Goal: Task Accomplishment & Management: Manage account settings

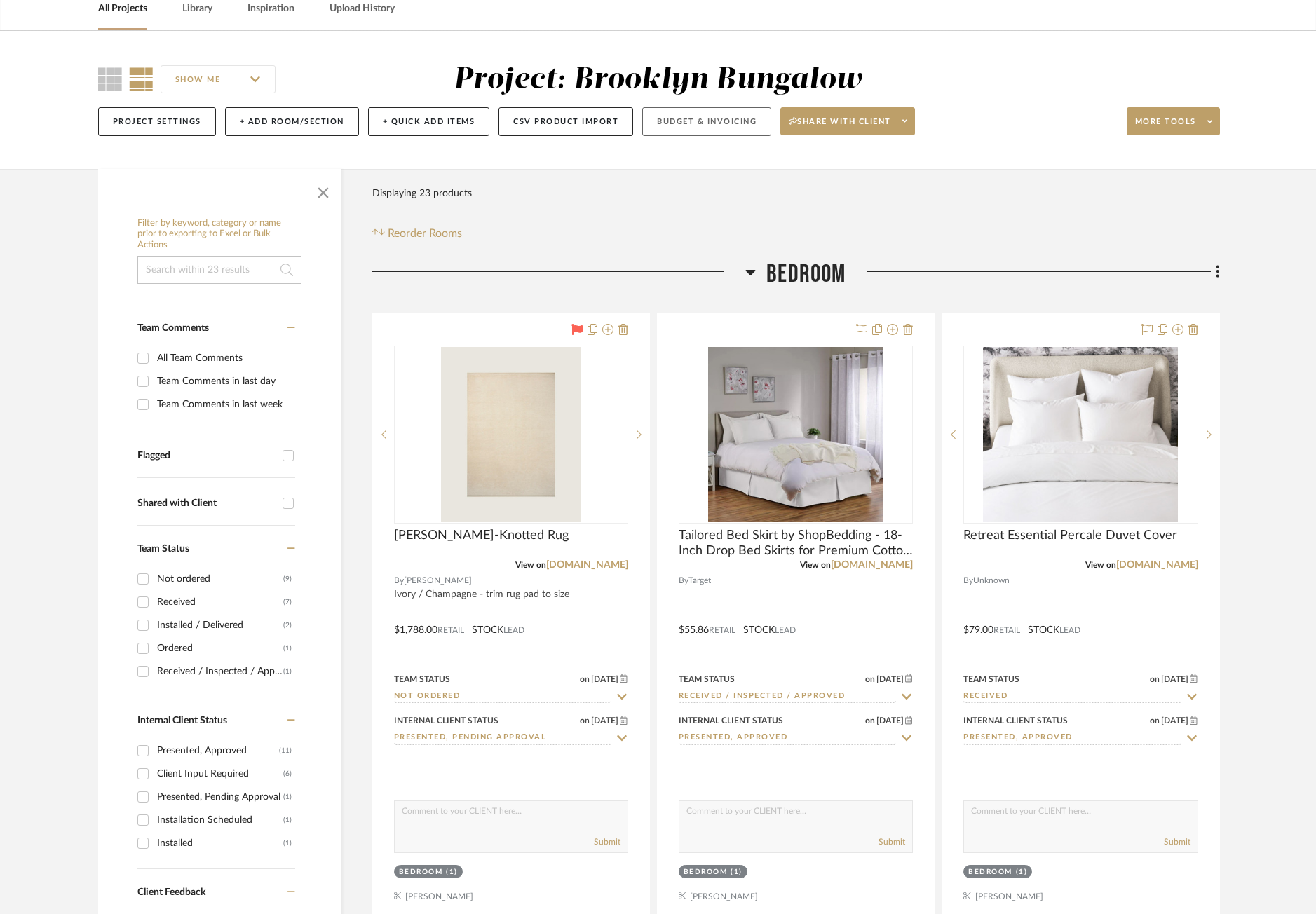
click at [688, 119] on button "Budget & Invoicing" at bounding box center [707, 121] width 129 height 28
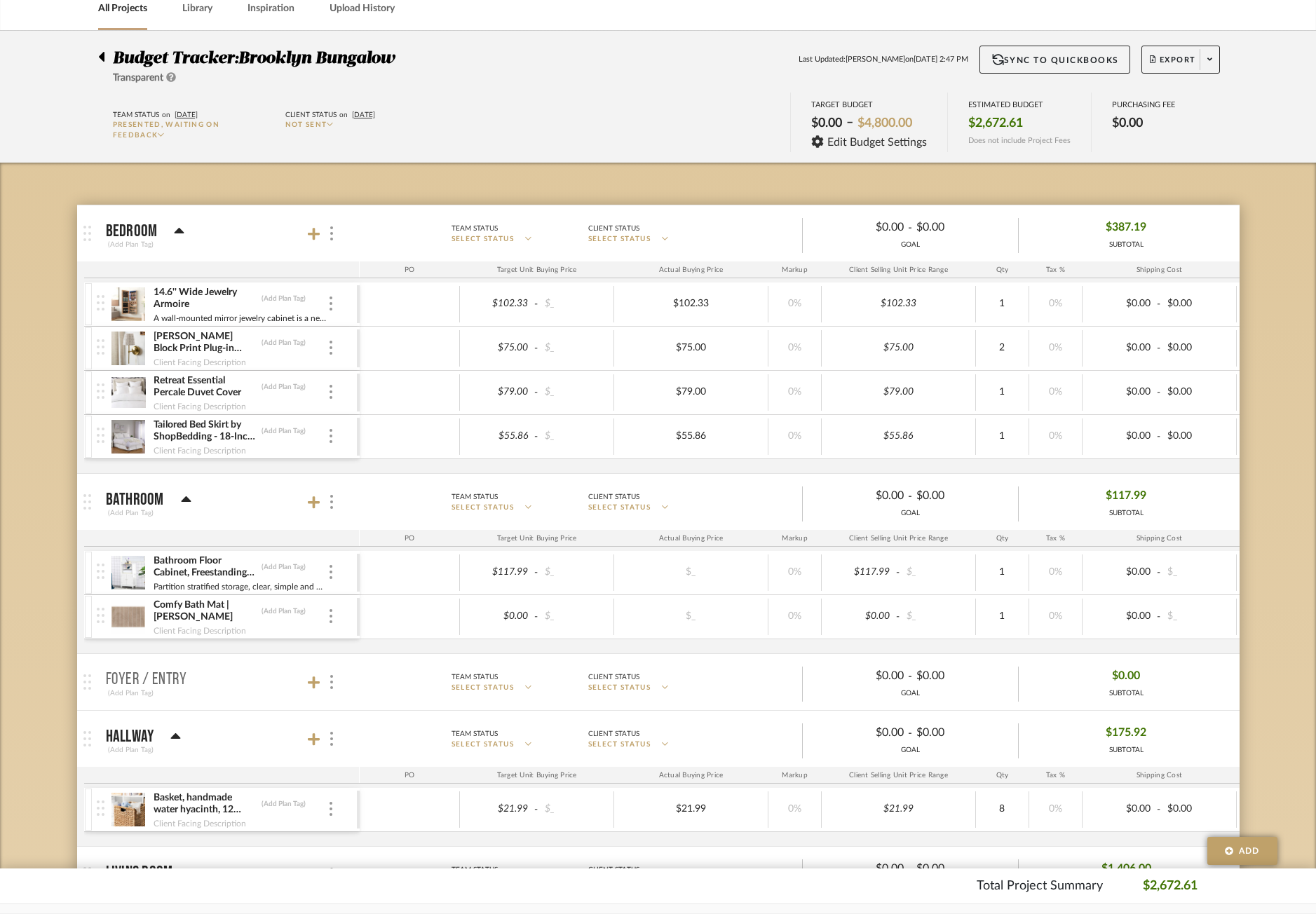
click at [107, 63] on div "Budget Tracker: Brooklyn Bungalow Transparent" at bounding box center [250, 65] width 304 height 40
click at [106, 55] on div at bounding box center [105, 54] width 15 height 17
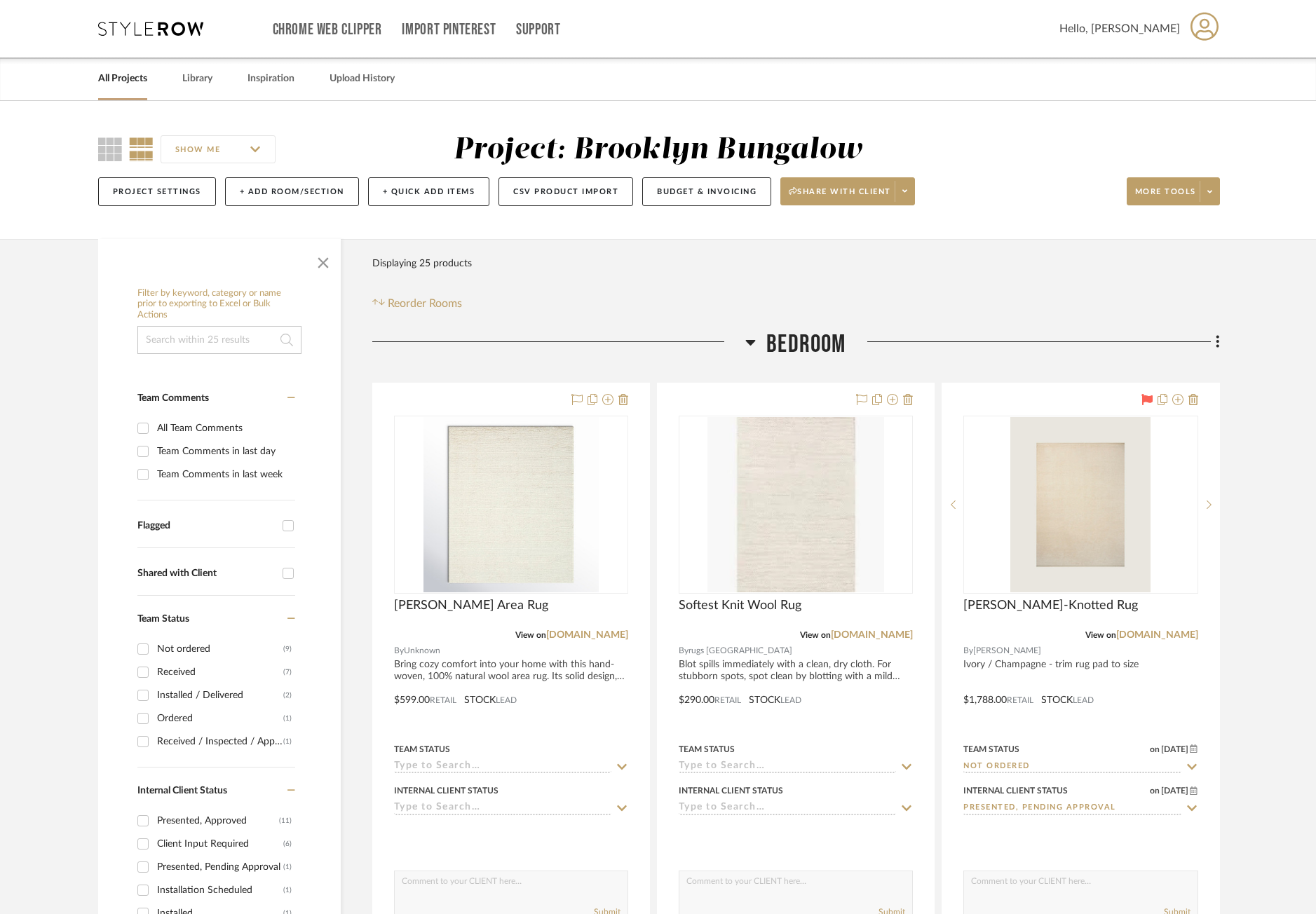
click at [701, 288] on div "Filter Products Displaying 25 products Reorder Rooms" at bounding box center [796, 280] width 847 height 62
click at [435, 197] on button "+ Quick Add Items" at bounding box center [428, 191] width 122 height 28
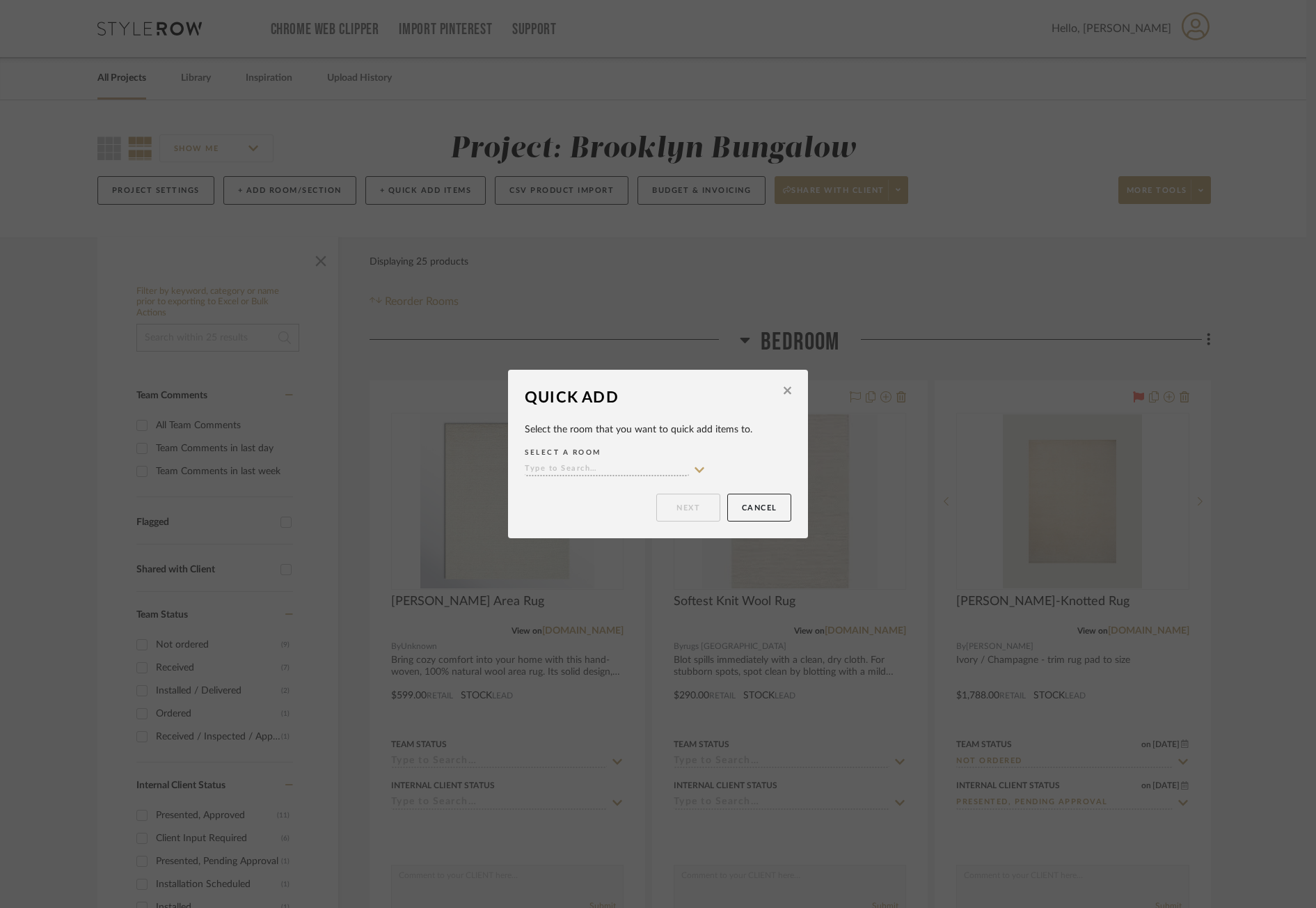
click at [562, 471] on input at bounding box center [606, 469] width 164 height 13
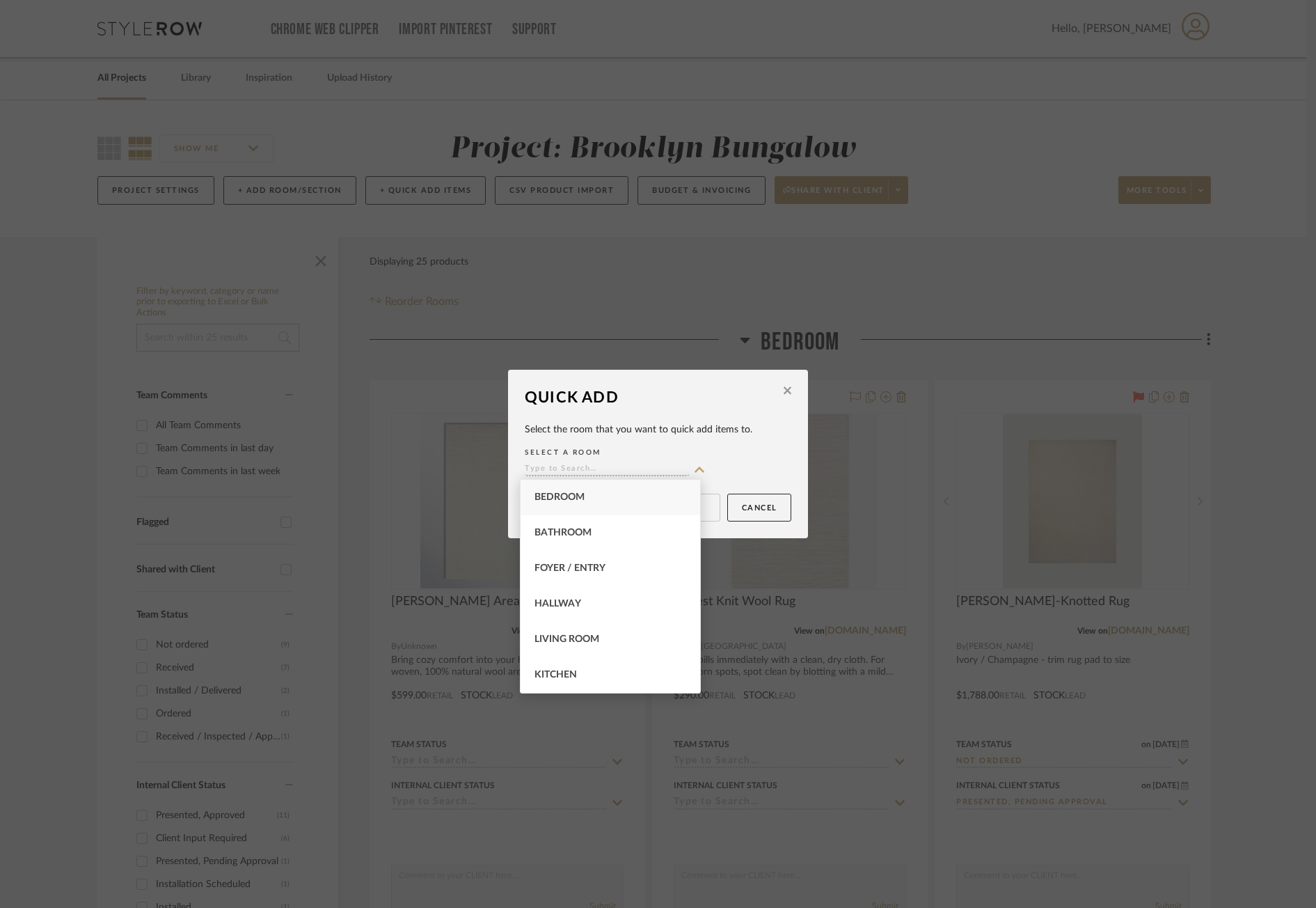
click at [569, 496] on span "Bedroom" at bounding box center [560, 497] width 50 height 10
type input "Bedroom"
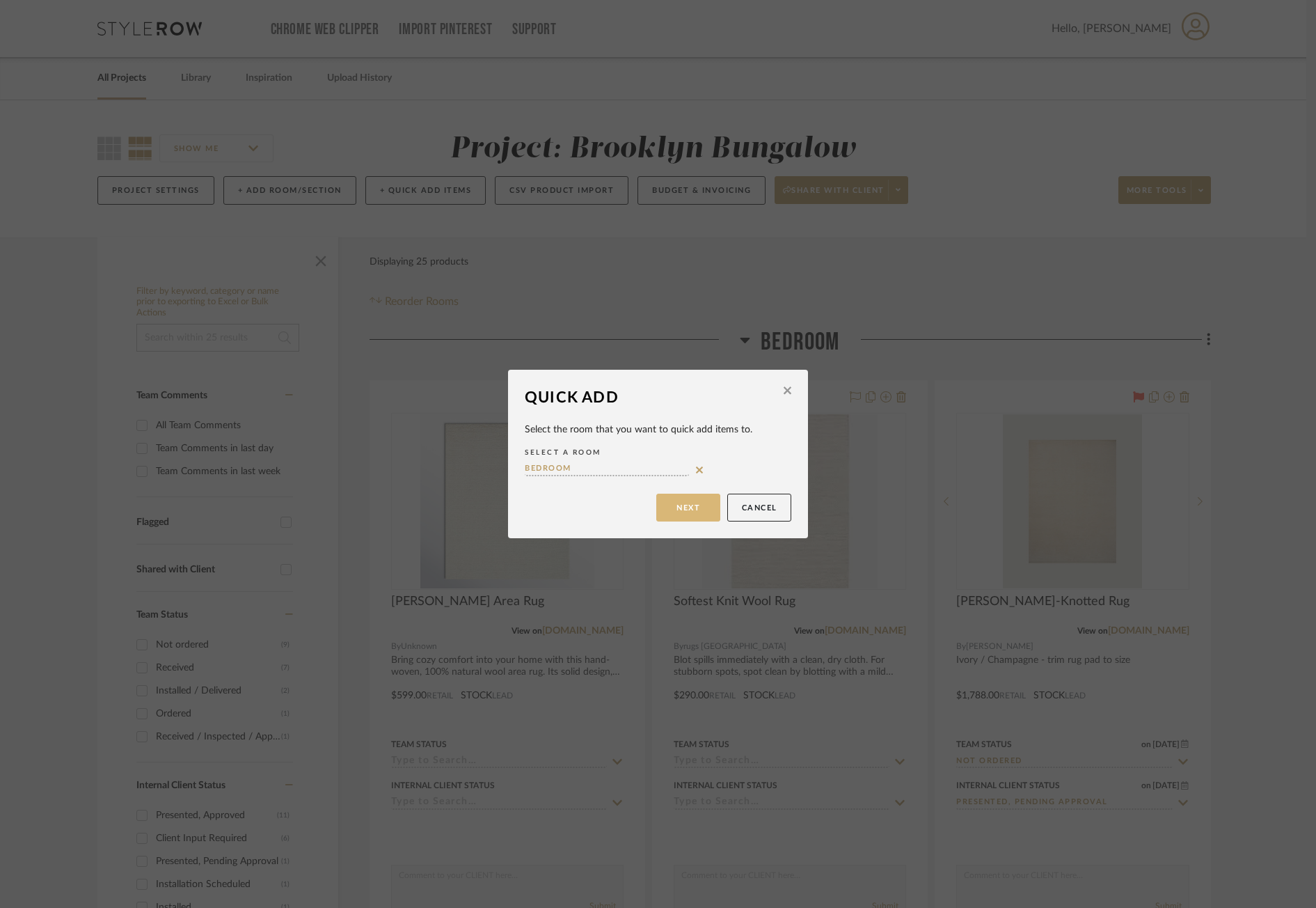
click at [687, 507] on button "Next" at bounding box center [688, 508] width 64 height 28
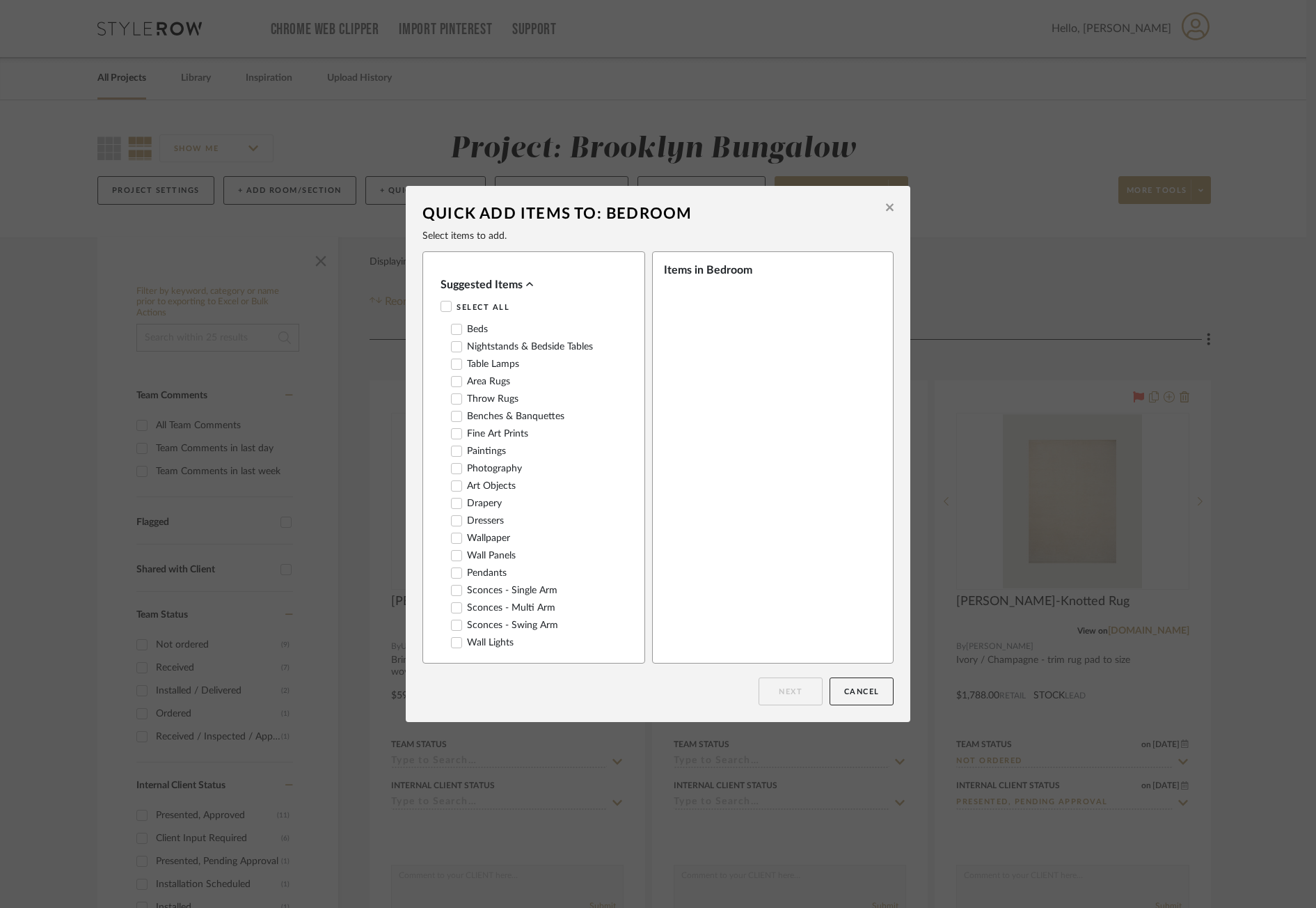
click at [497, 386] on label "Area Rugs" at bounding box center [481, 382] width 59 height 12
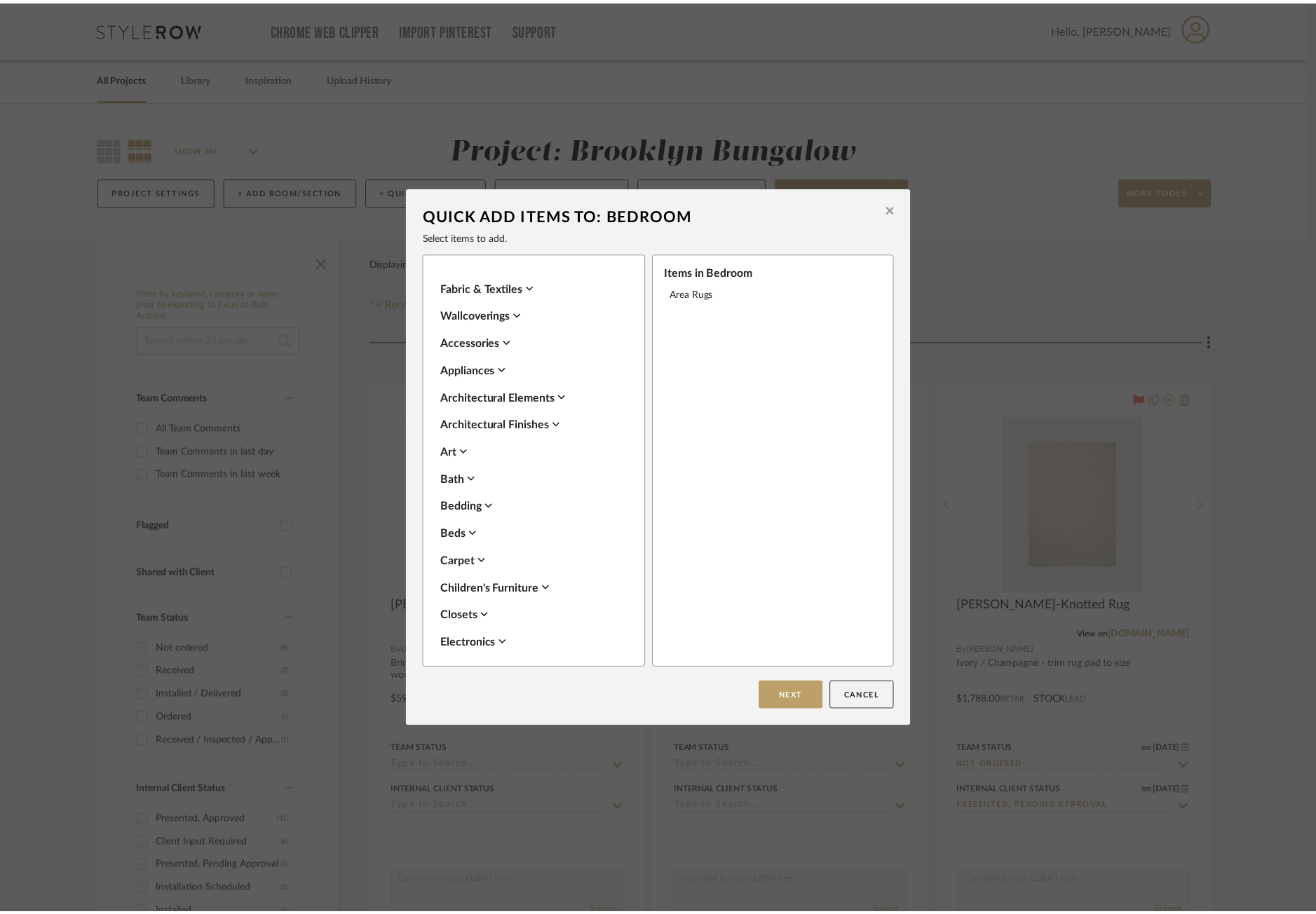
scroll to position [490, 0]
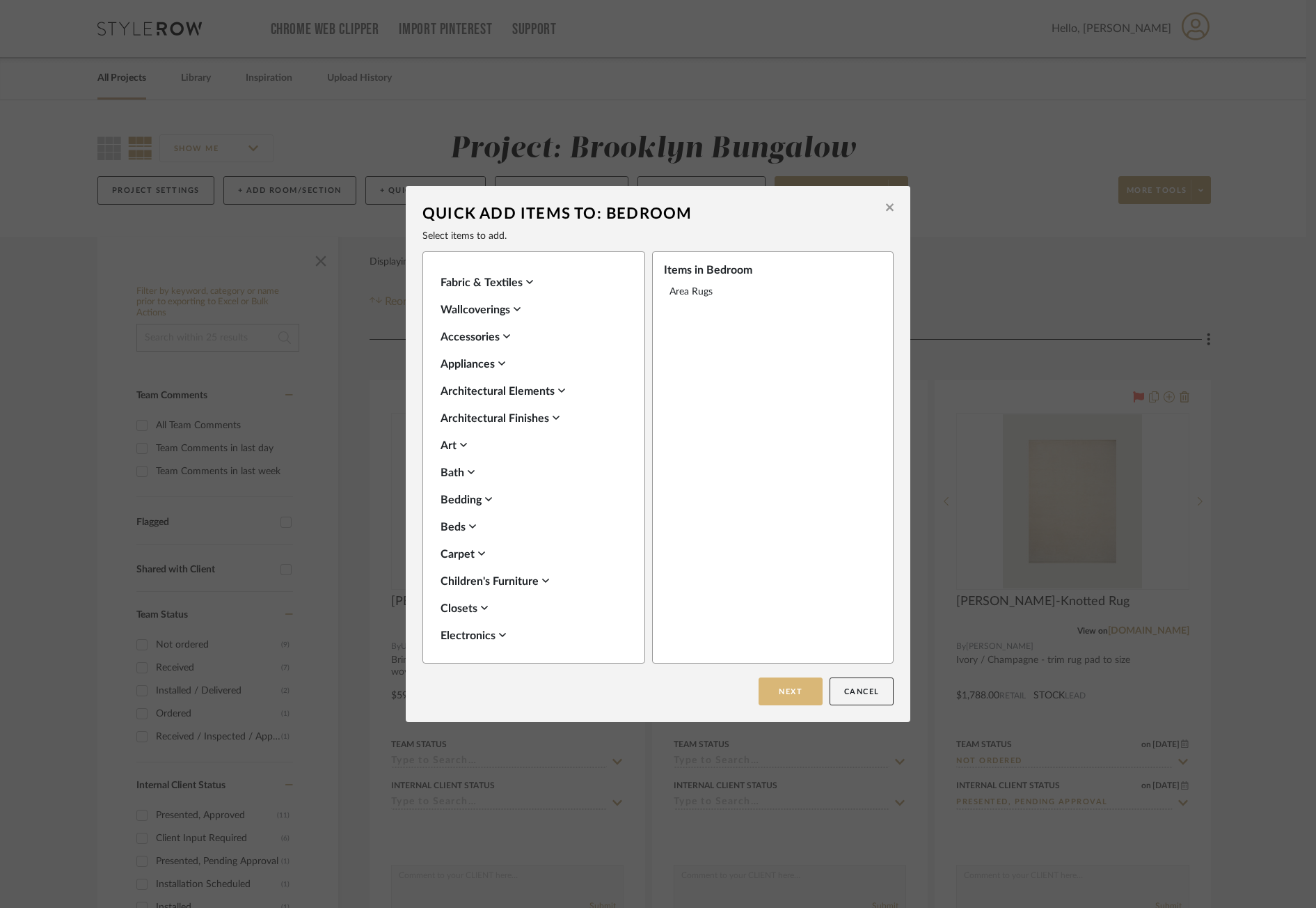
click at [773, 687] on button "Next" at bounding box center [790, 691] width 64 height 28
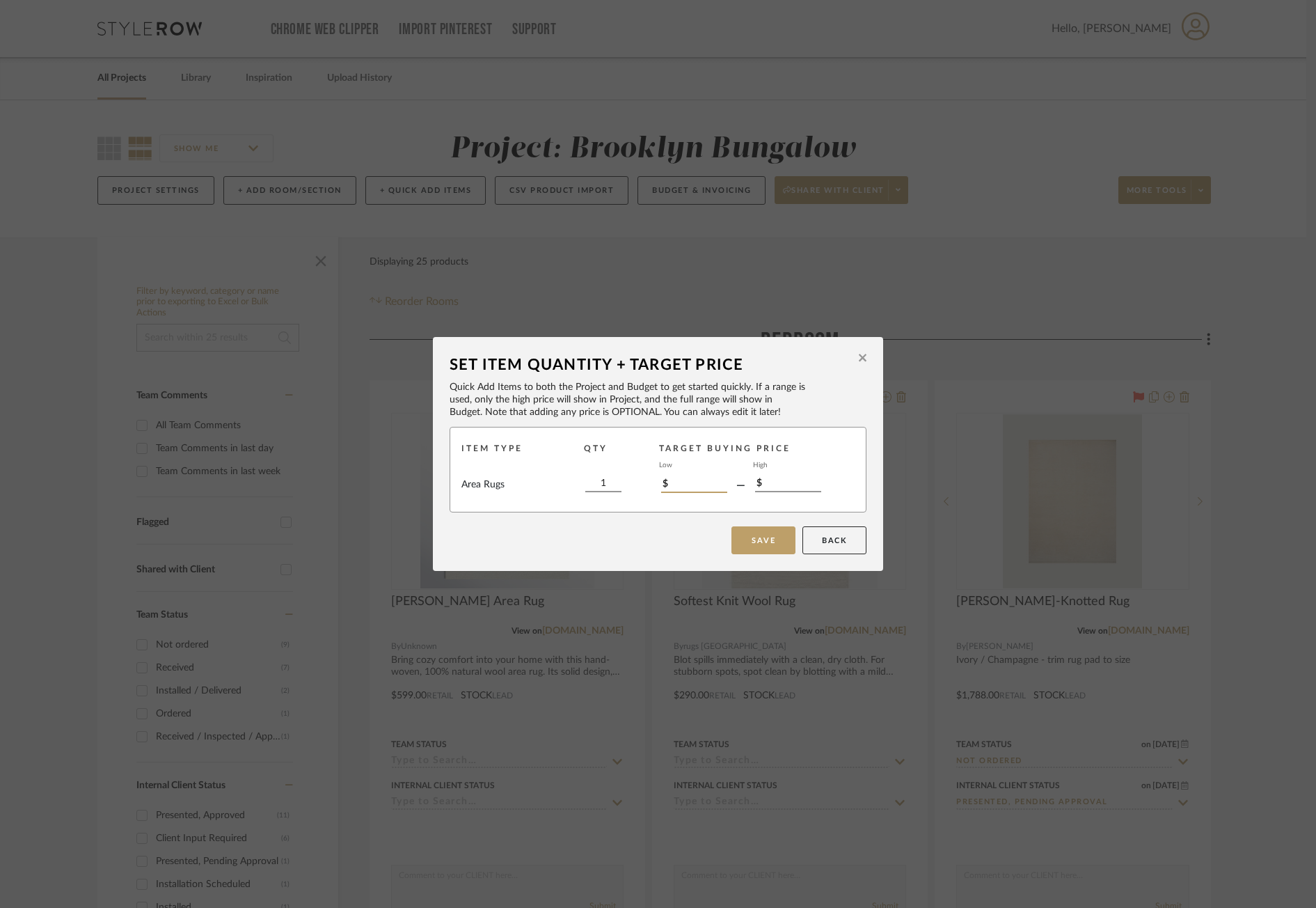
click at [683, 483] on input "$" at bounding box center [694, 485] width 66 height 16
click at [776, 480] on input "$" at bounding box center [788, 484] width 66 height 16
type input "$239.90"
click at [753, 529] on button "Save" at bounding box center [763, 540] width 64 height 28
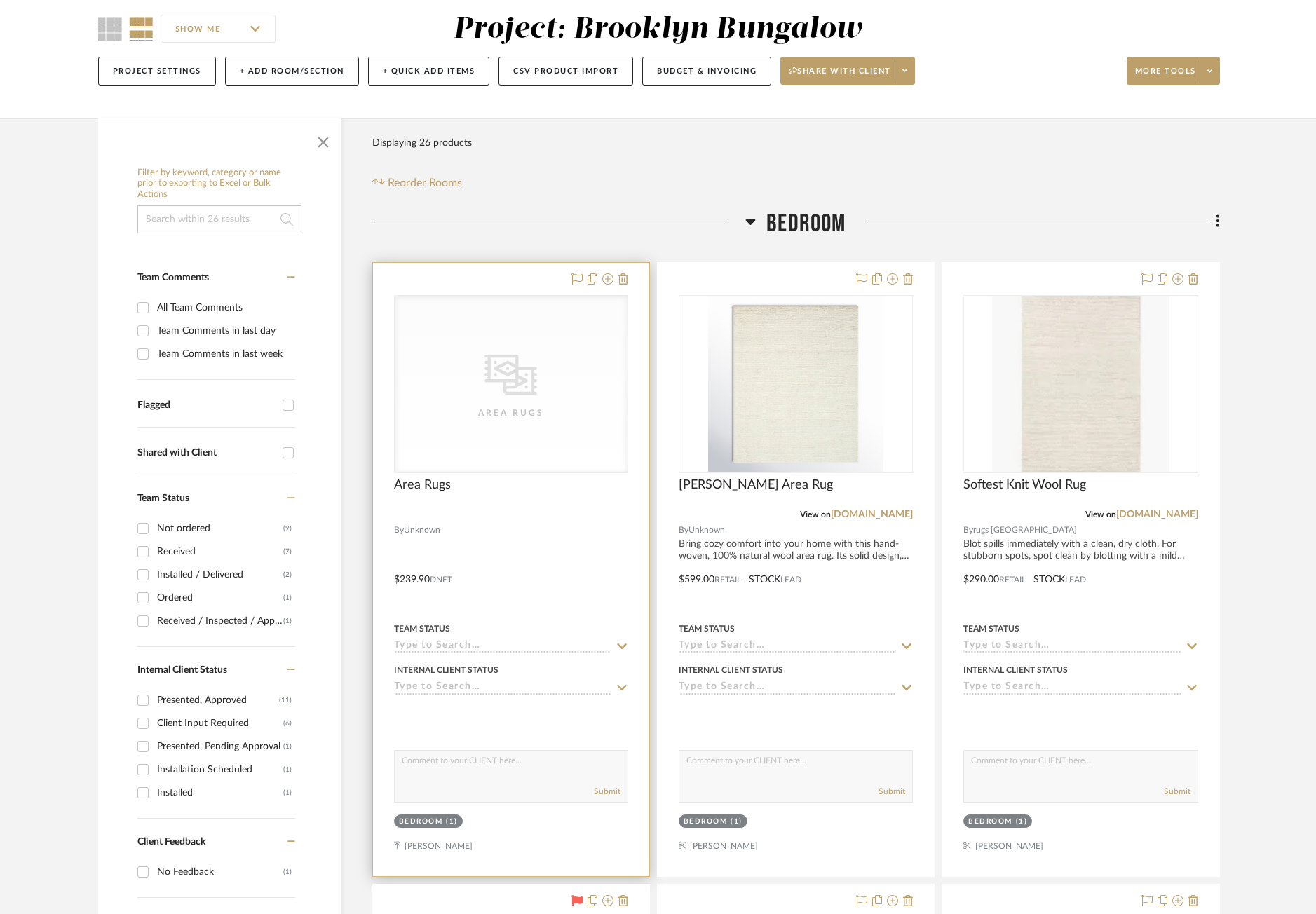
scroll to position [141, 0]
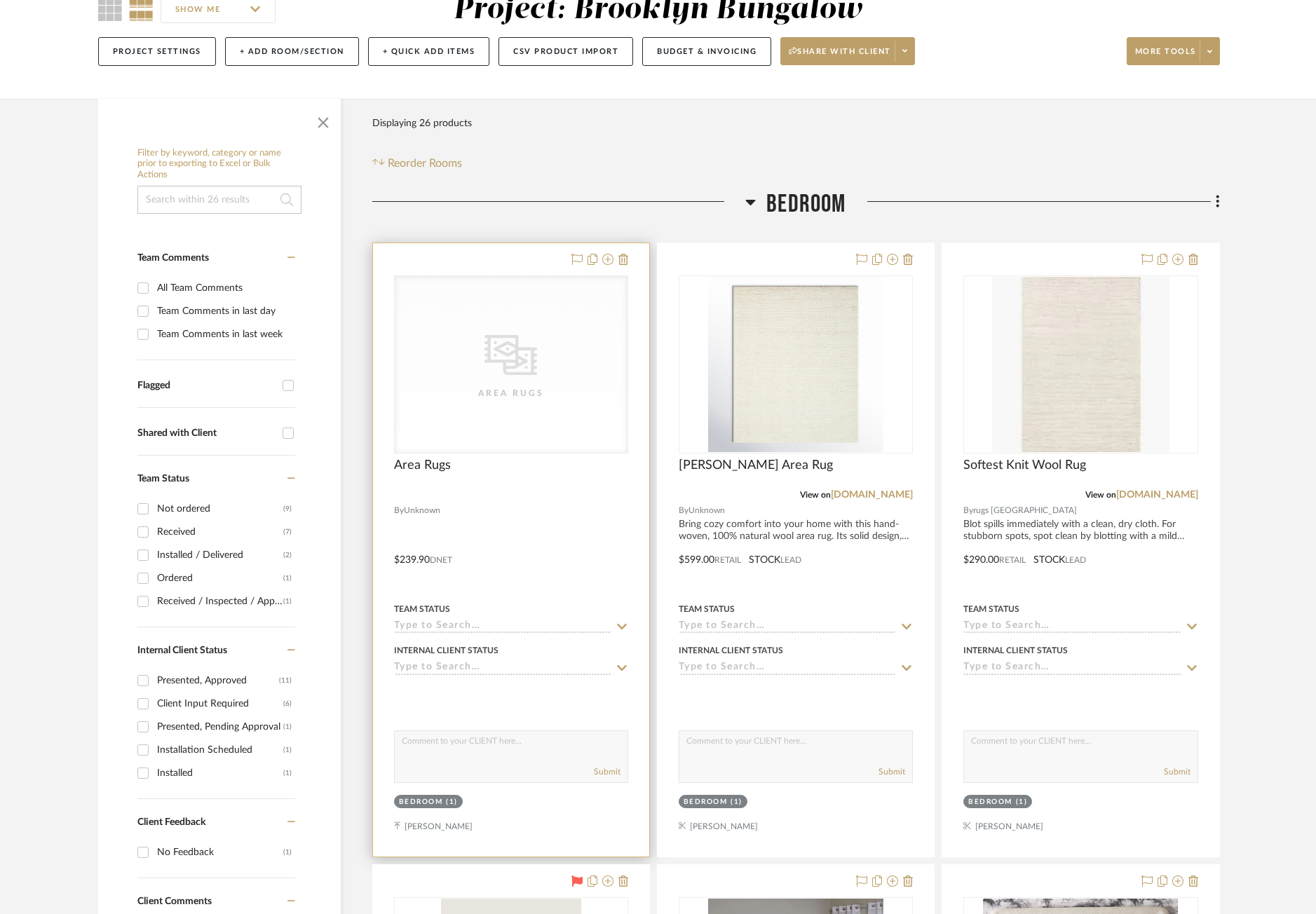
click at [567, 505] on div at bounding box center [511, 549] width 276 height 613
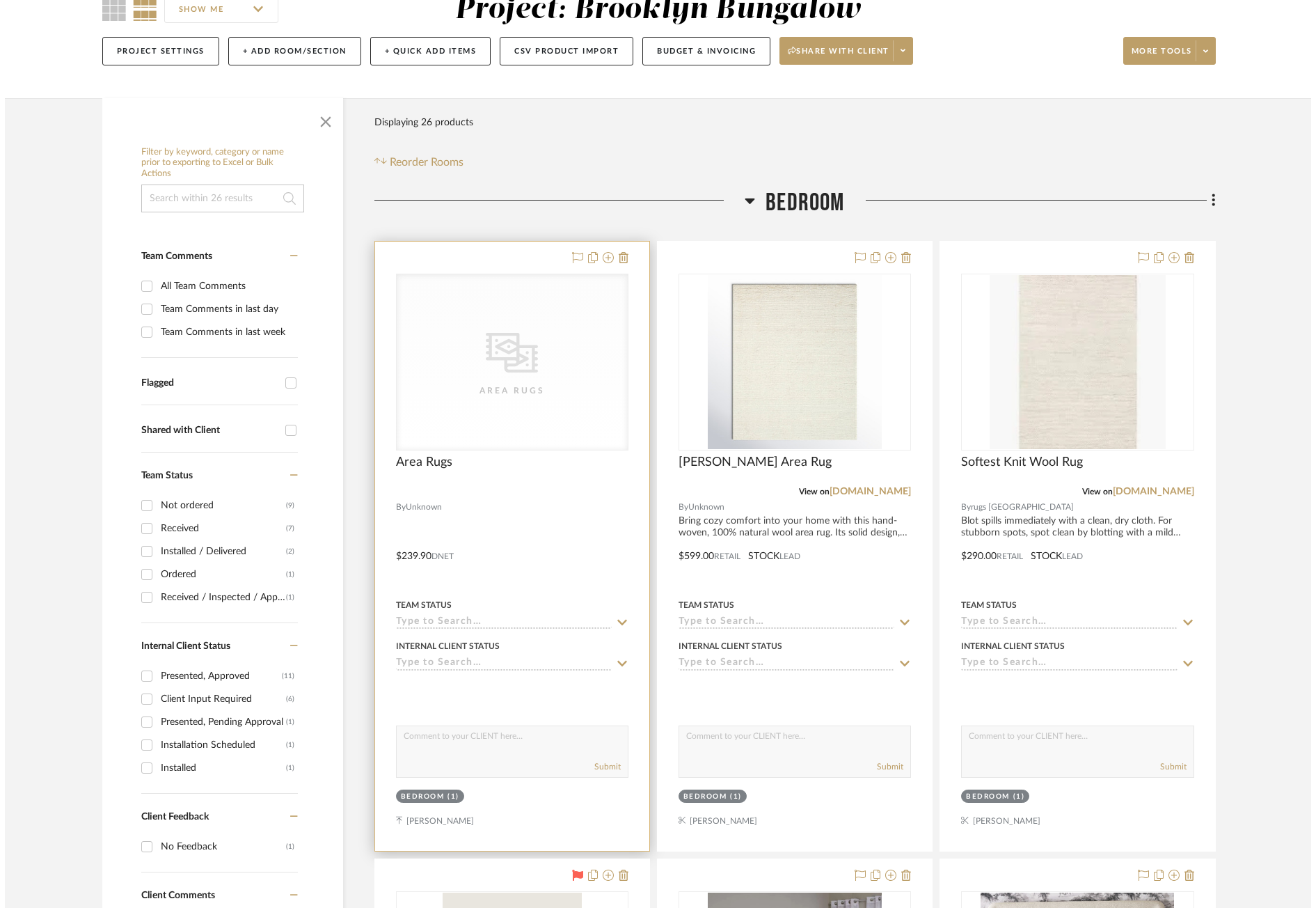
scroll to position [0, 0]
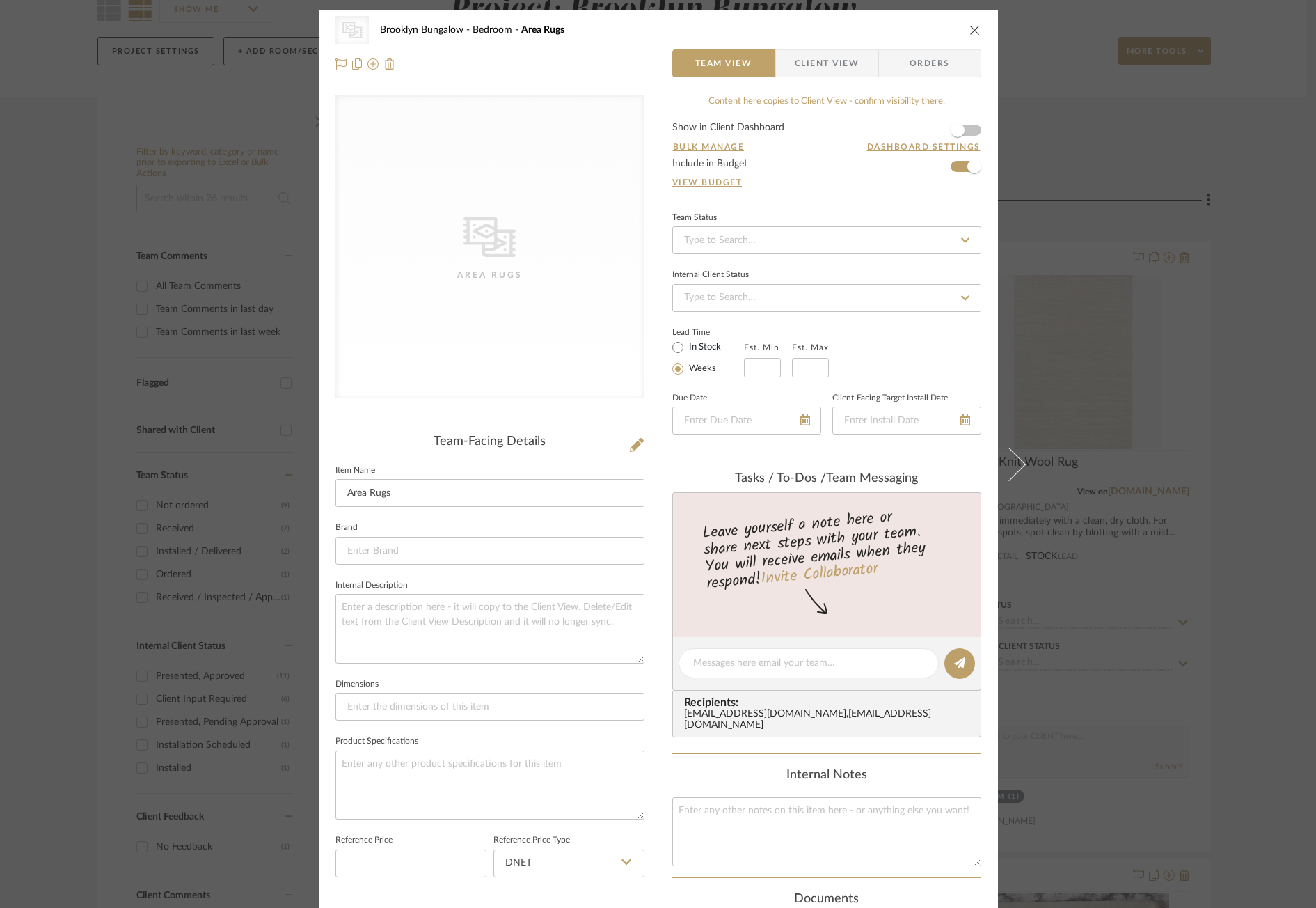
click at [540, 270] on div "Area Rugs" at bounding box center [490, 275] width 140 height 14
click at [505, 157] on div "CategoryIconRugs Created with Sketch. Area Rugs" at bounding box center [490, 246] width 309 height 304
click at [786, 58] on span "button" at bounding box center [785, 64] width 19 height 28
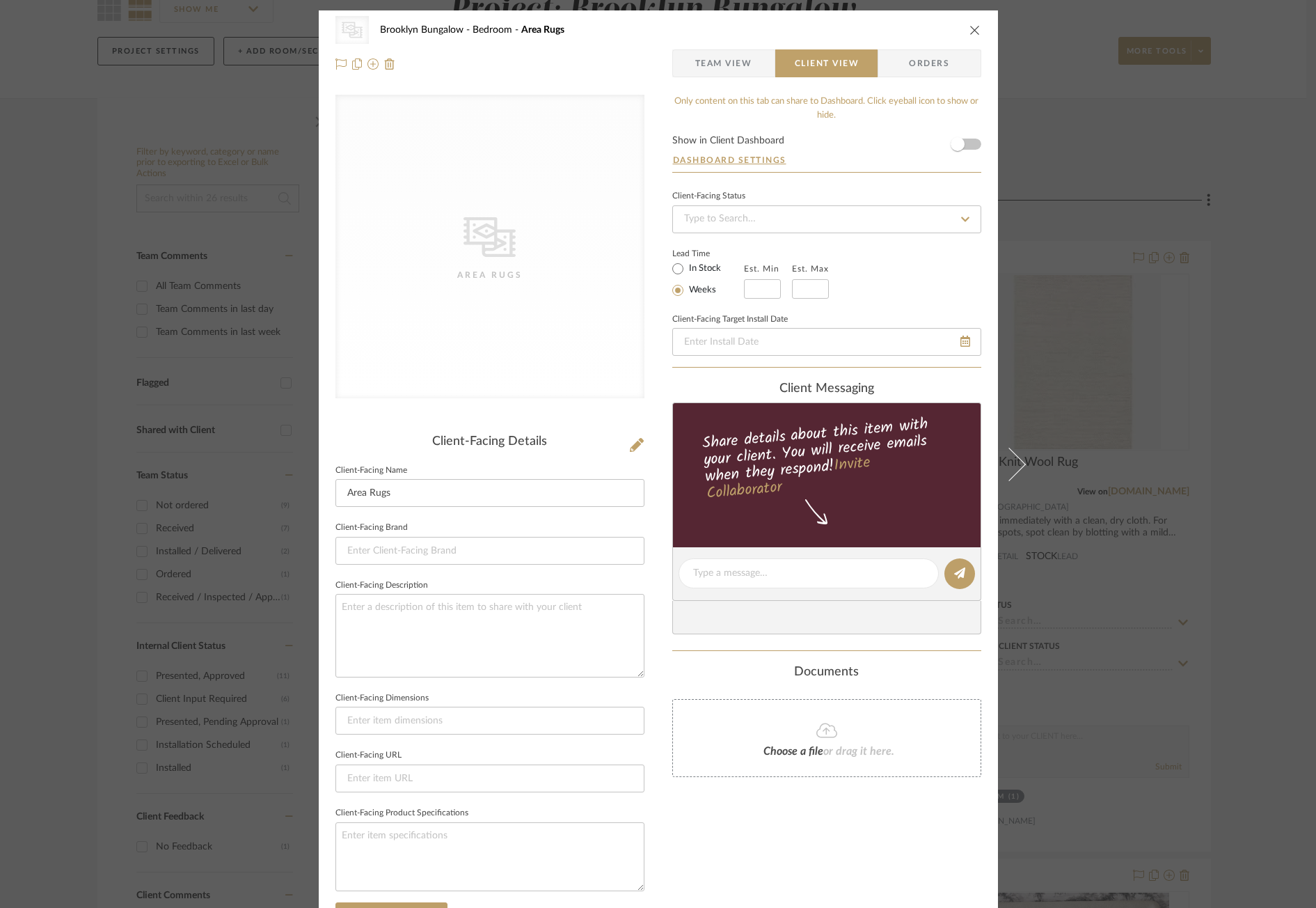
click at [434, 196] on div "CategoryIconRugs Created with Sketch. Area Rugs" at bounding box center [490, 246] width 309 height 304
click at [474, 264] on div "CategoryIconRugs Created with Sketch. Area Rugs" at bounding box center [490, 246] width 309 height 304
click at [444, 286] on div "CategoryIconRugs Created with Sketch. Area Rugs" at bounding box center [490, 246] width 309 height 304
click at [647, 327] on div "CategoryIconRugs Created with Sketch. Area Rugs [GEOGRAPHIC_DATA] Bungalow Bedr…" at bounding box center [658, 578] width 679 height 1136
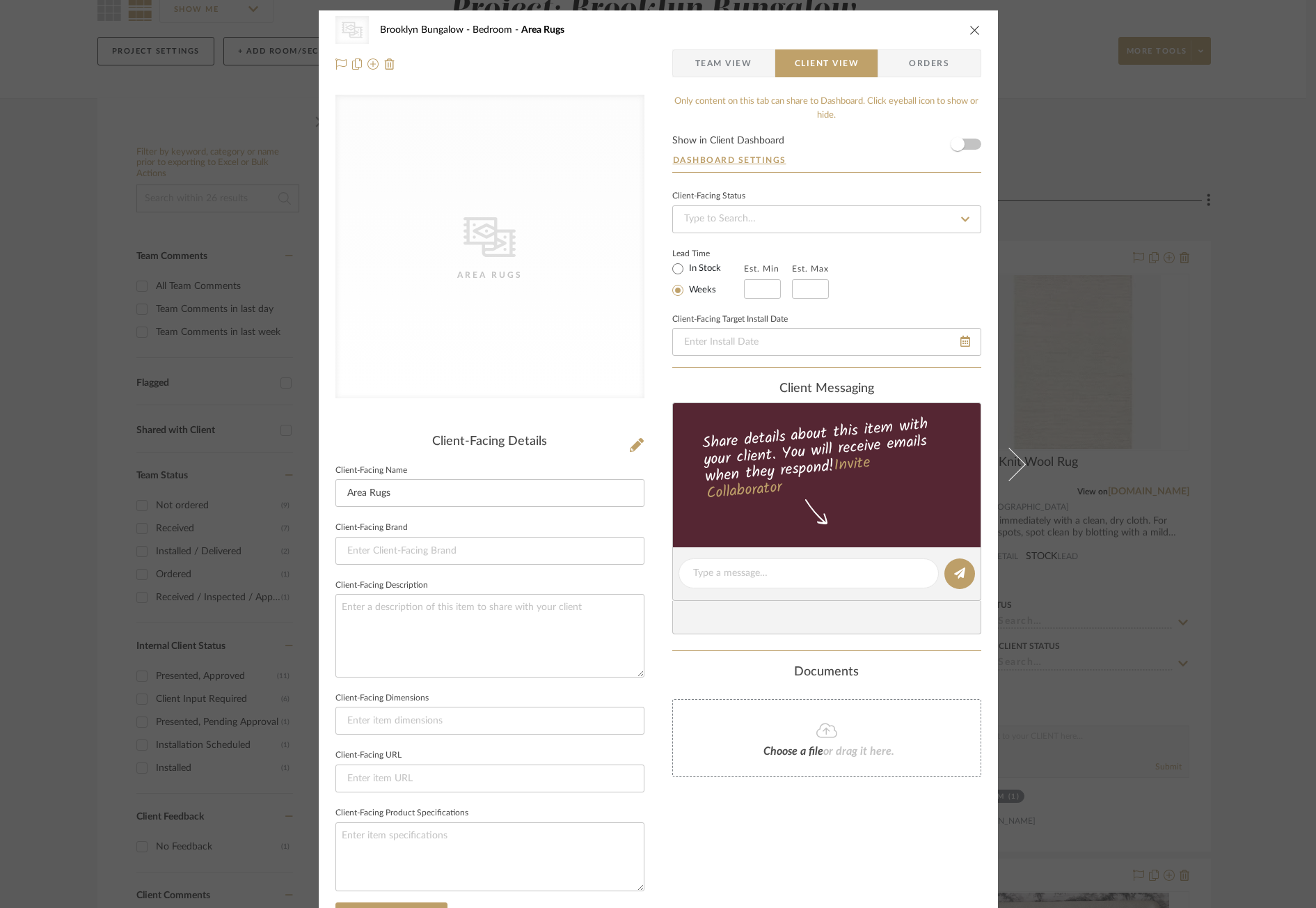
click at [695, 66] on span "Team View" at bounding box center [724, 64] width 57 height 28
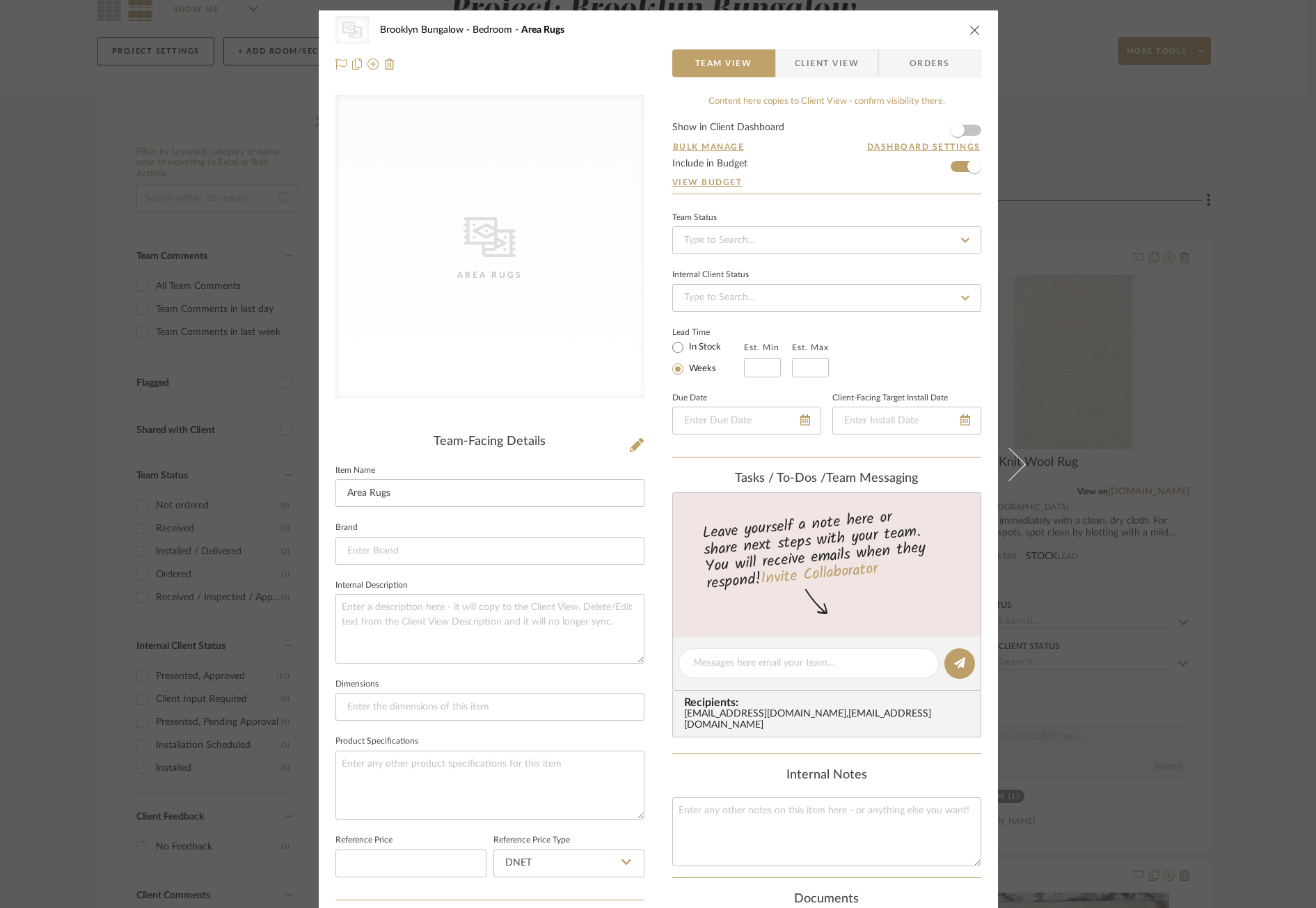
click at [404, 279] on div "CategoryIconRugs Created with Sketch. Area Rugs" at bounding box center [490, 246] width 309 height 304
click at [367, 61] on icon at bounding box center [373, 64] width 11 height 11
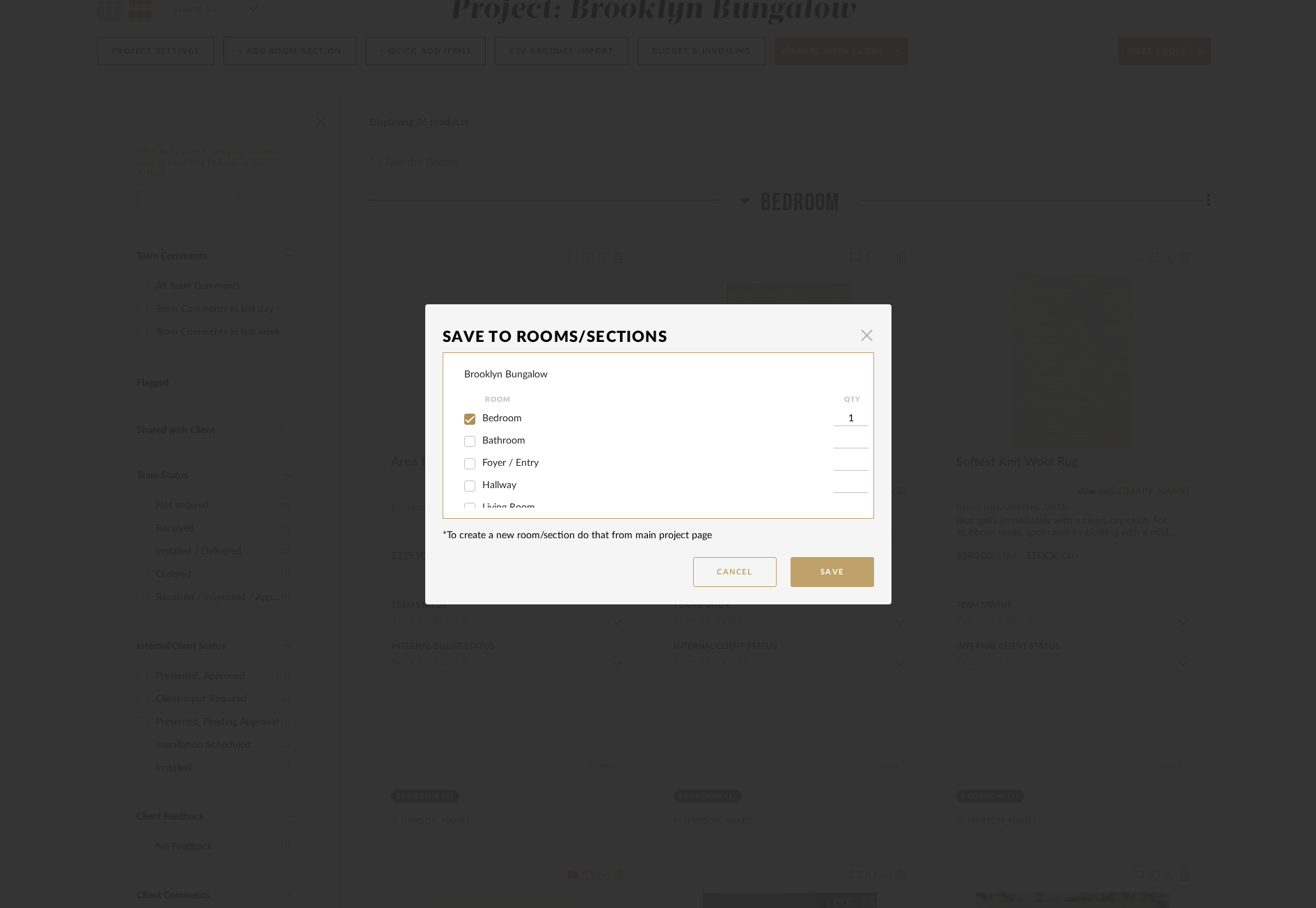
click at [868, 335] on span "button" at bounding box center [867, 336] width 28 height 28
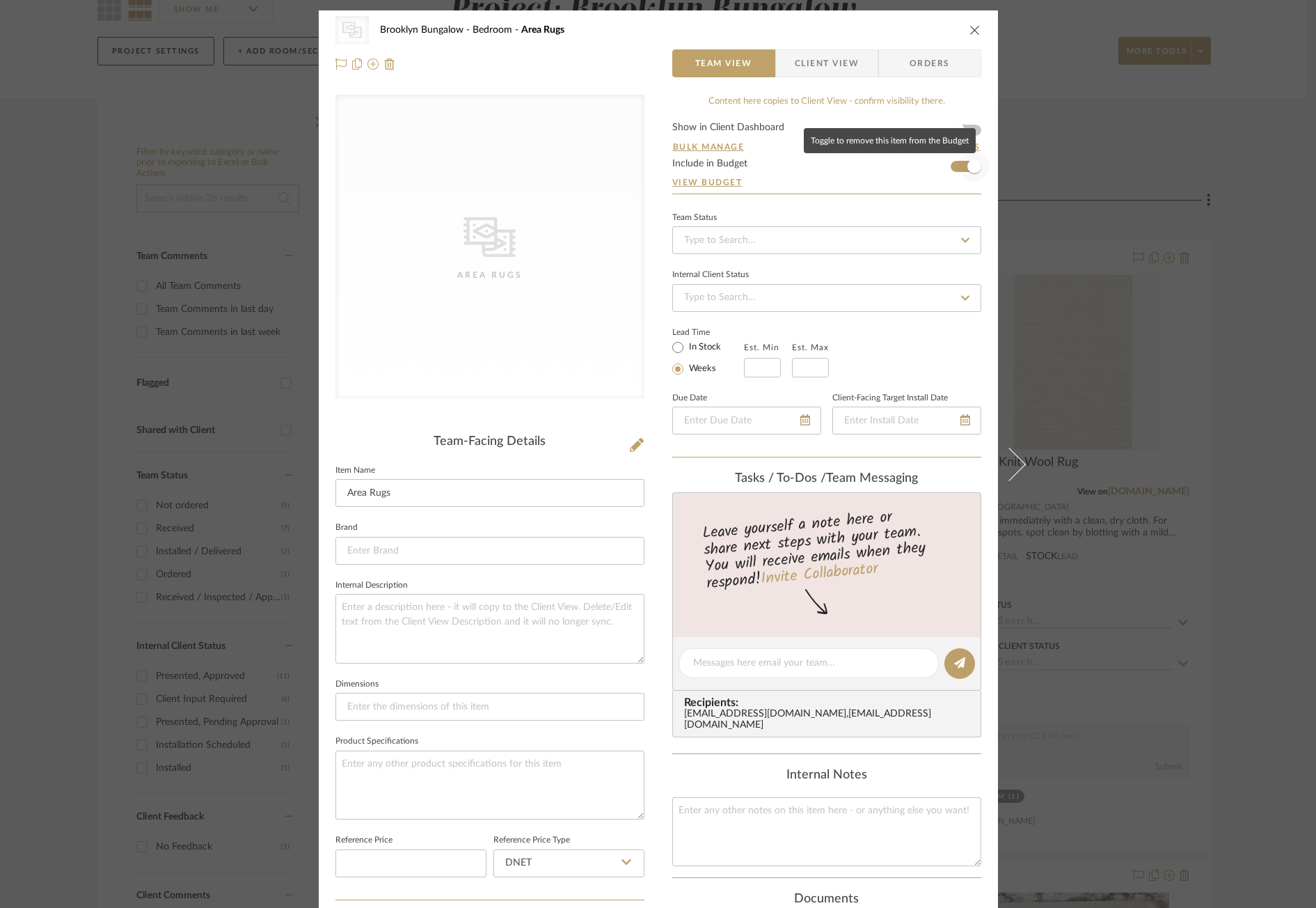
click at [969, 165] on span "button" at bounding box center [974, 166] width 14 height 14
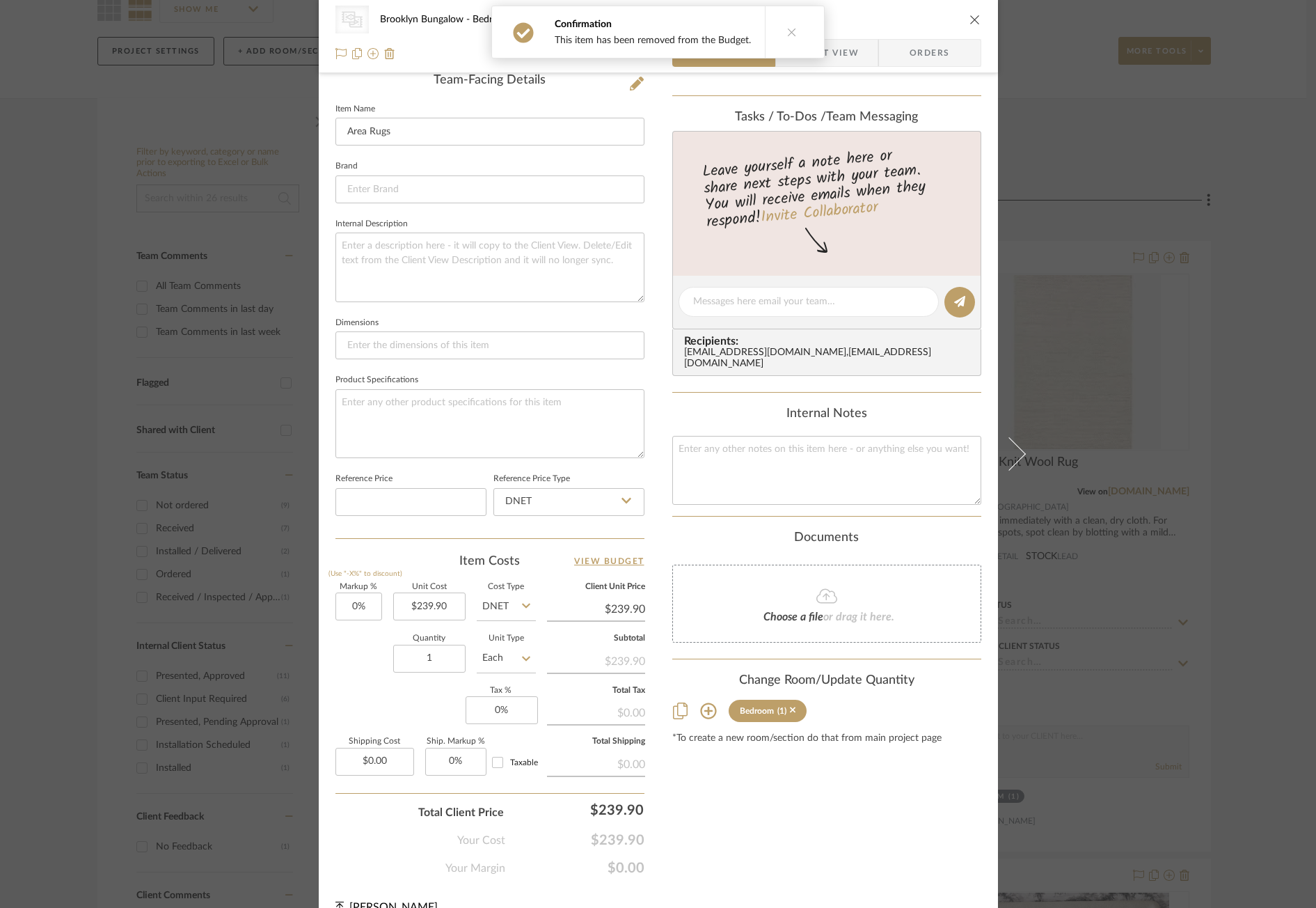
scroll to position [385, 0]
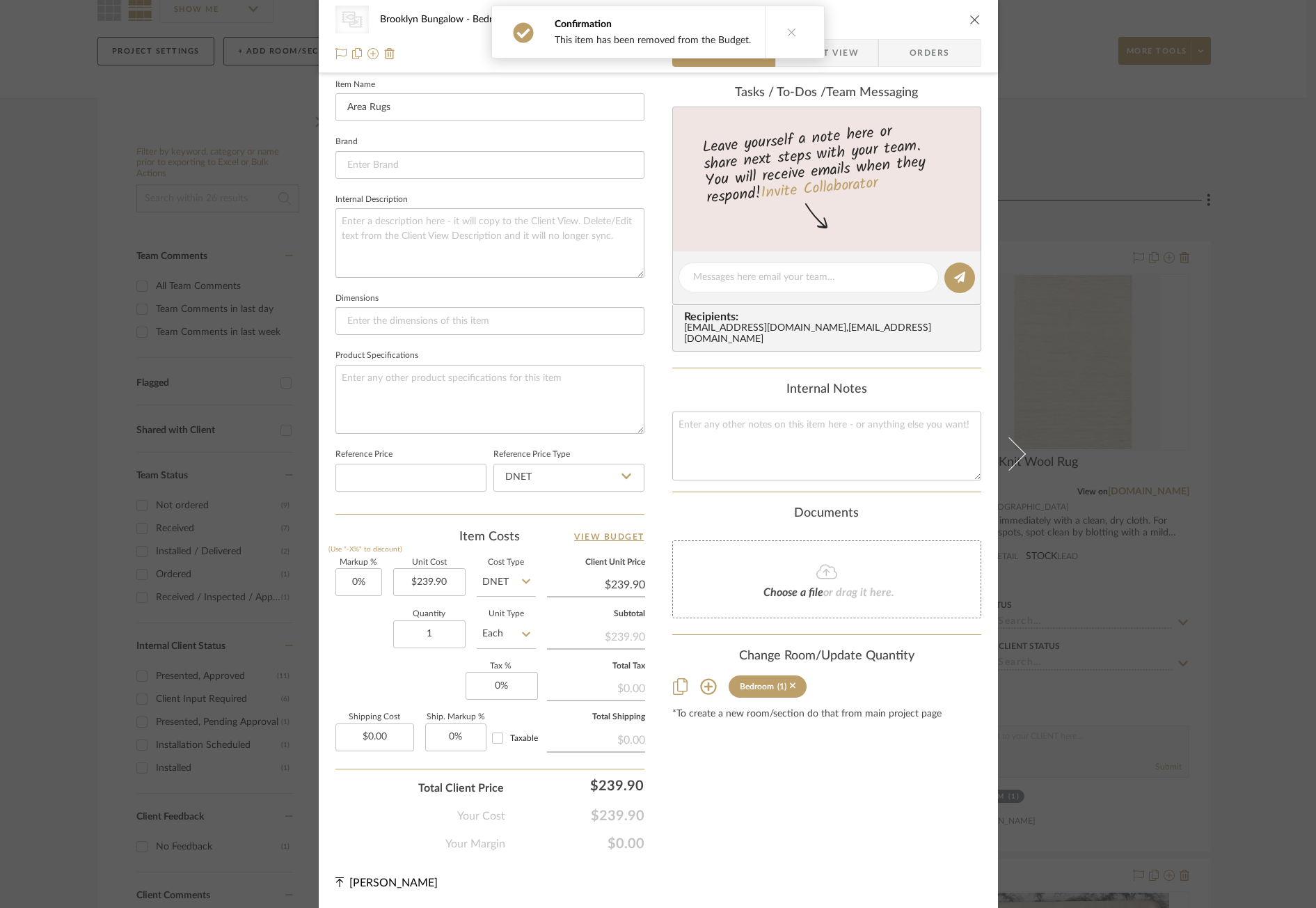
click at [822, 585] on div "Choose a file or drag it here." at bounding box center [827, 579] width 309 height 78
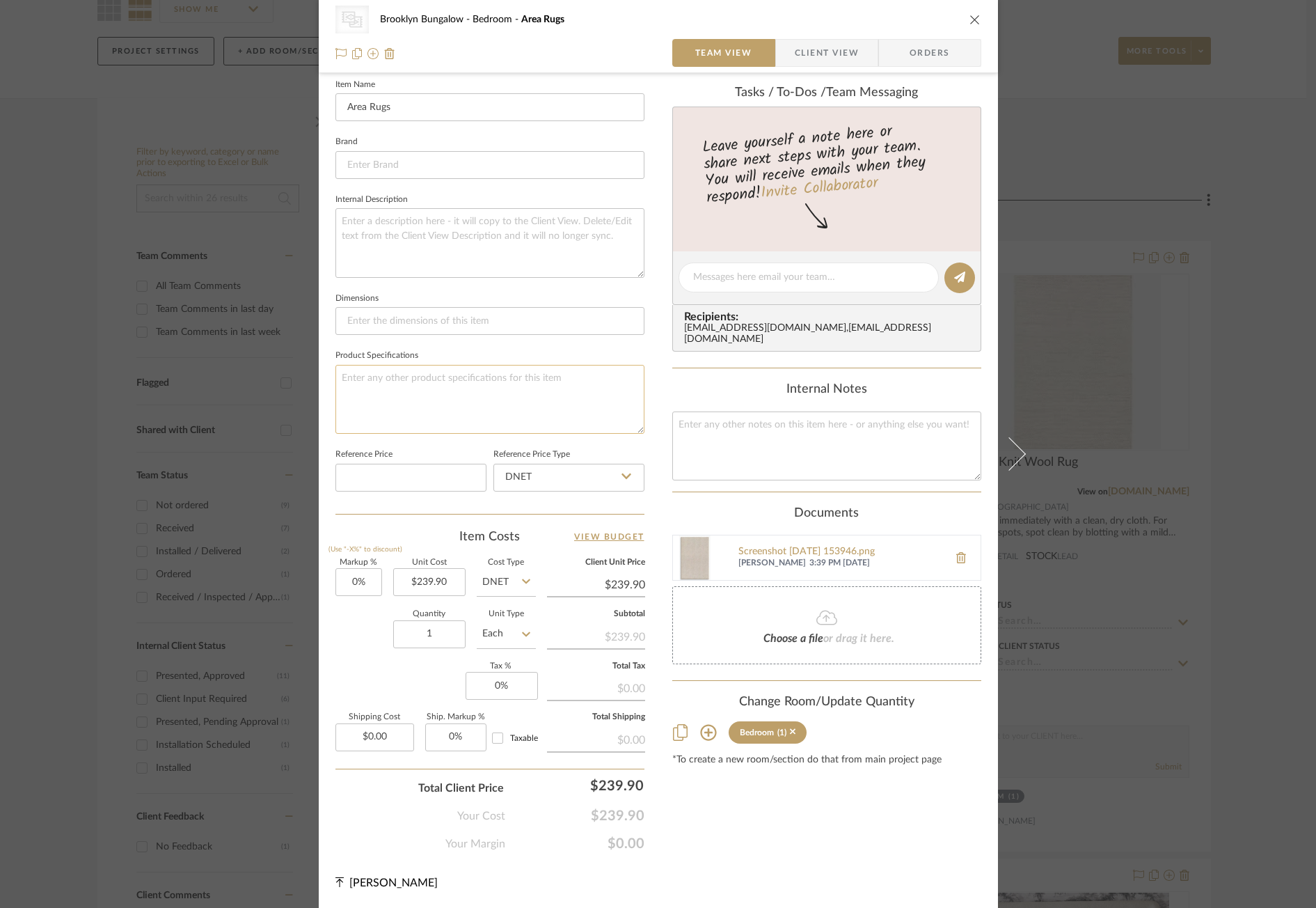
scroll to position [0, 0]
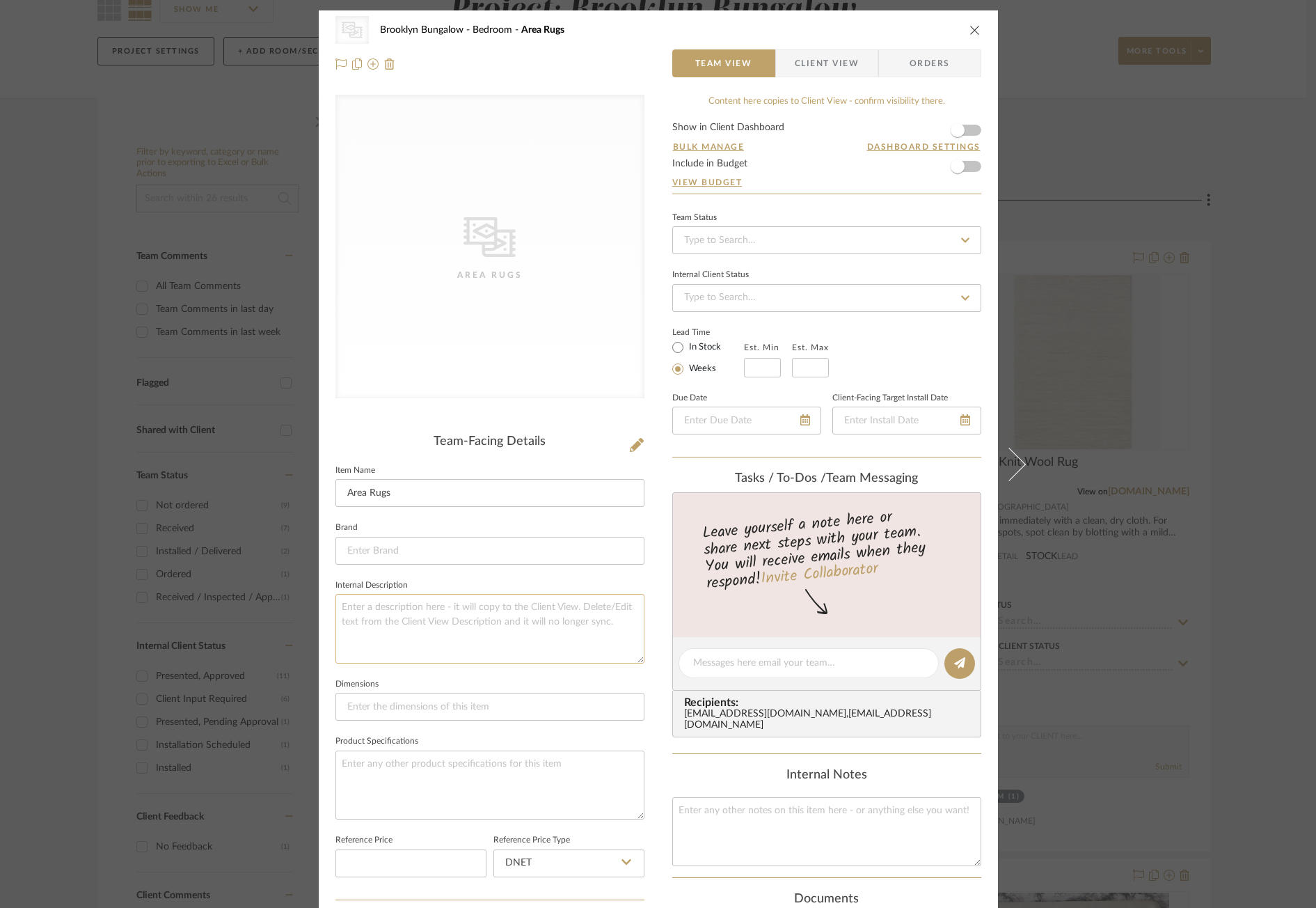
click at [474, 624] on textarea at bounding box center [490, 628] width 309 height 69
click at [426, 552] on input at bounding box center [490, 551] width 309 height 28
type input "Quince"
click at [335, 532] on fieldset "Brand Quince" at bounding box center [490, 541] width 309 height 47
click at [355, 550] on input at bounding box center [490, 551] width 309 height 28
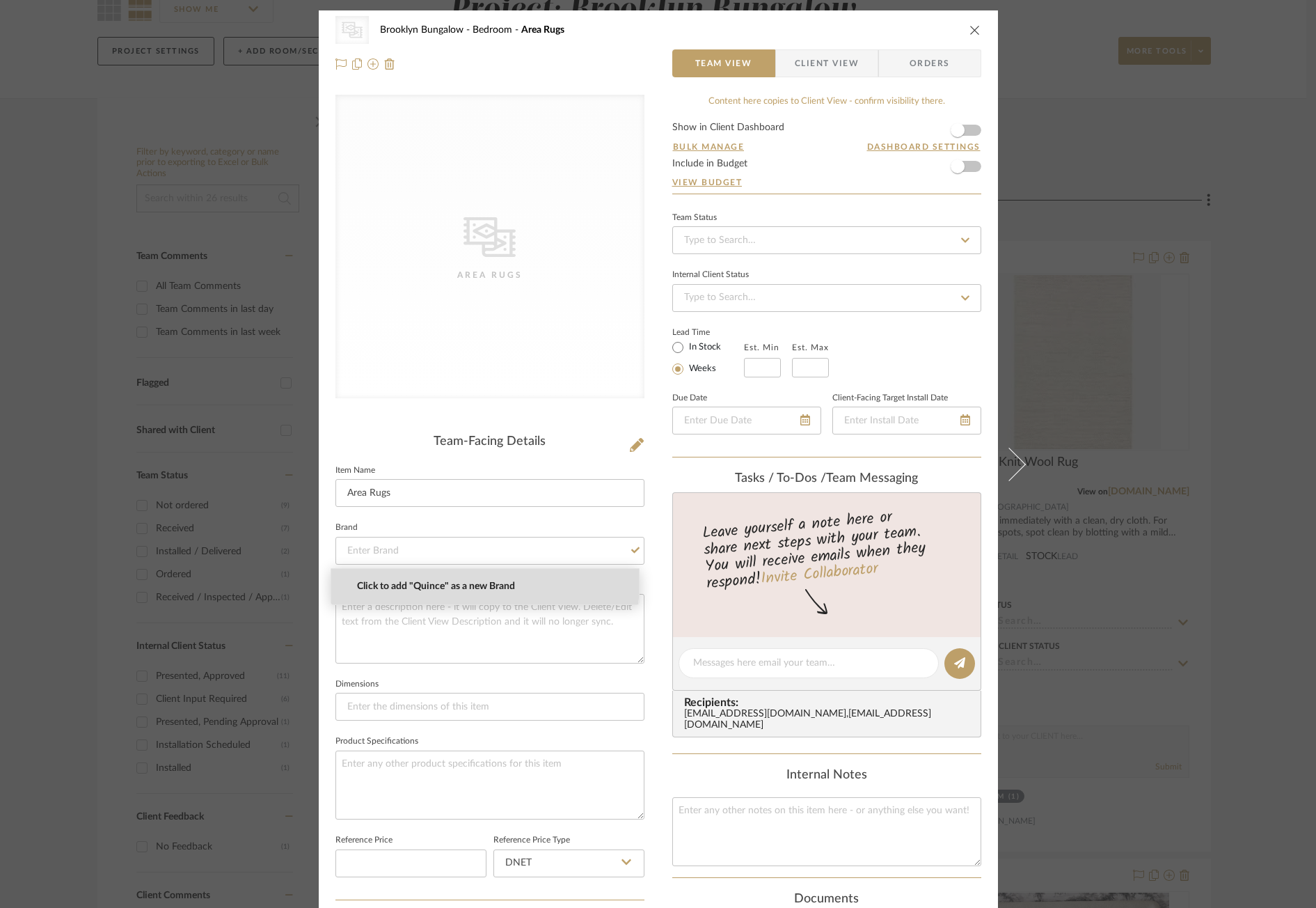
click at [419, 581] on span "Click to add "Quince" as a new Brand" at bounding box center [491, 587] width 267 height 12
type input "Quince"
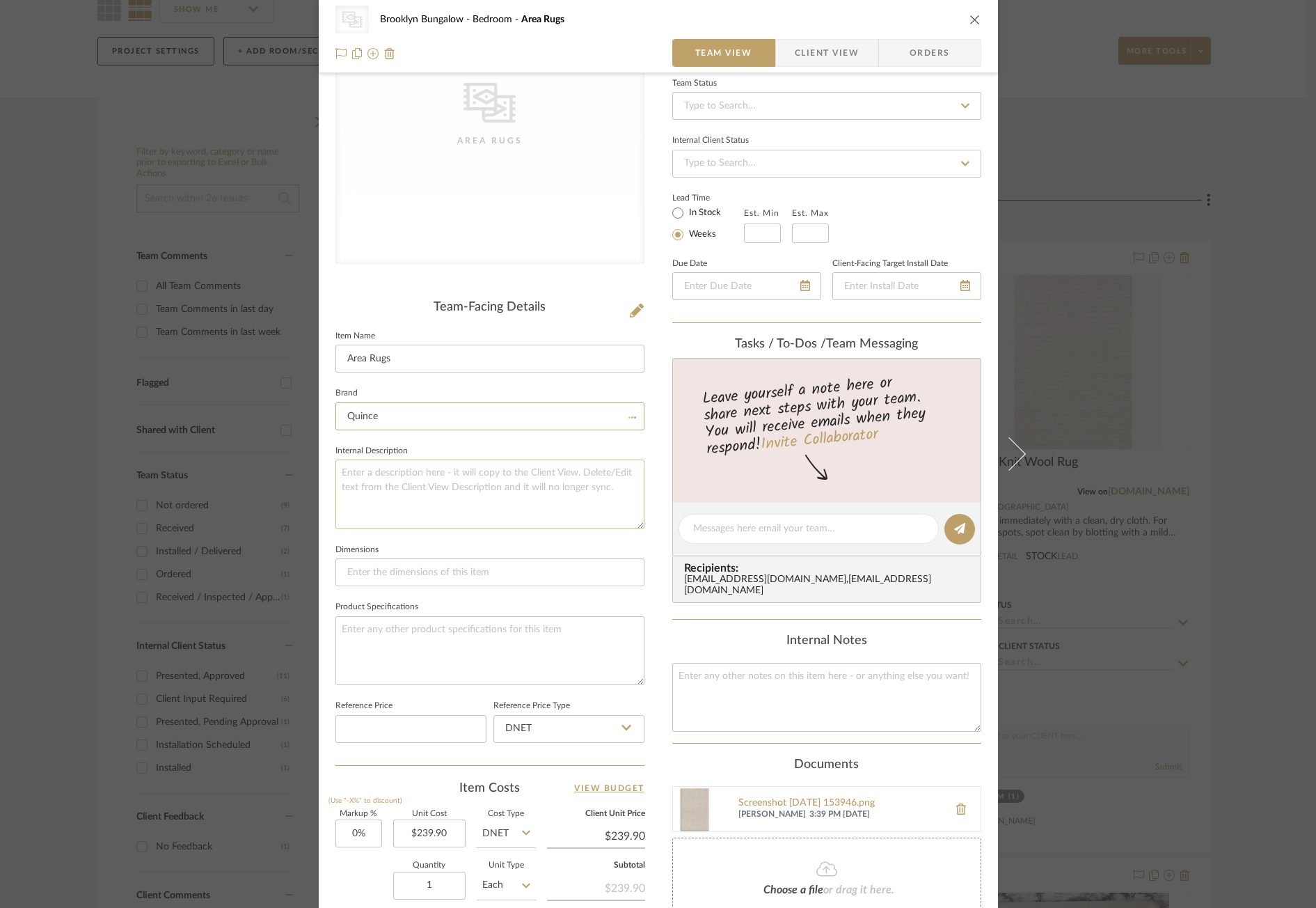
scroll to position [140, 0]
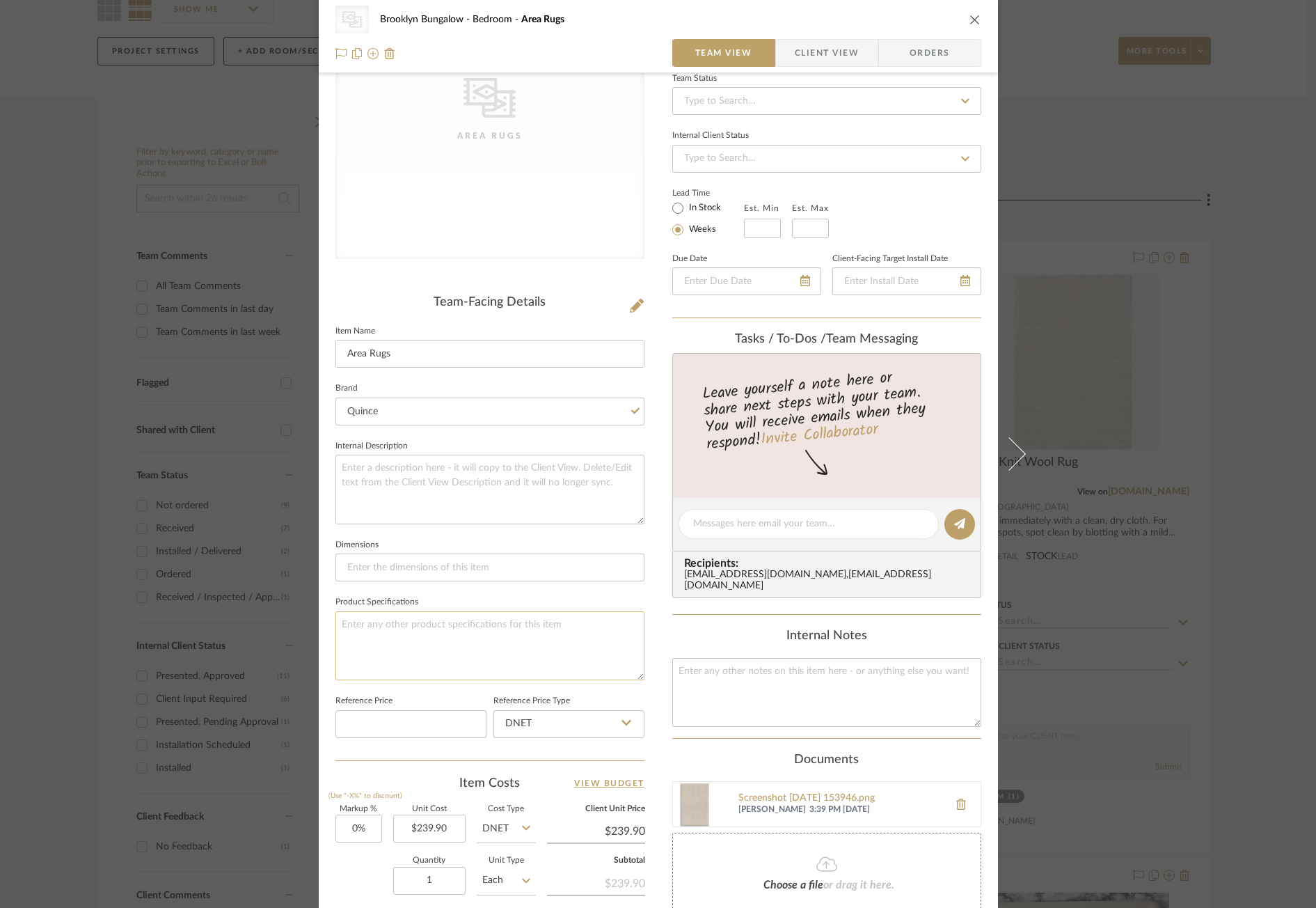
click at [440, 648] on textarea at bounding box center [490, 645] width 309 height 69
click at [799, 47] on span "Client View" at bounding box center [827, 53] width 64 height 28
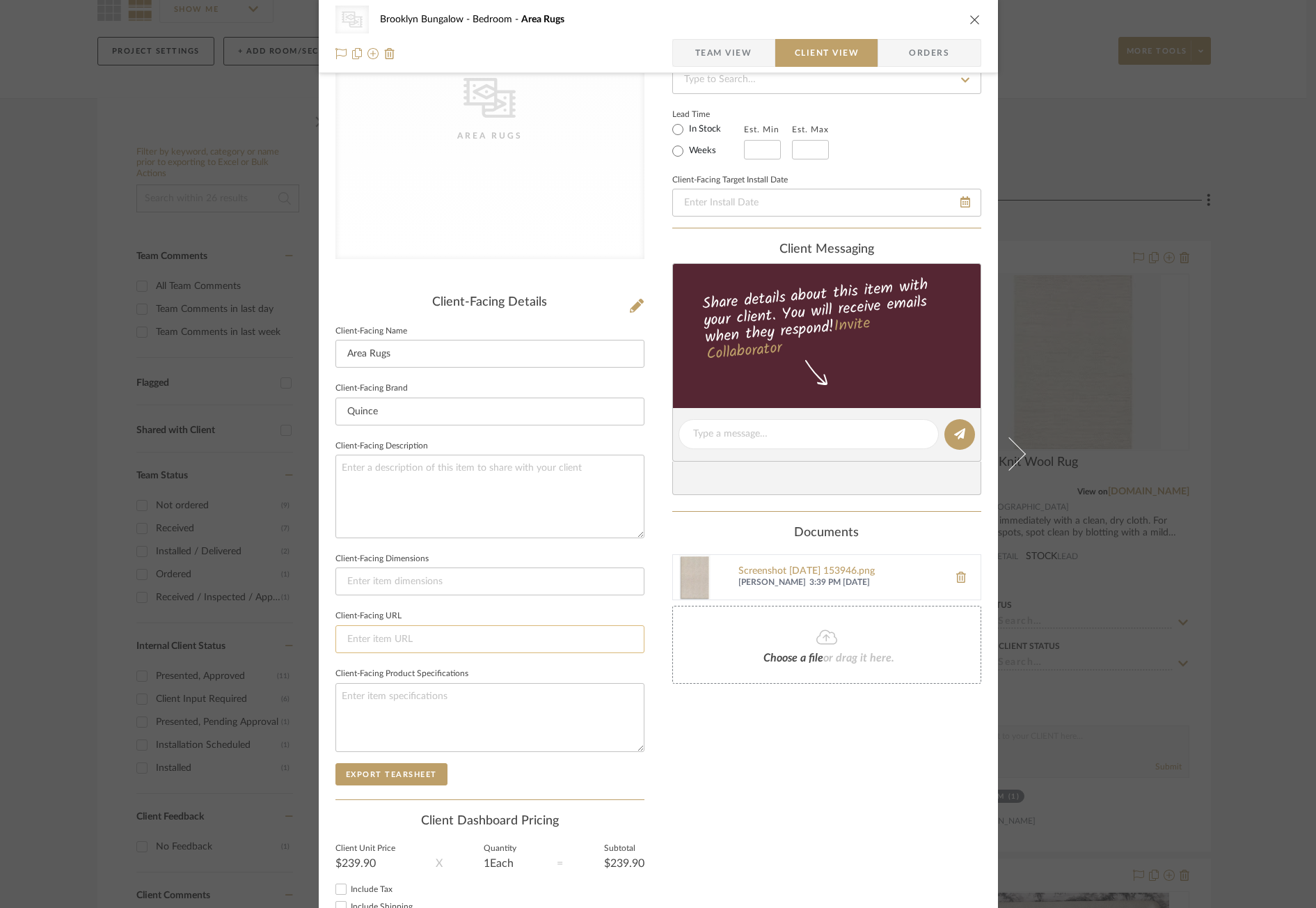
click at [395, 638] on input at bounding box center [490, 639] width 309 height 28
paste input "[URL][DOMAIN_NAME][PERSON_NAME]"
type input "[URL][DOMAIN_NAME][PERSON_NAME]"
click at [710, 52] on span "Team View" at bounding box center [724, 53] width 57 height 28
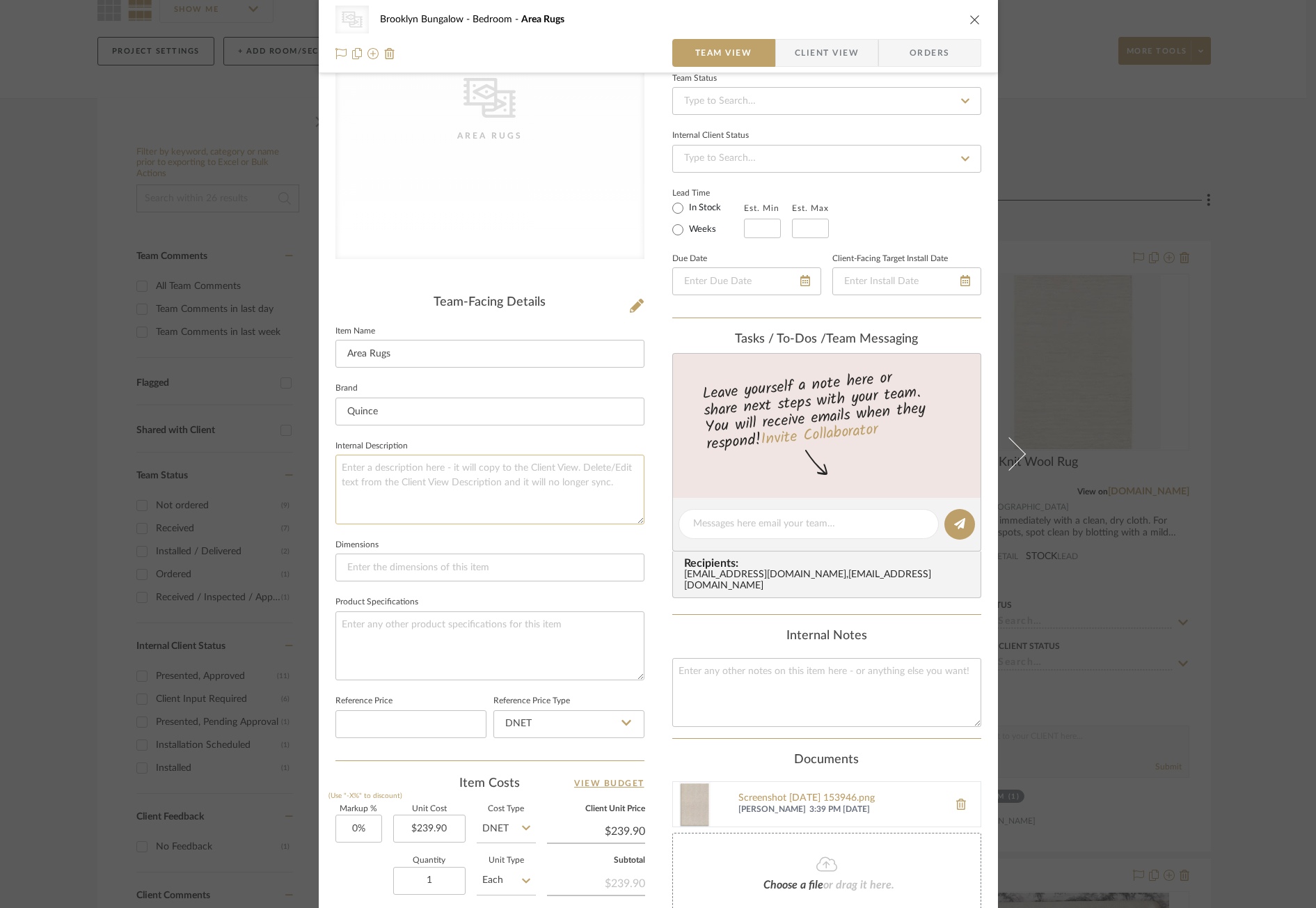
click at [471, 486] on textarea at bounding box center [490, 489] width 309 height 69
type textarea "herringbone taupe 5x8"
click at [657, 457] on div "CategoryIconRugs Created with Sketch. Area Rugs [GEOGRAPHIC_DATA] Bungalow Bedr…" at bounding box center [658, 513] width 679 height 1283
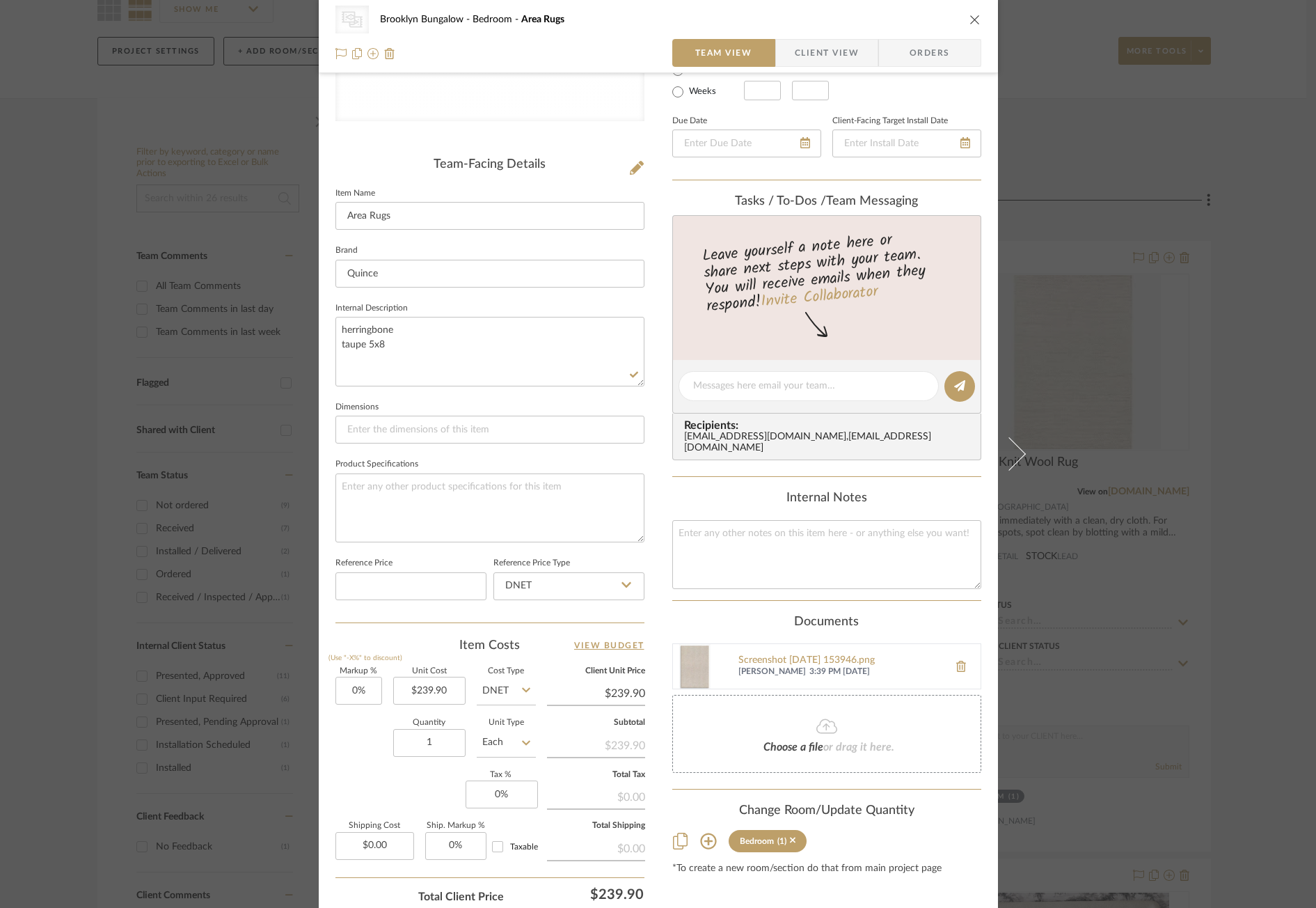
scroll to position [278, 0]
click at [586, 576] on input "DNET" at bounding box center [569, 585] width 151 height 28
click at [559, 651] on div "Retail" at bounding box center [575, 656] width 172 height 36
type input "Retail"
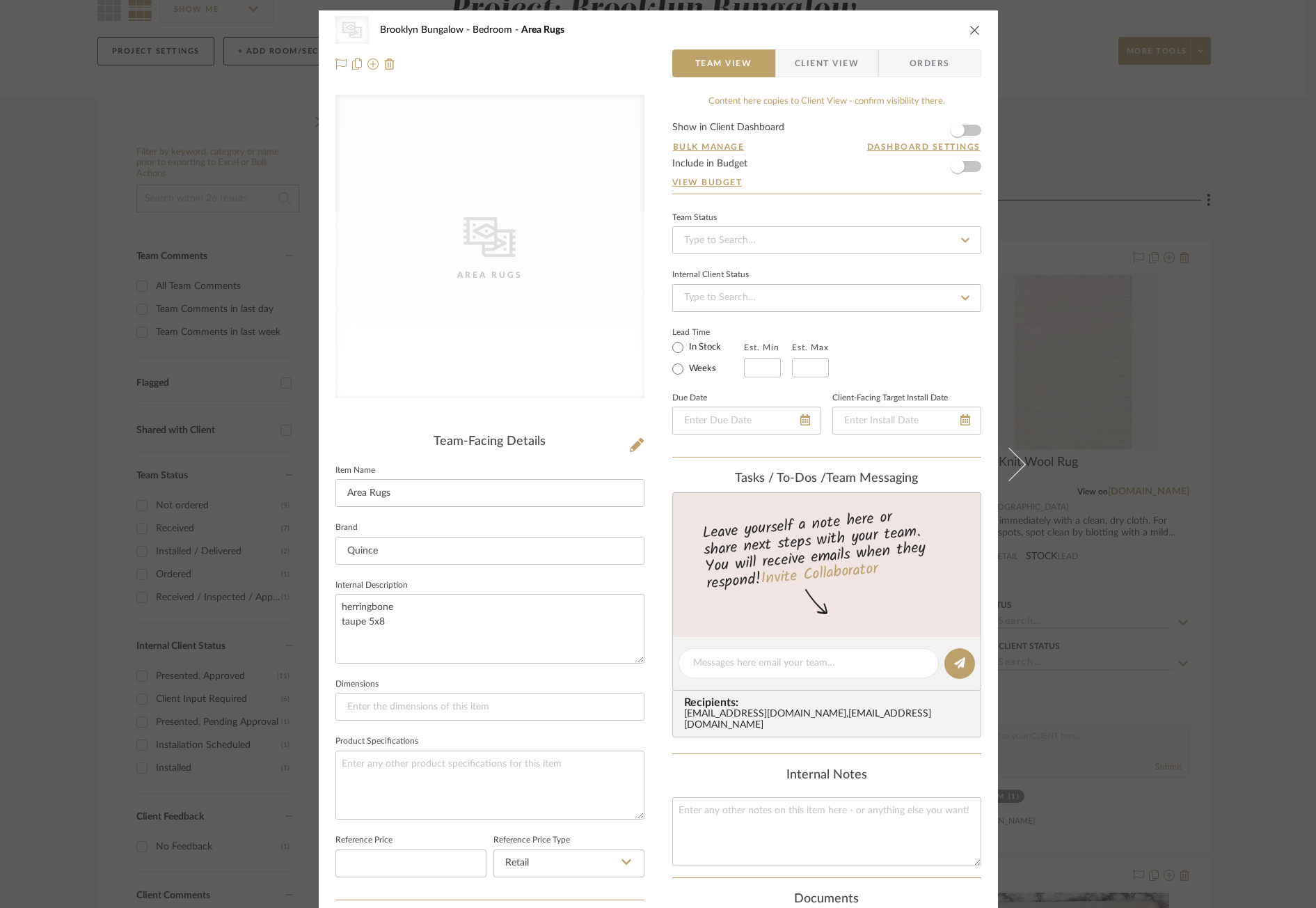
scroll to position [385, 0]
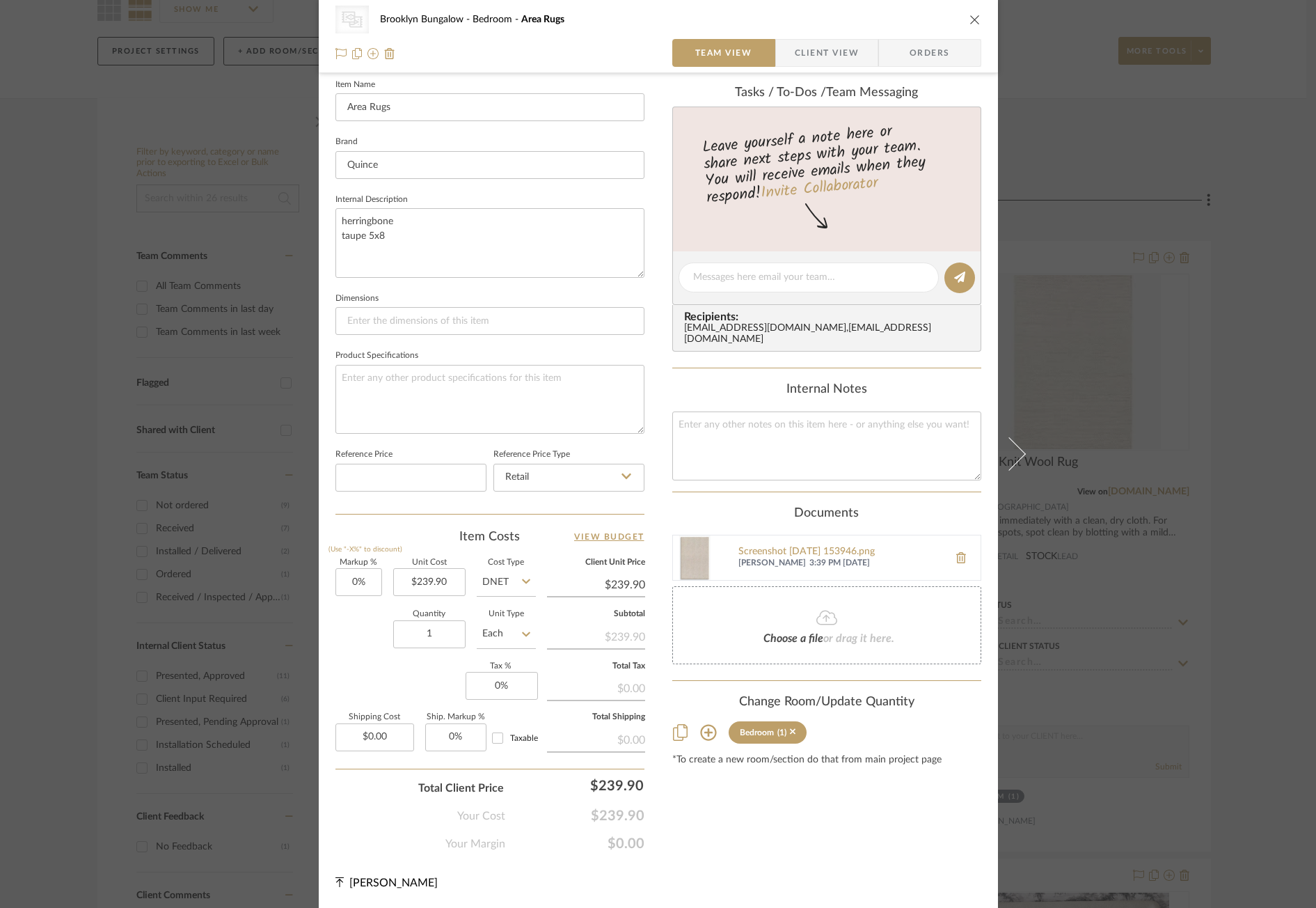
click at [1119, 564] on div "CategoryIconRugs Created with Sketch. Area Rugs [GEOGRAPHIC_DATA] Bungalow Bedr…" at bounding box center [658, 454] width 1316 height 908
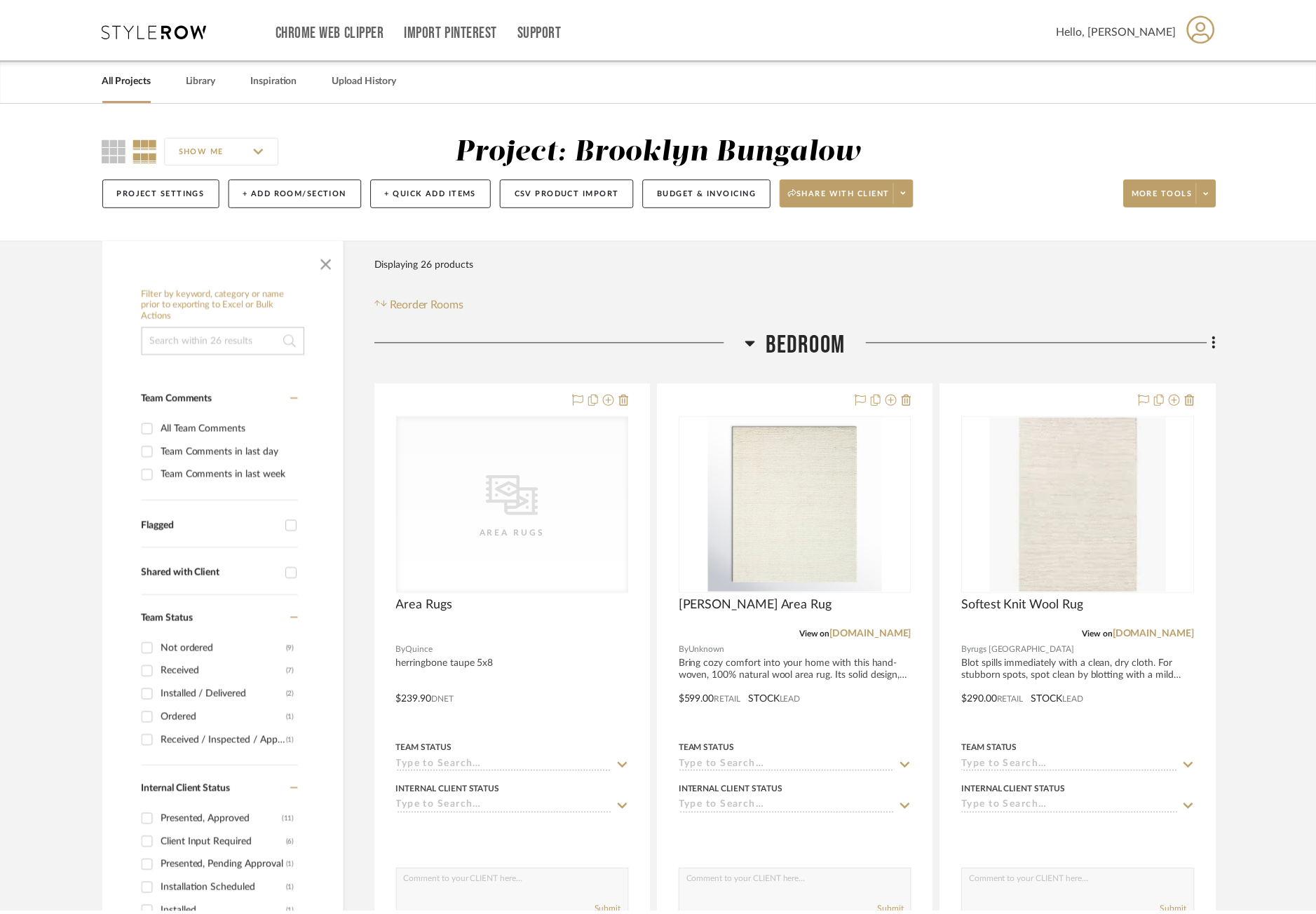
scroll to position [141, 0]
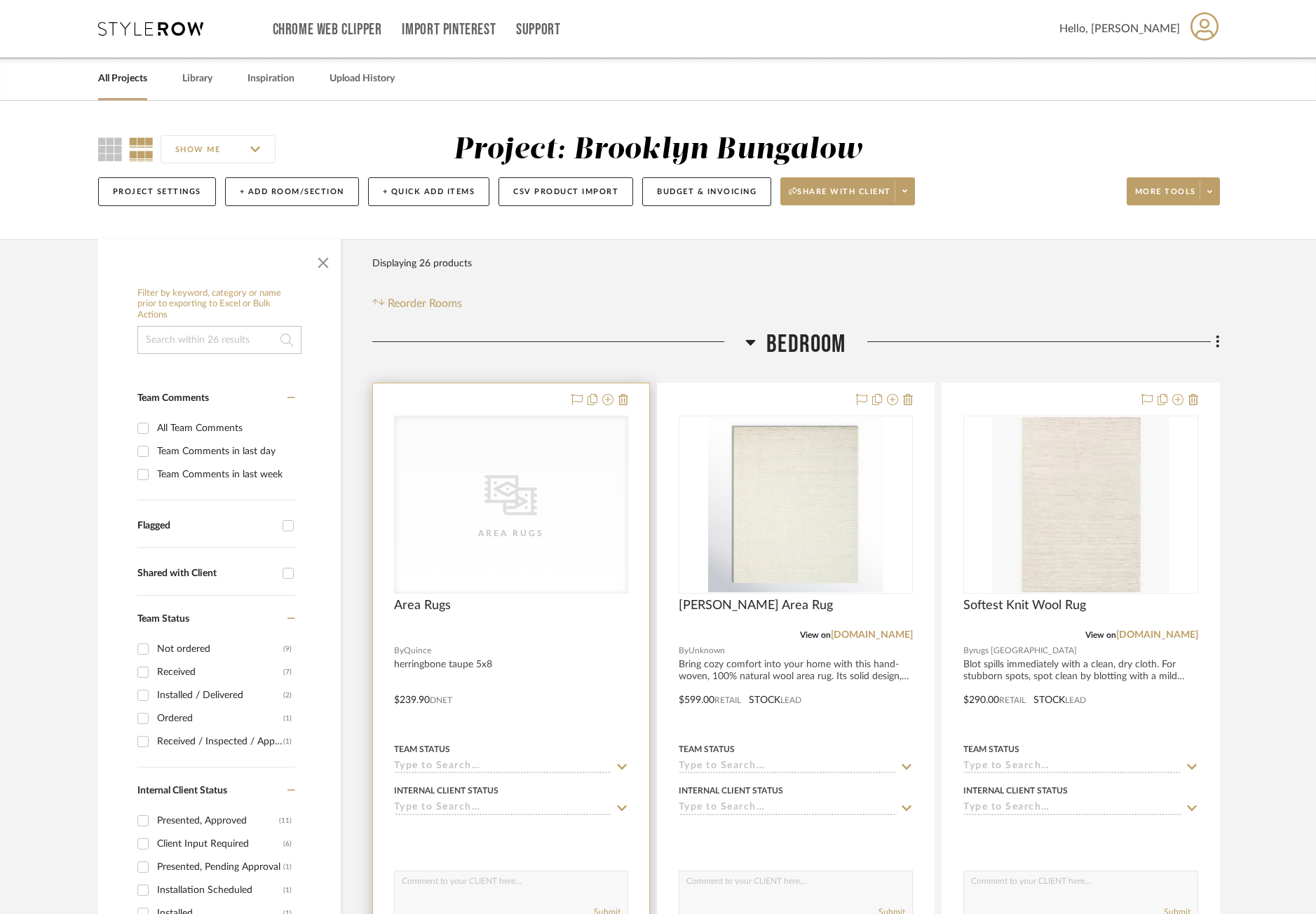
click at [588, 656] on div at bounding box center [511, 690] width 276 height 613
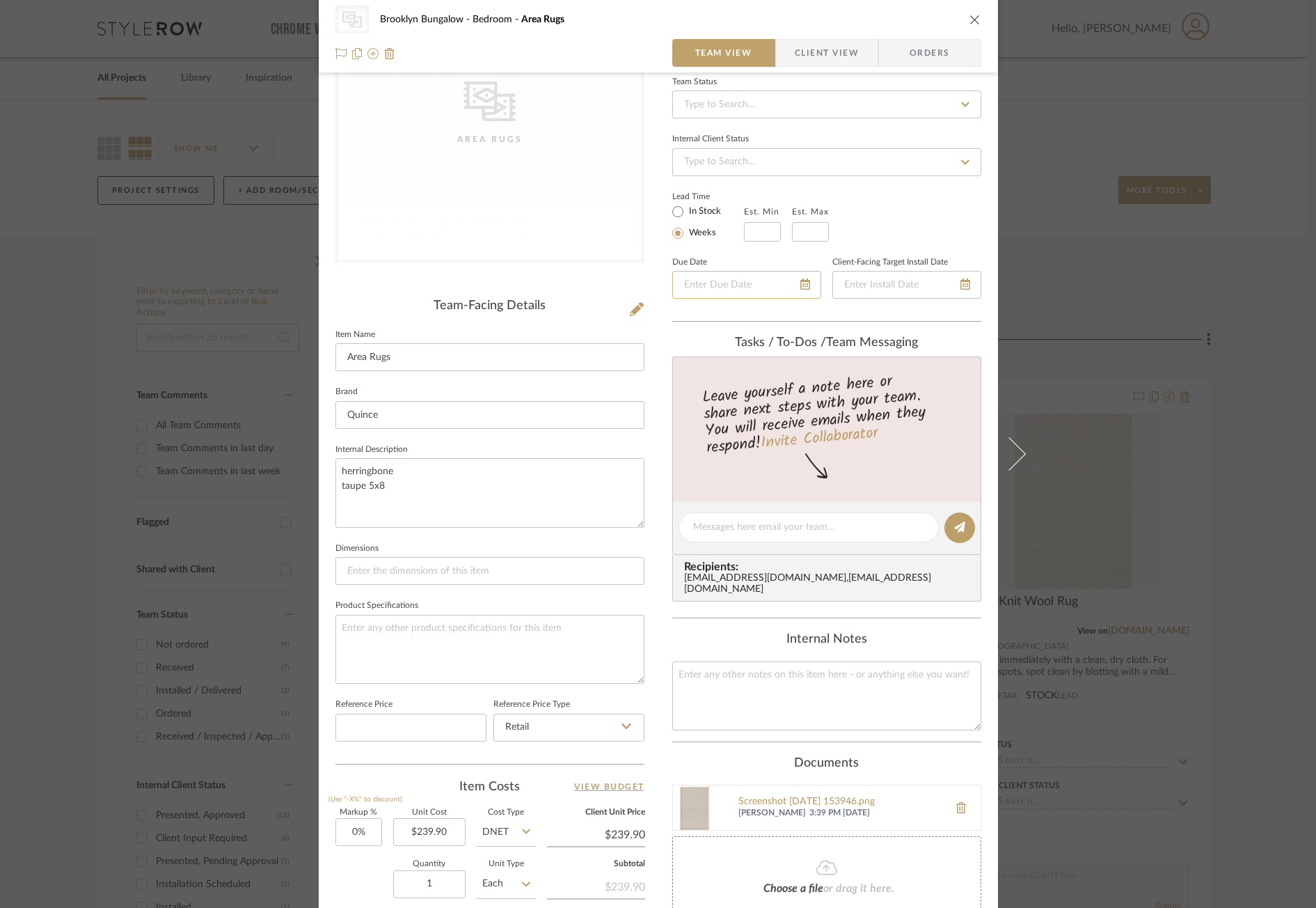
scroll to position [385, 0]
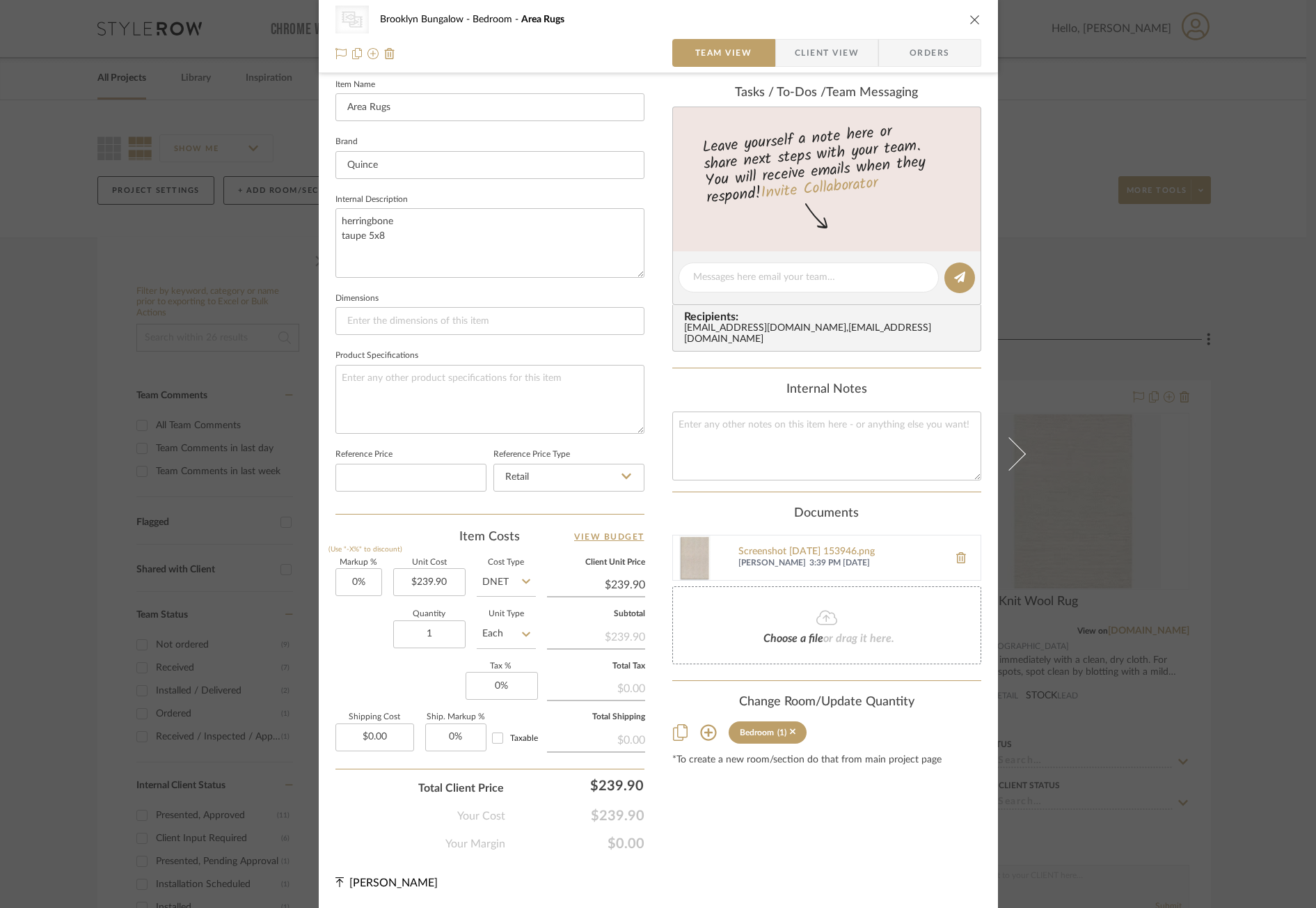
click at [716, 543] on div "Screenshot 2025-08-13 153946.png Julia Renna 3:39 PM 08/13/2025" at bounding box center [827, 558] width 309 height 46
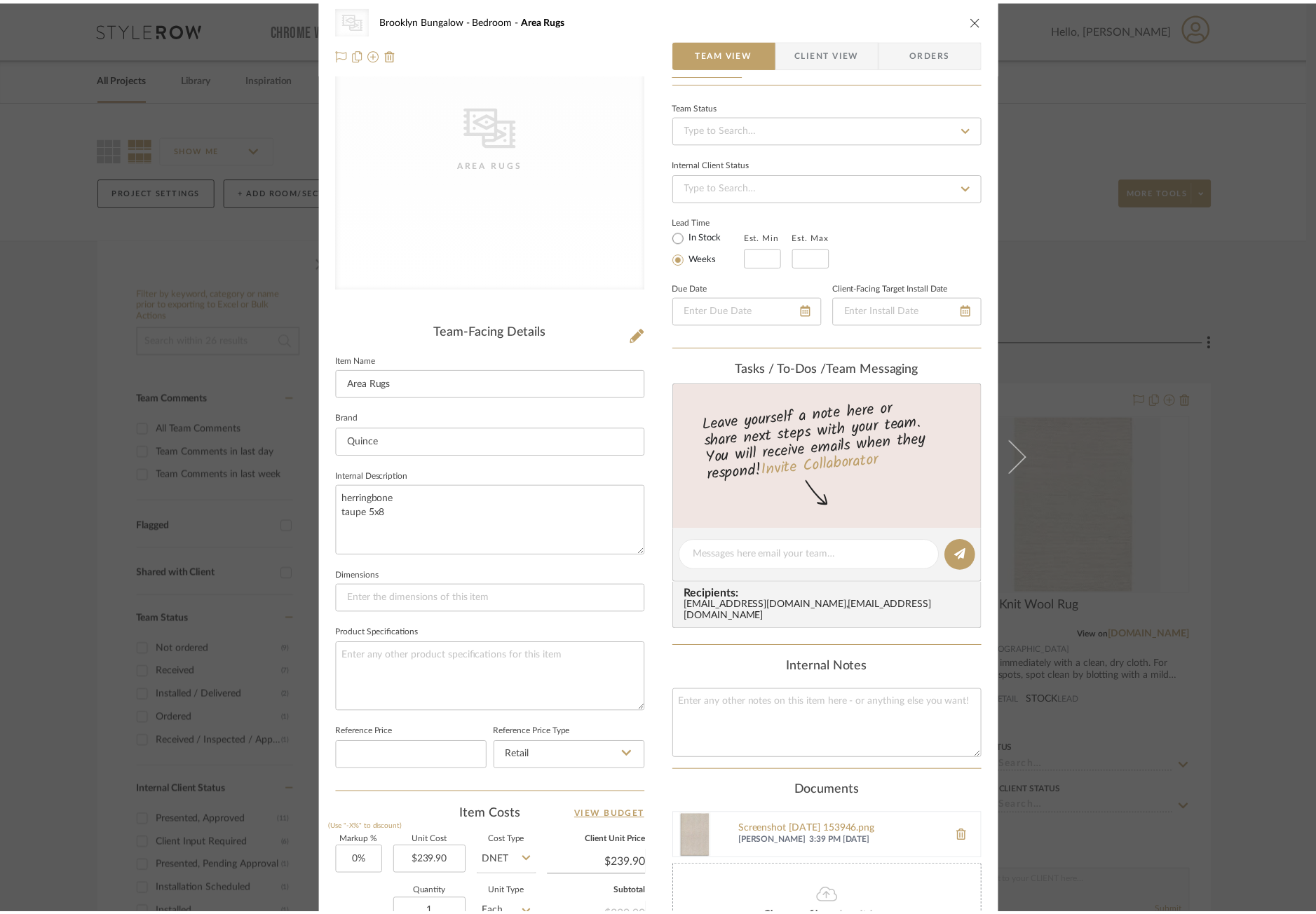
scroll to position [0, 0]
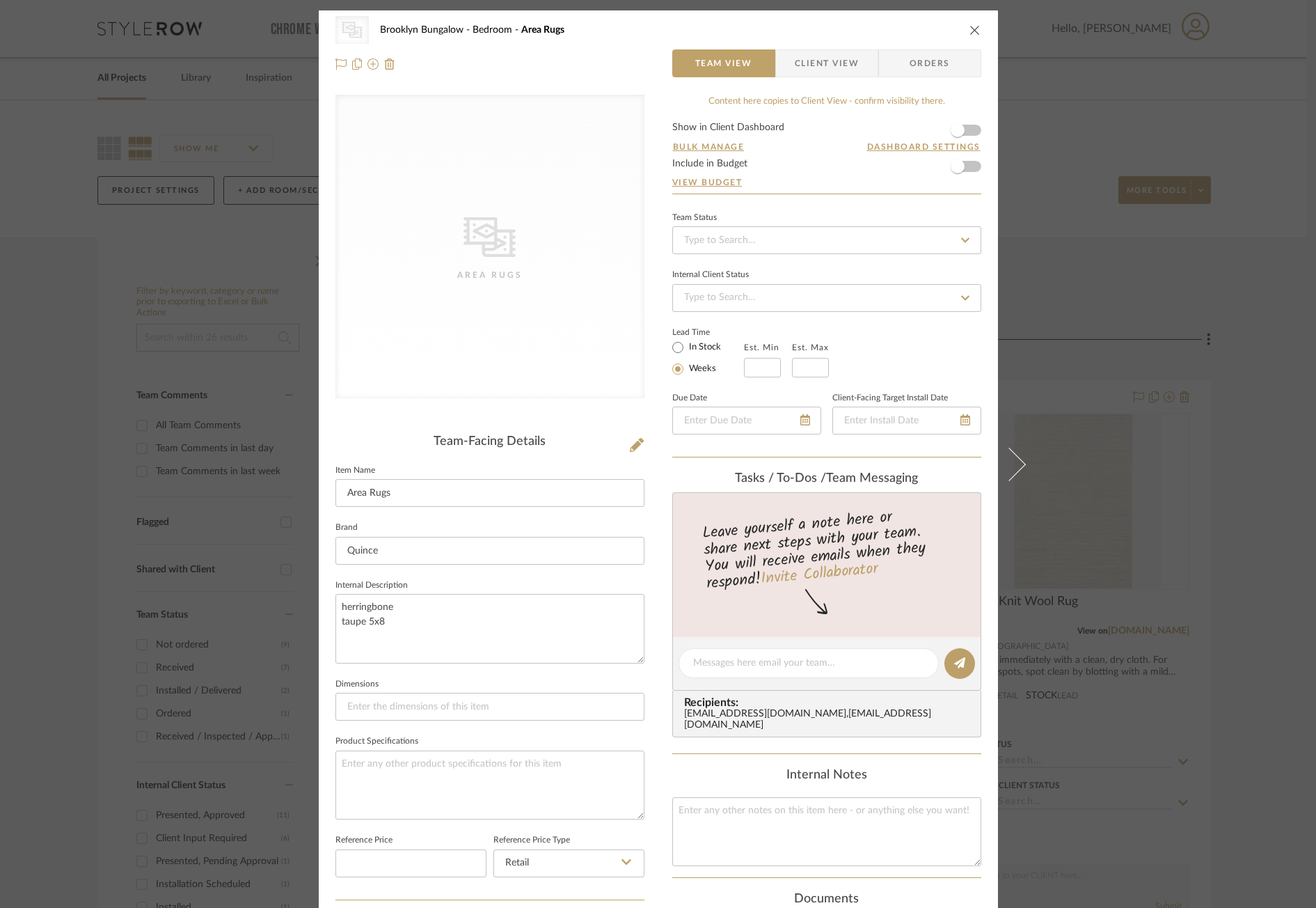
click at [515, 232] on div "CategoryIconRugs Created with Sketch. Area Rugs" at bounding box center [490, 246] width 309 height 304
click at [483, 270] on div "Area Rugs" at bounding box center [490, 275] width 140 height 14
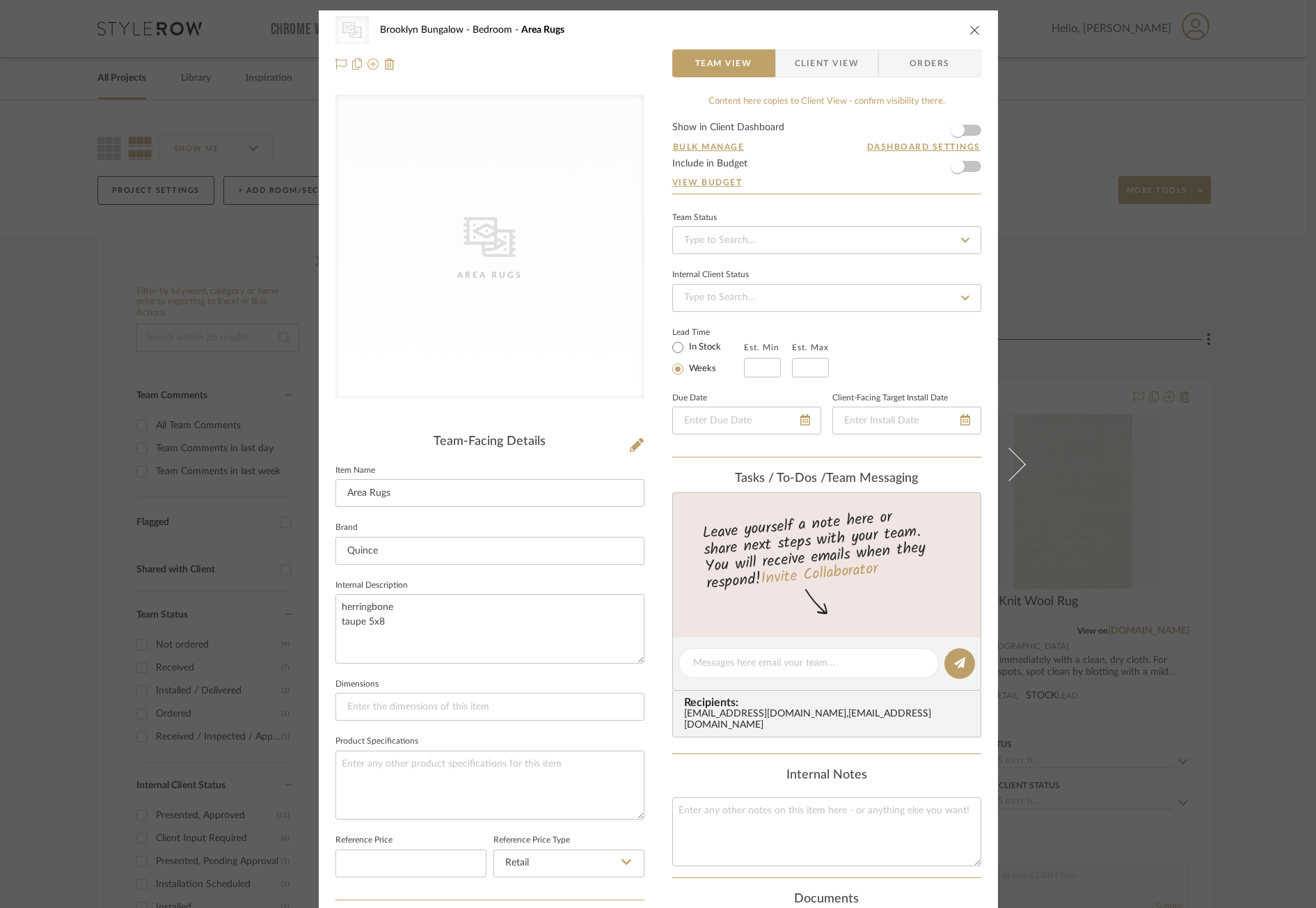
click at [490, 214] on icon "CategoryIconRugs Created with Sketch." at bounding box center [489, 237] width 52 height 52
click at [426, 217] on div "CategoryIconRugs Created with Sketch. Area Rugs" at bounding box center [490, 246] width 309 height 304
drag, startPoint x: 462, startPoint y: 206, endPoint x: 499, endPoint y: 323, distance: 122.7
click at [390, 341] on div "CategoryIconRugs Created with Sketch. Area Rugs" at bounding box center [490, 246] width 309 height 304
drag, startPoint x: 509, startPoint y: 319, endPoint x: 423, endPoint y: 302, distance: 87.7
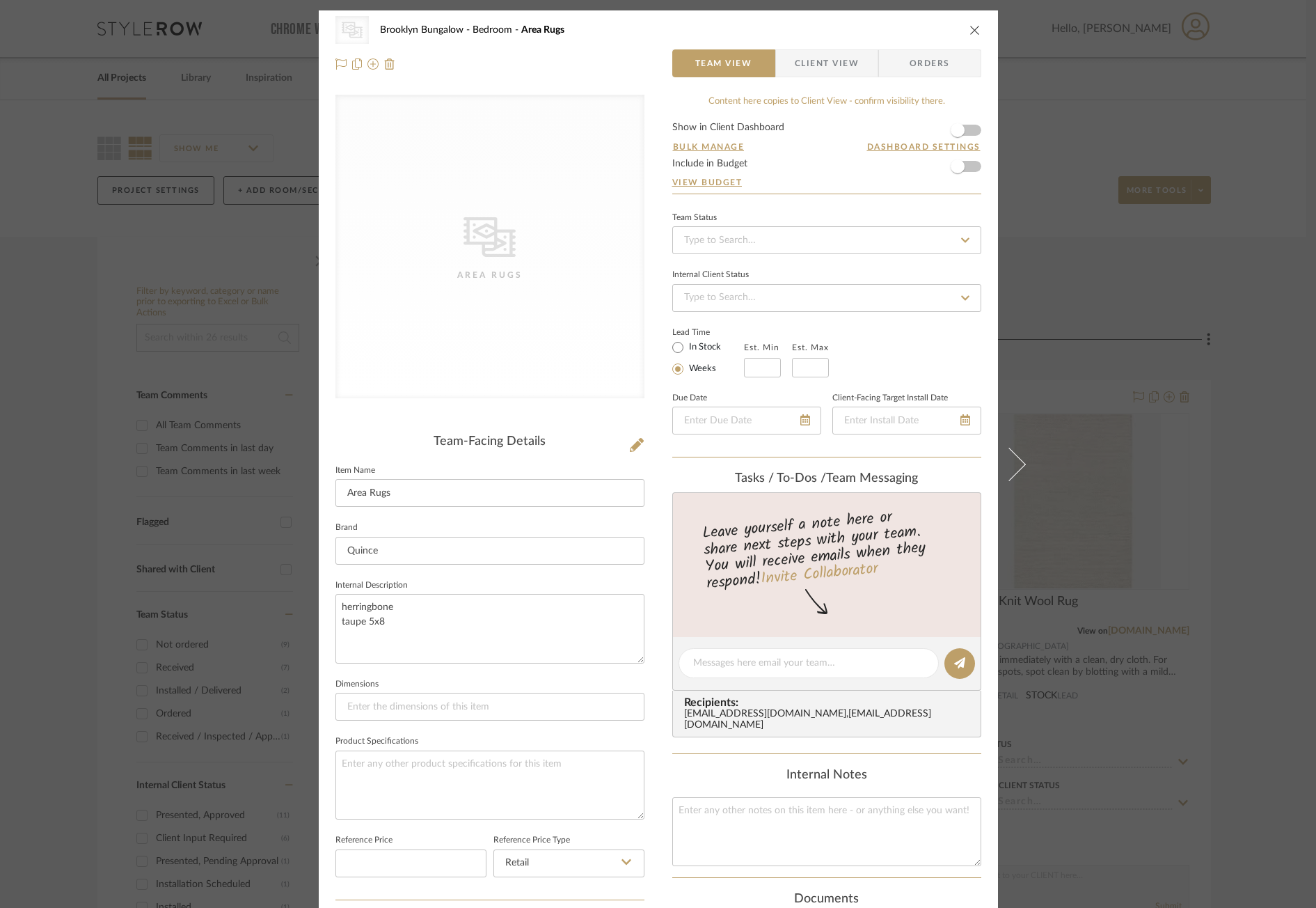
click at [423, 302] on div "CategoryIconRugs Created with Sketch. Area Rugs" at bounding box center [490, 246] width 309 height 304
click at [969, 28] on icon "close" at bounding box center [975, 30] width 11 height 11
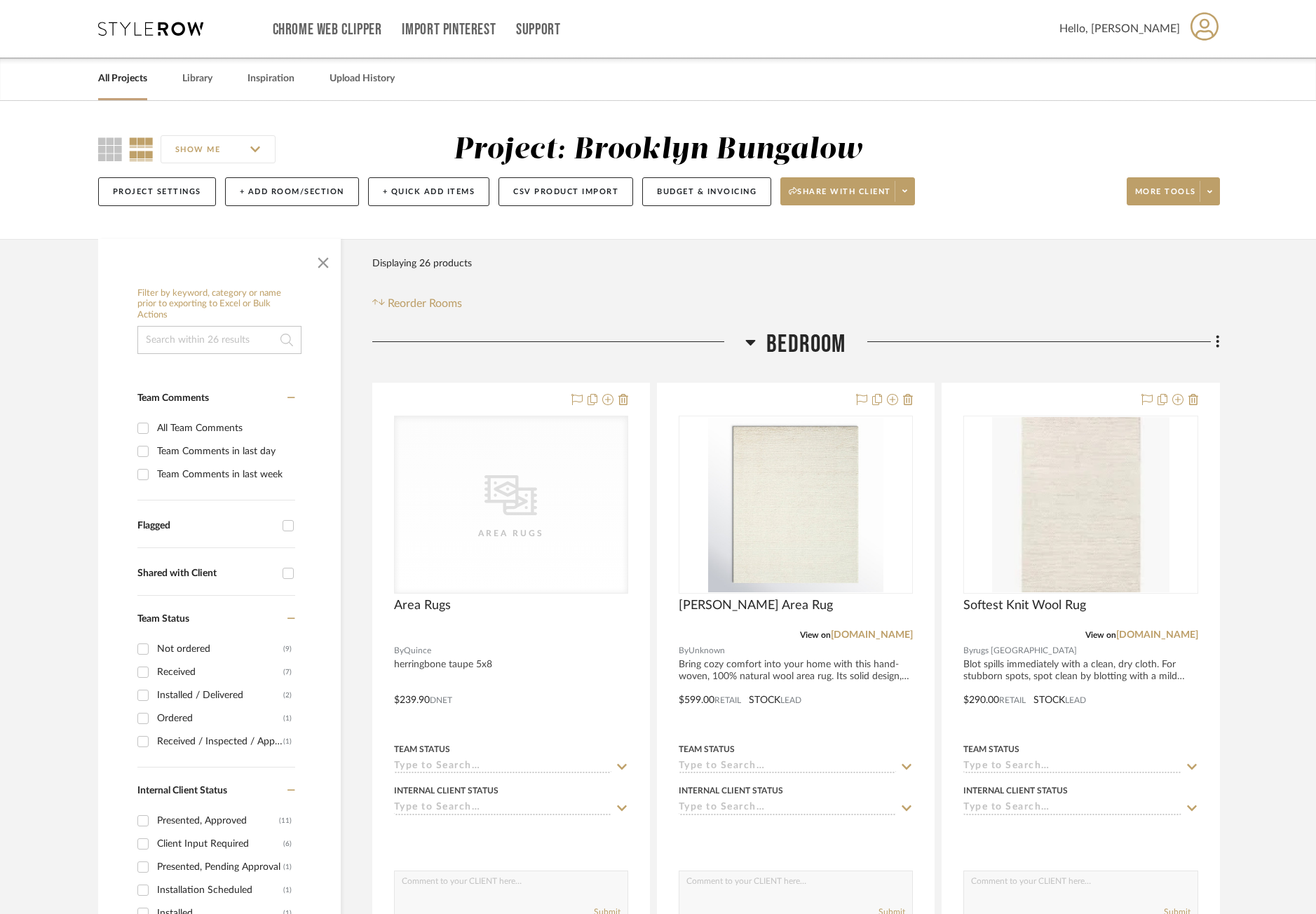
click at [820, 270] on div "Filter Products Displaying 26 products Reorder Rooms" at bounding box center [796, 280] width 847 height 62
click at [591, 276] on div "Filter Products Displaying 26 products Reorder Rooms" at bounding box center [796, 280] width 847 height 62
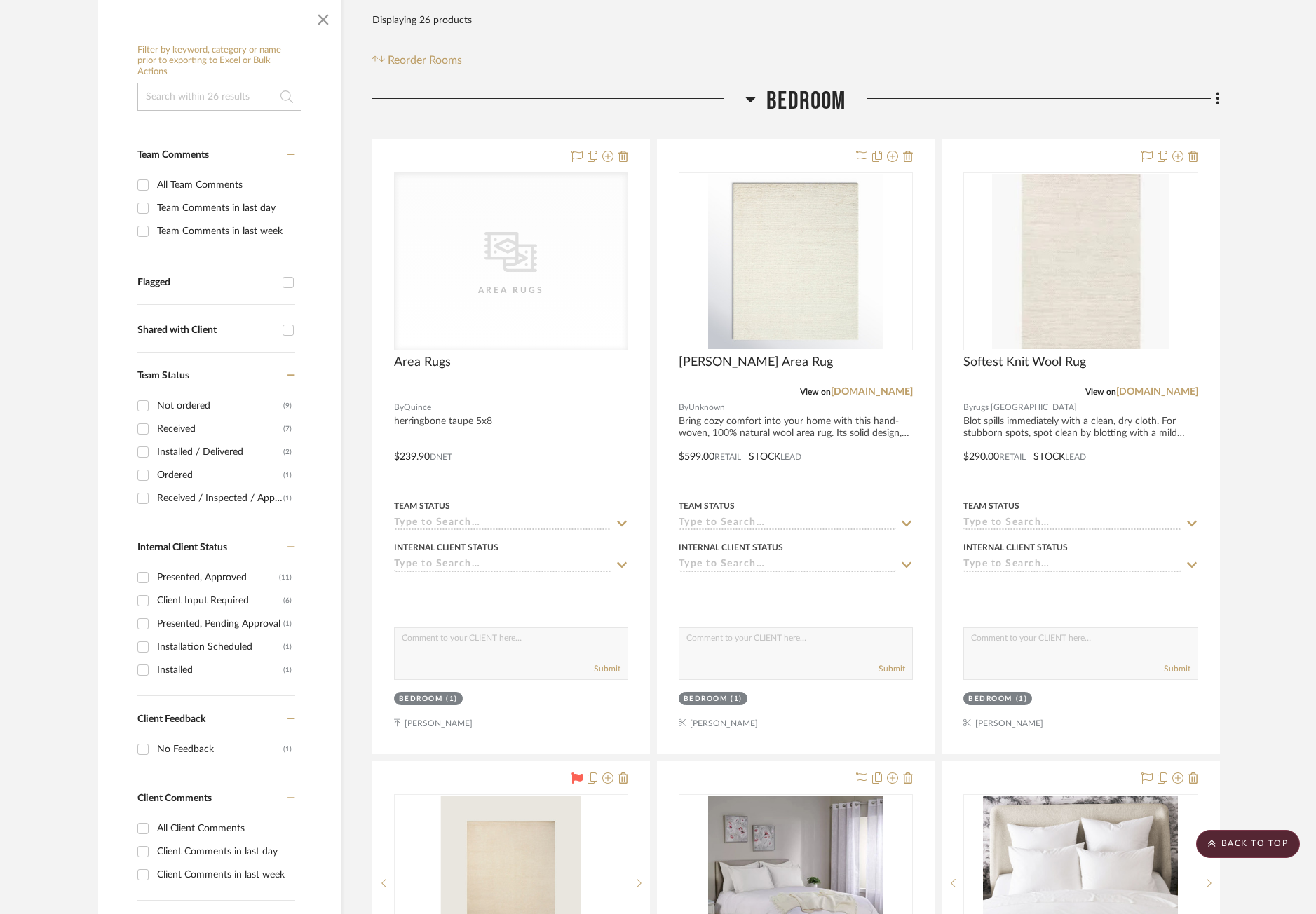
scroll to position [210, 0]
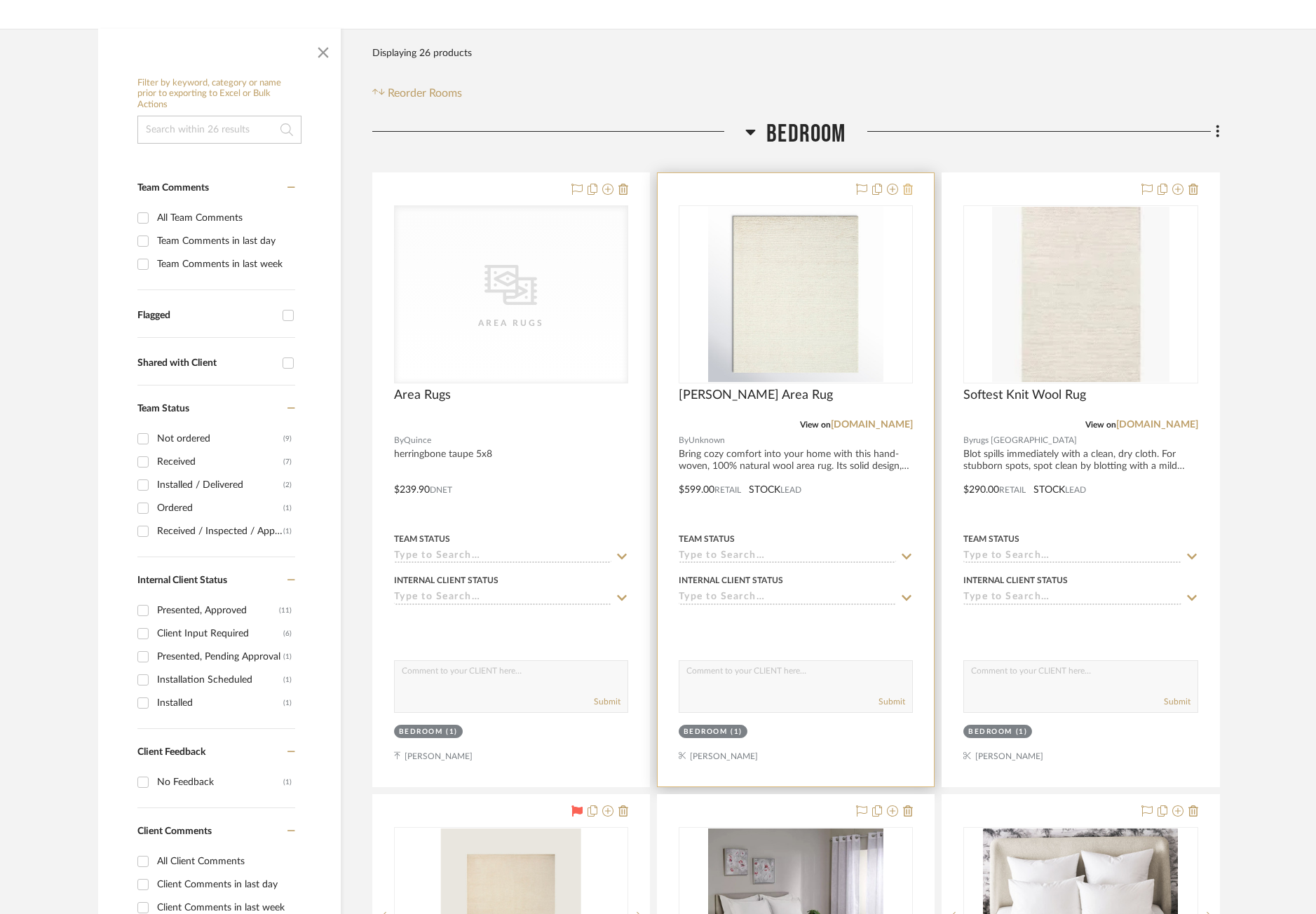
click at [909, 190] on icon at bounding box center [908, 189] width 10 height 11
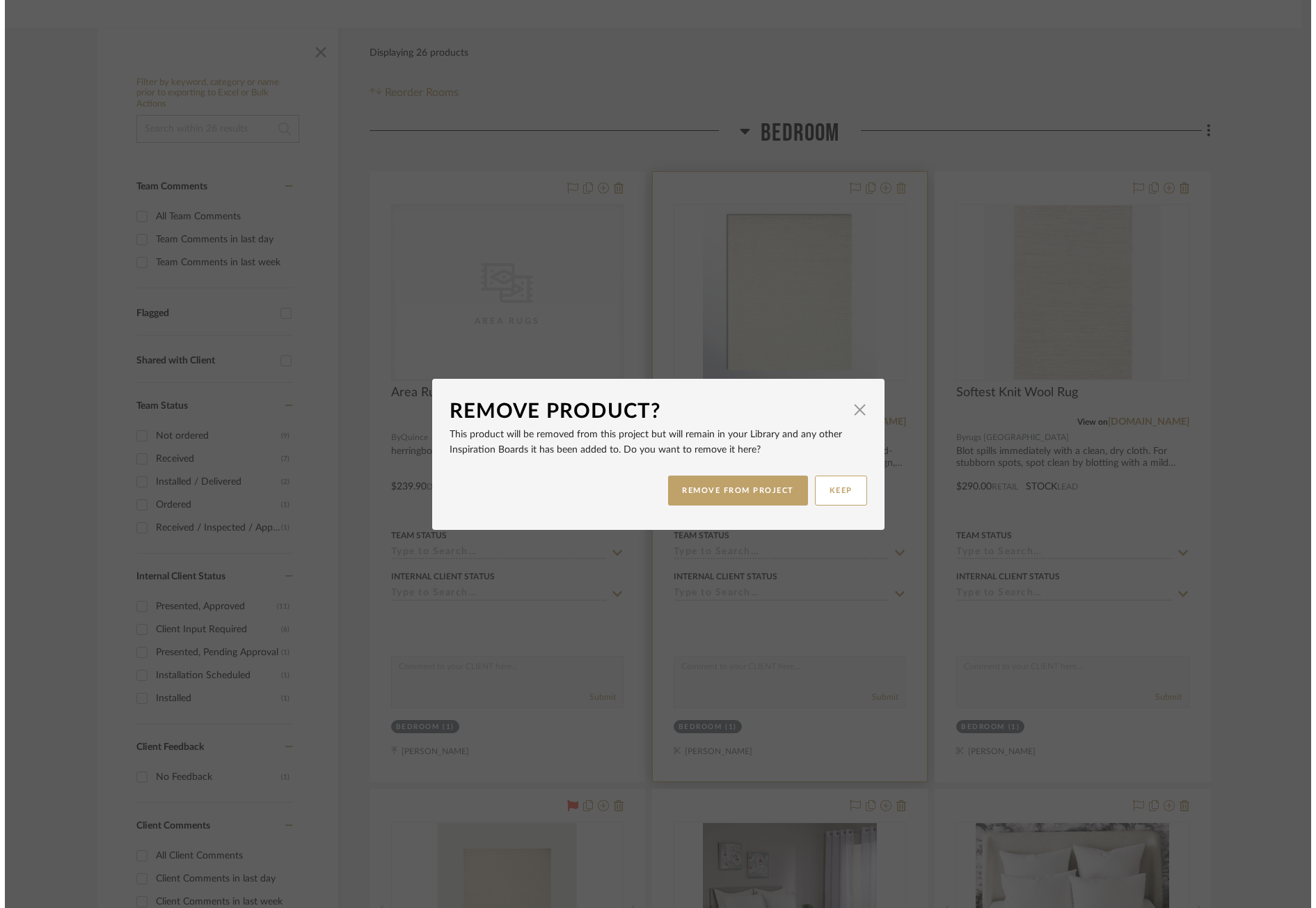
scroll to position [0, 0]
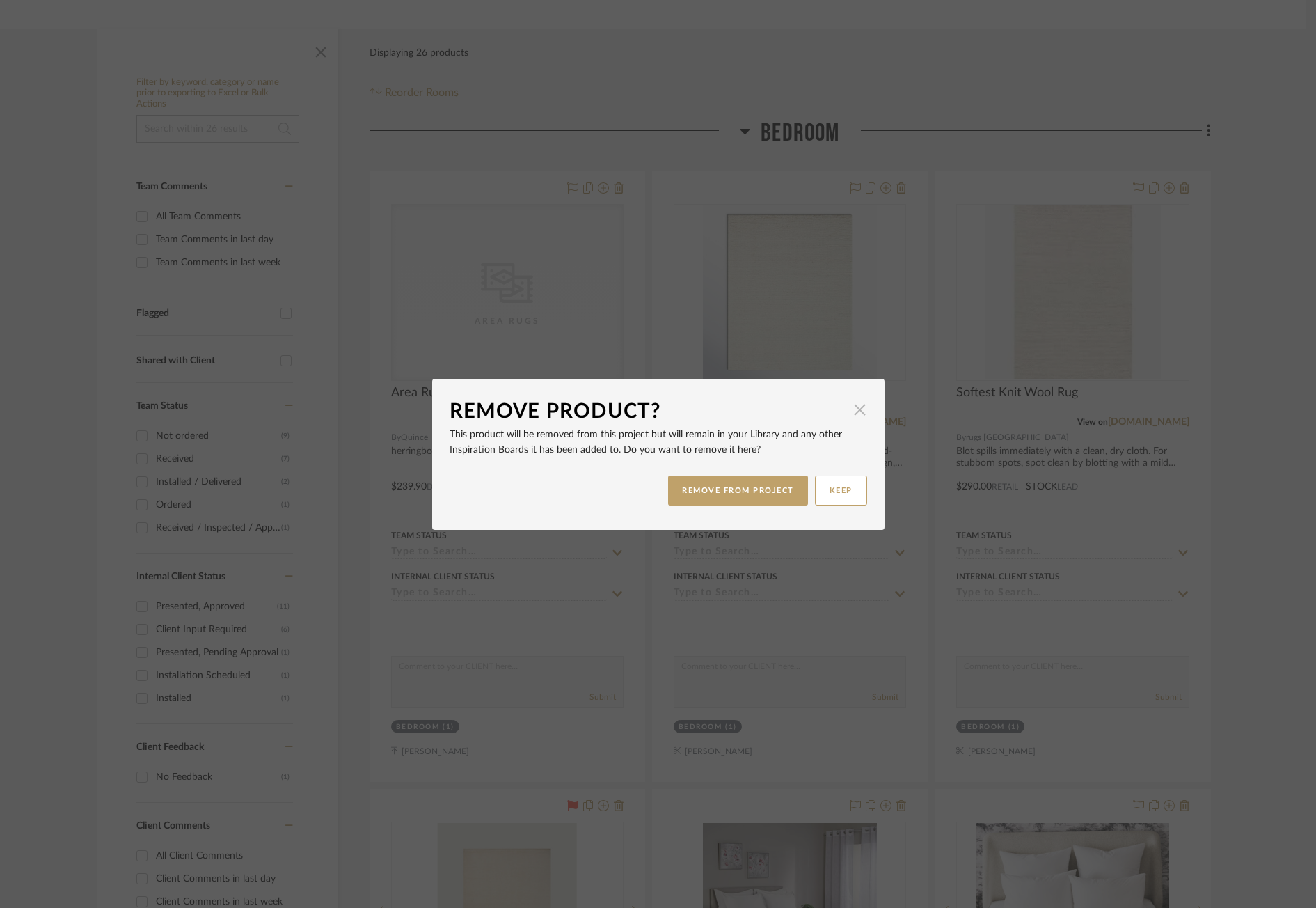
click at [848, 409] on span "button" at bounding box center [860, 410] width 28 height 28
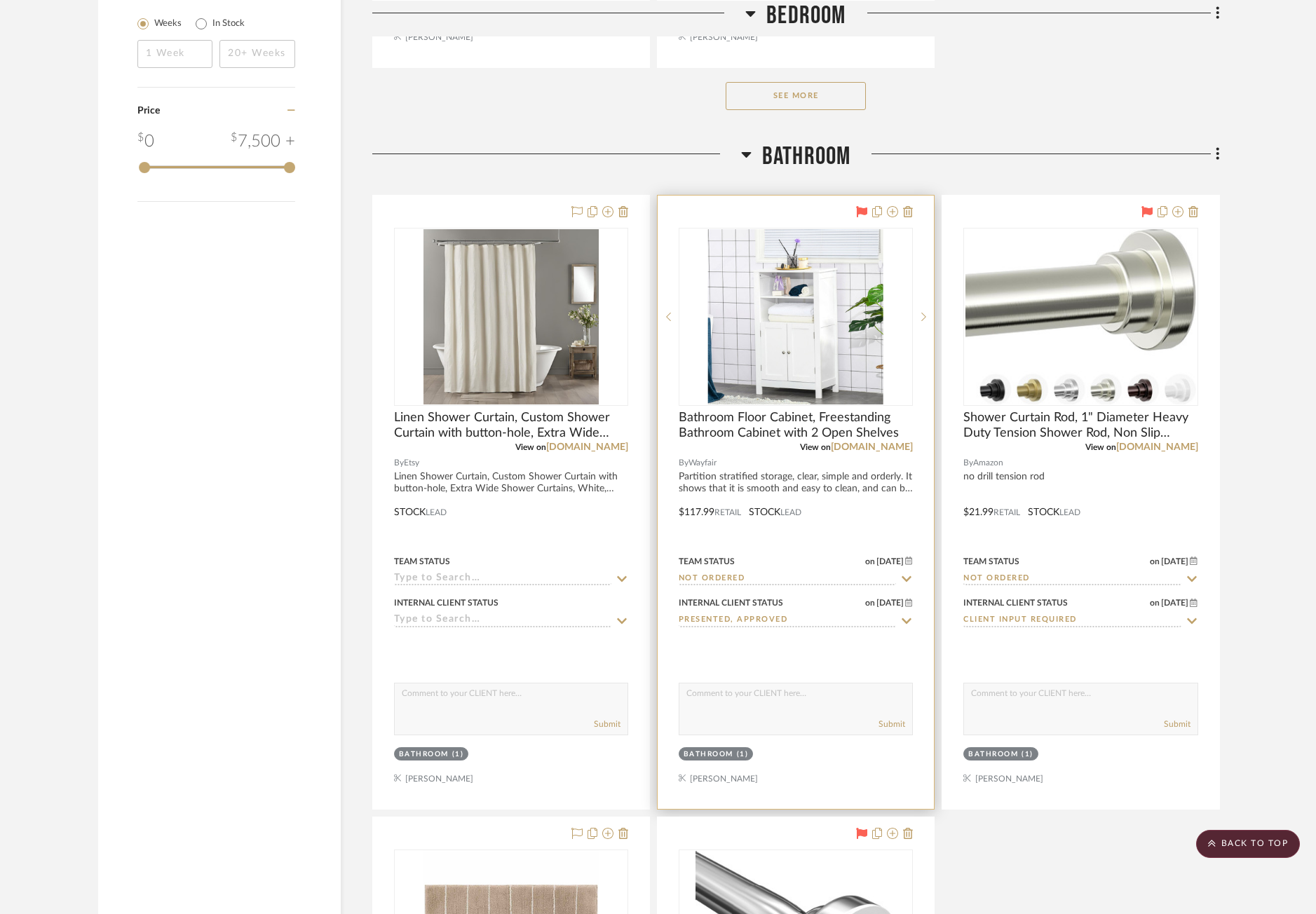
scroll to position [2663, 0]
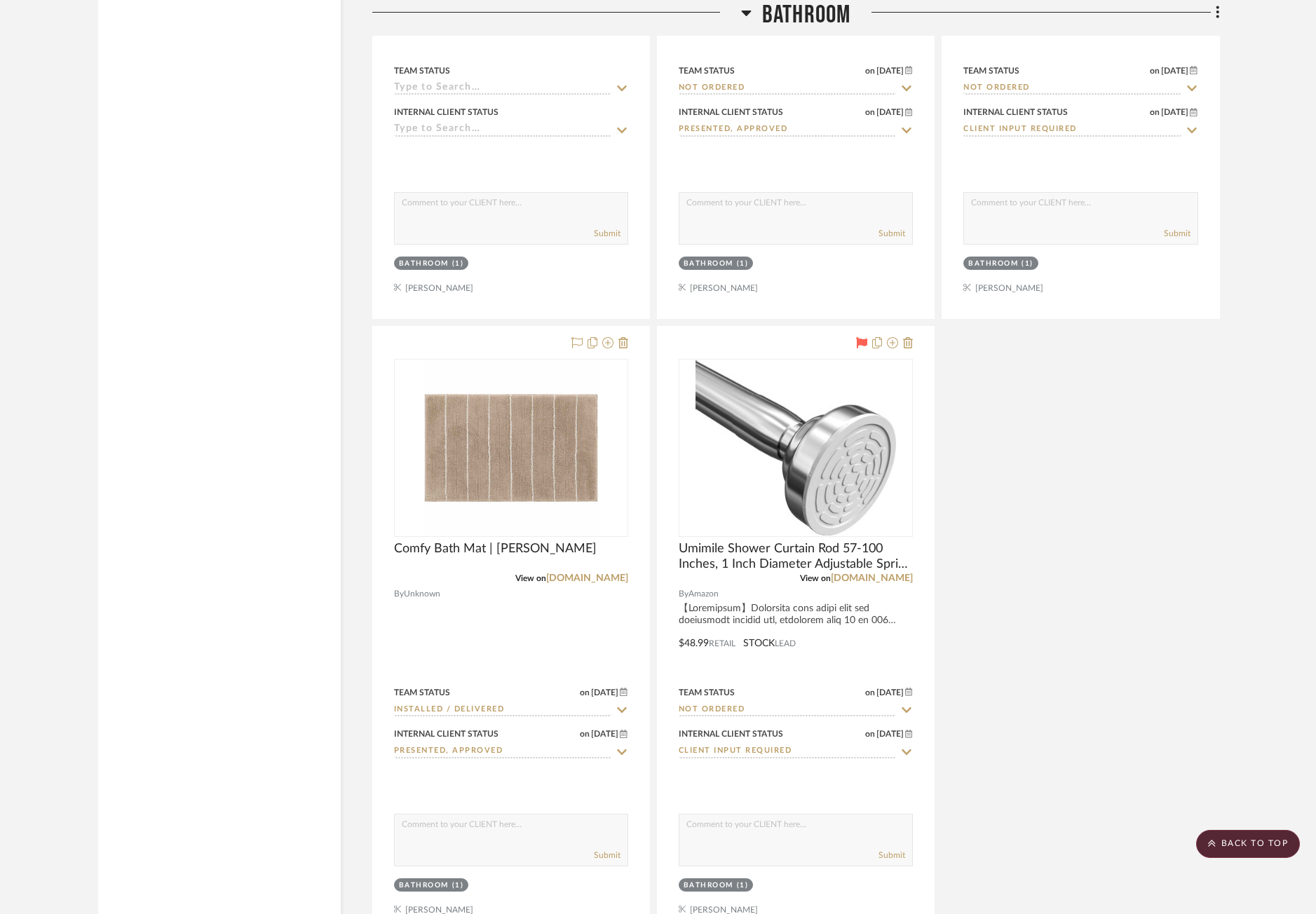
click at [939, 499] on div "Linen Shower Curtain, Custom Shower Curtain with button-hole, Extra Wide Shower…" at bounding box center [796, 322] width 847 height 1236
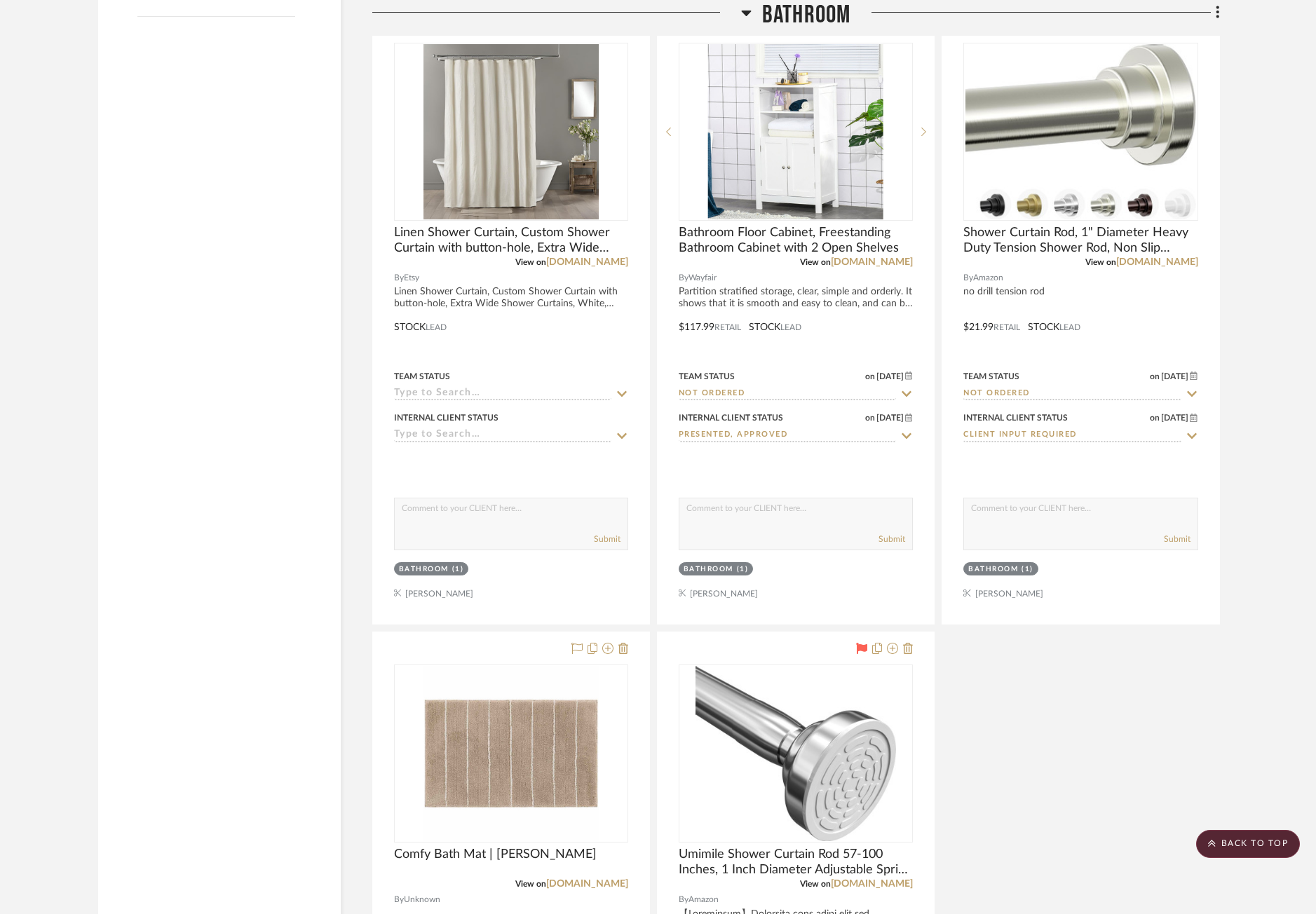
scroll to position [2312, 0]
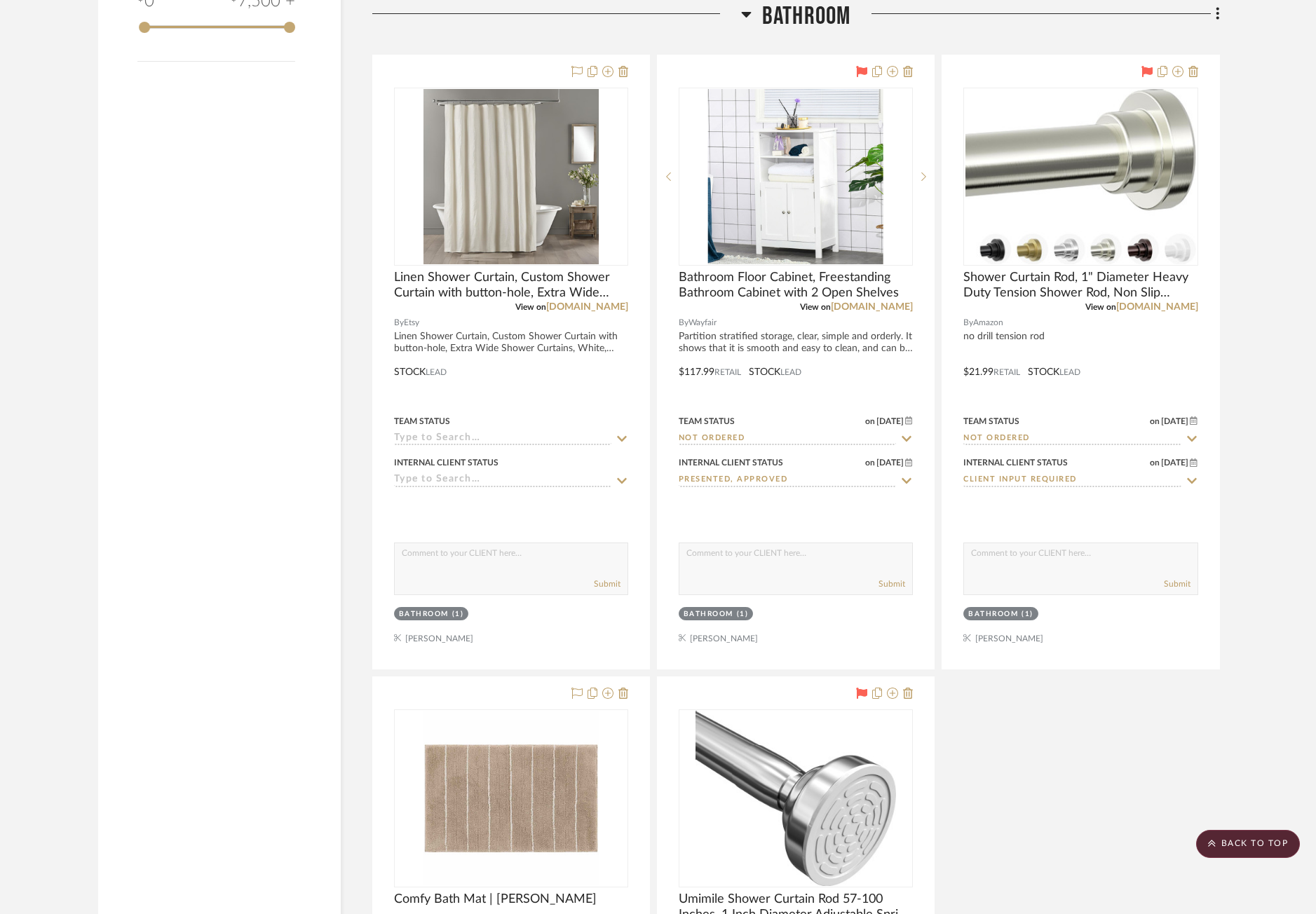
click at [365, 544] on aside "Filter by keyword, category or name prior to exporting to Excel or Bulk Actions…" at bounding box center [235, 540] width 274 height 5228
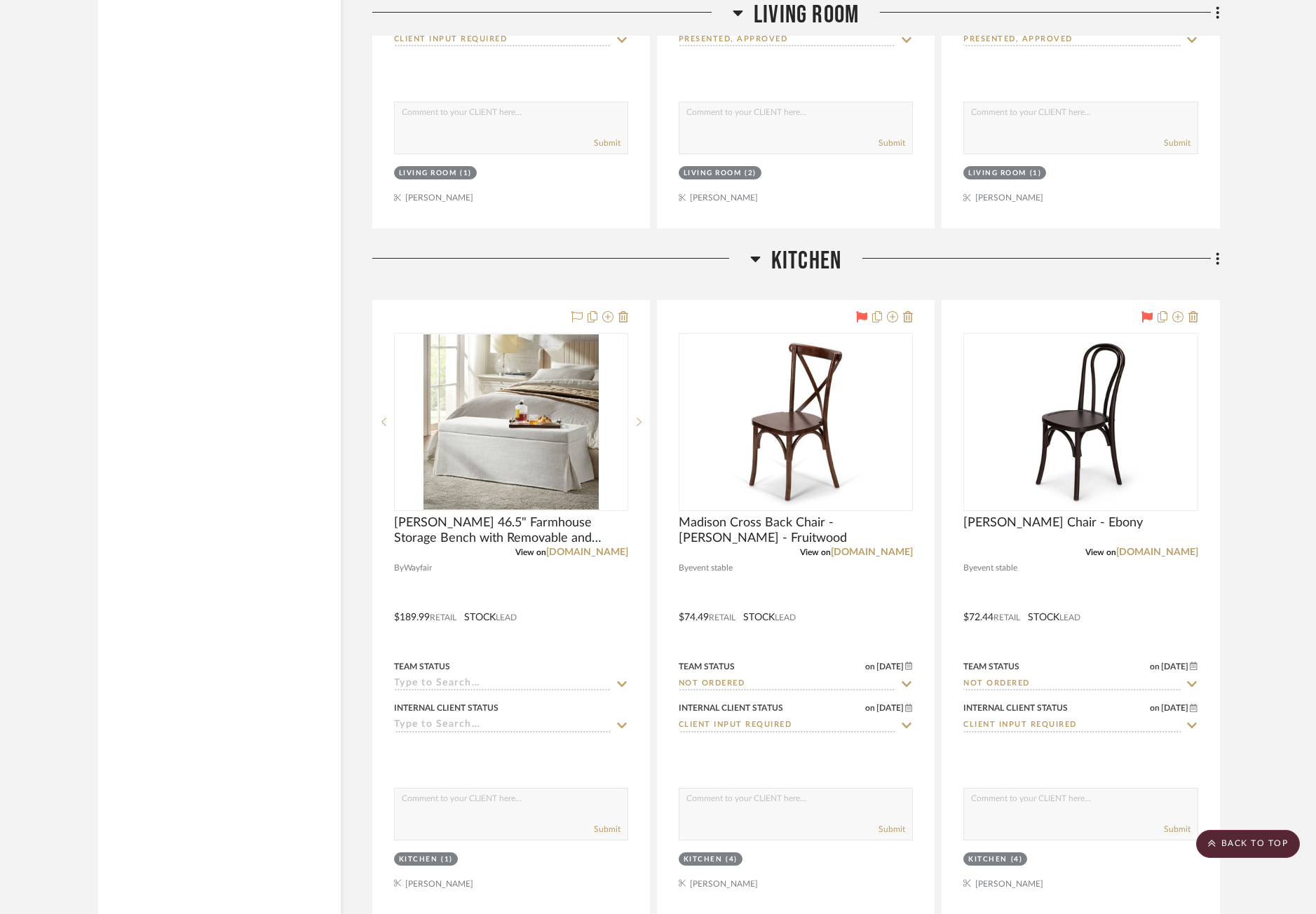
scroll to position [4905, 0]
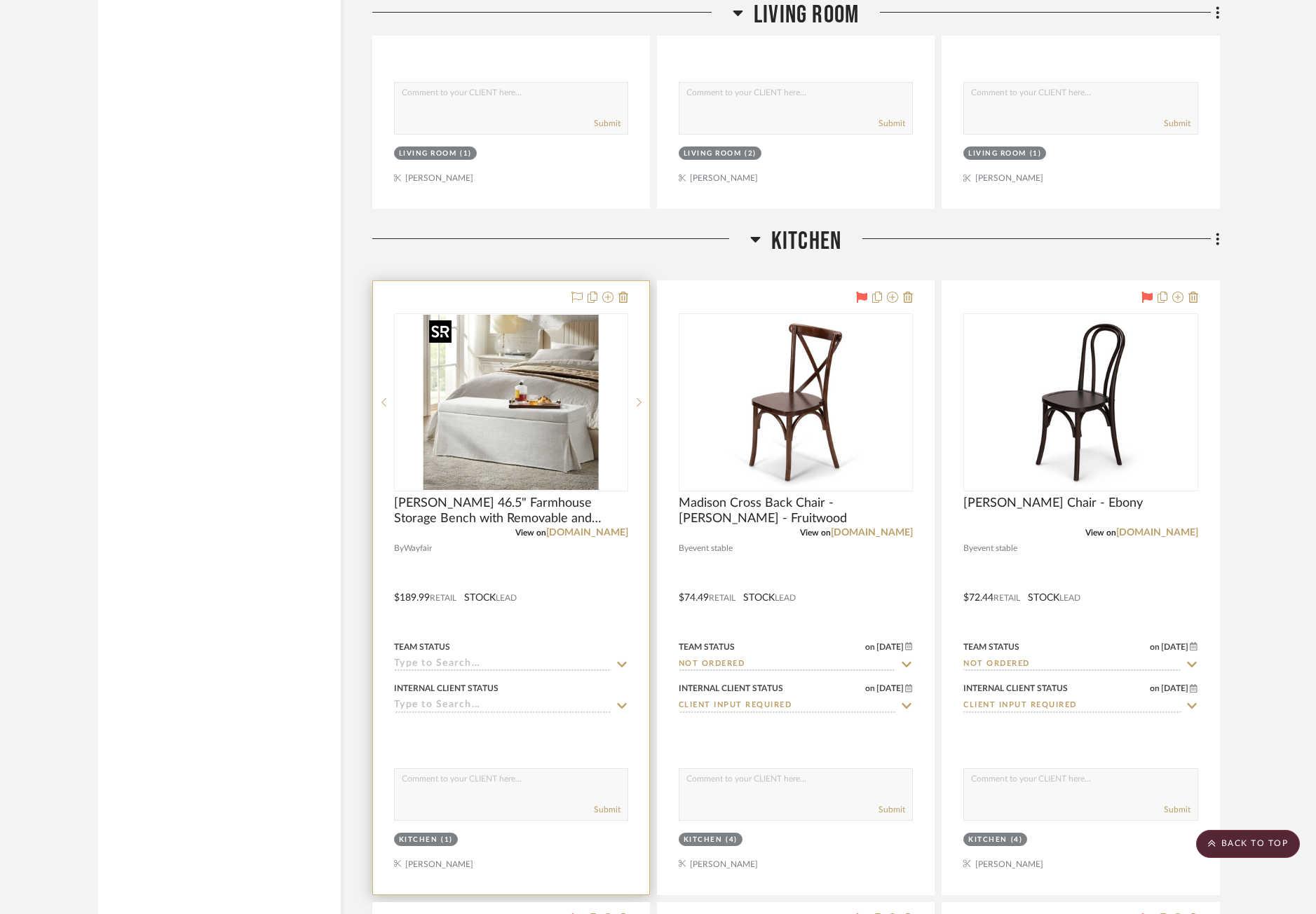
click at [489, 426] on img "0" at bounding box center [511, 402] width 175 height 175
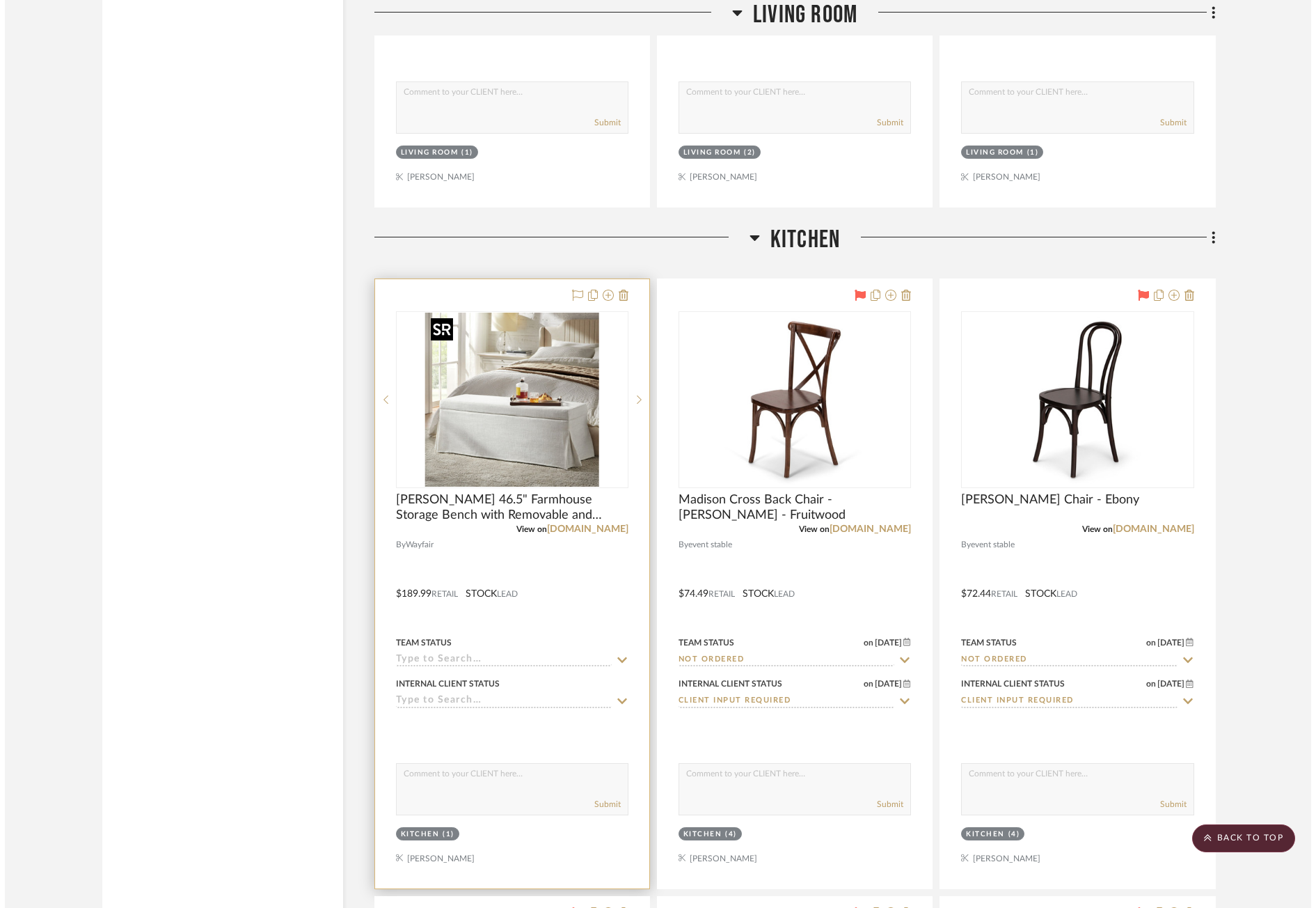
scroll to position [0, 0]
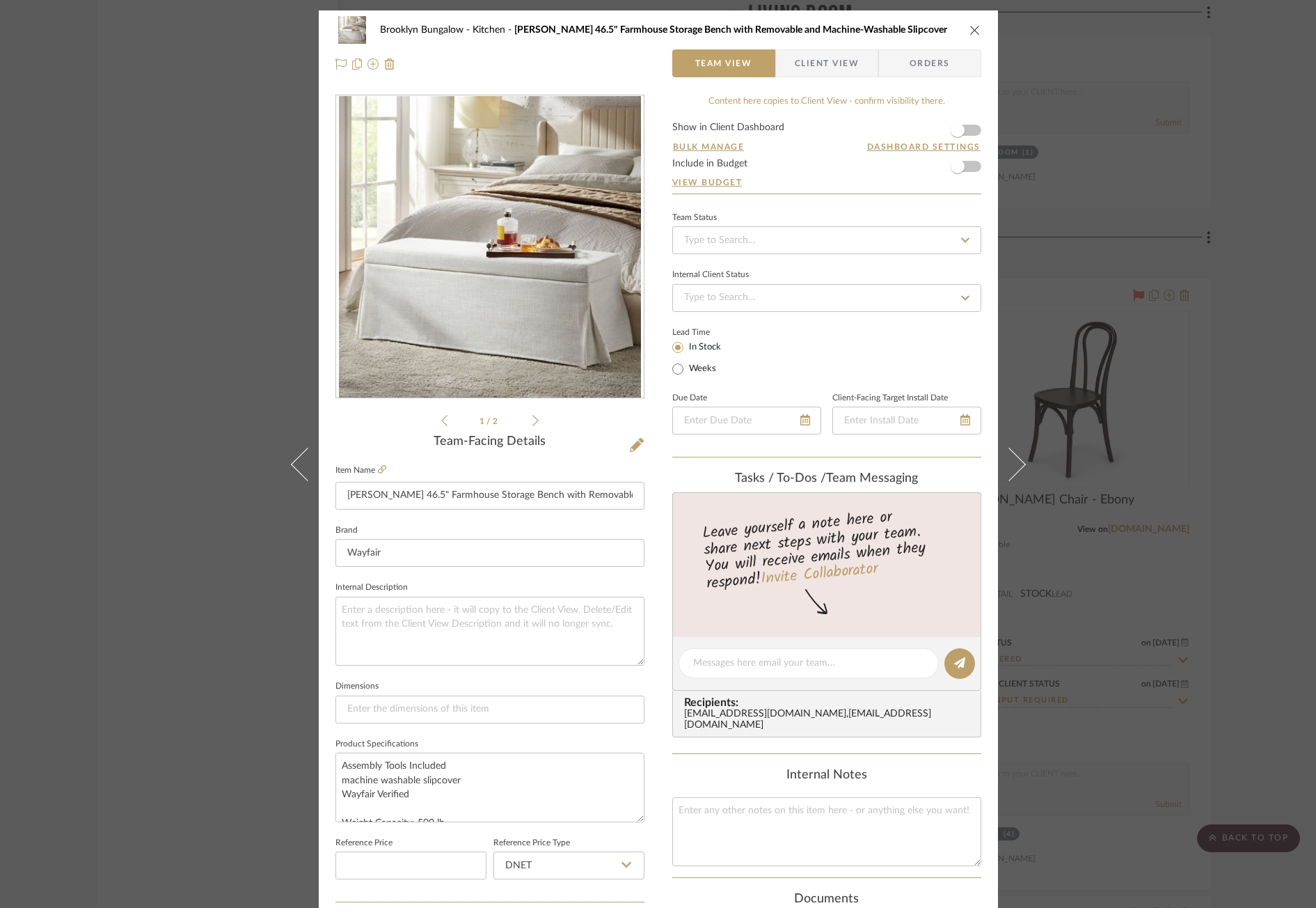
click at [1205, 293] on div "Brooklyn Bungalow Kitchen Lessman 46.5" Farmhouse Storage Bench with Removable …" at bounding box center [658, 454] width 1316 height 908
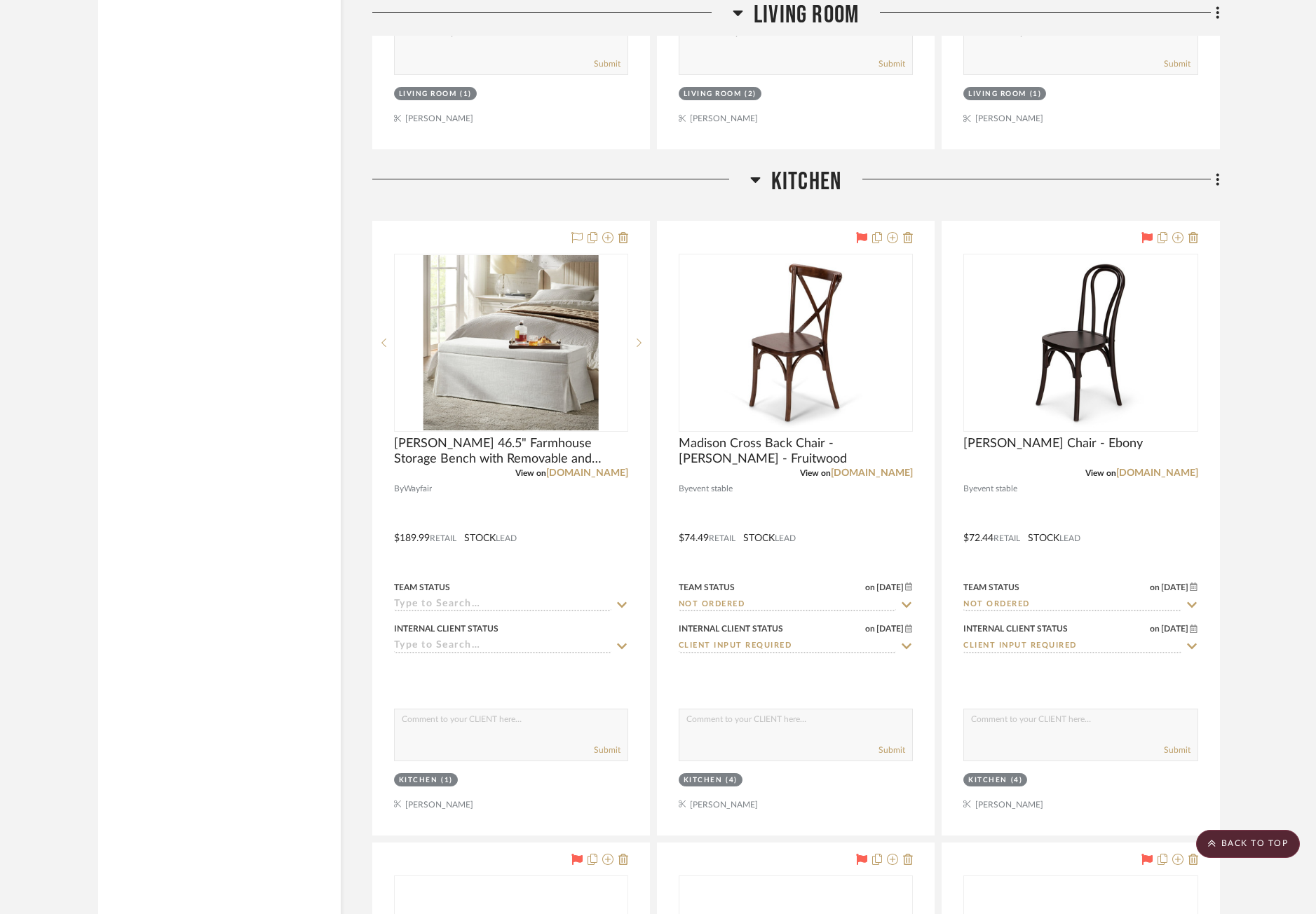
scroll to position [5115, 0]
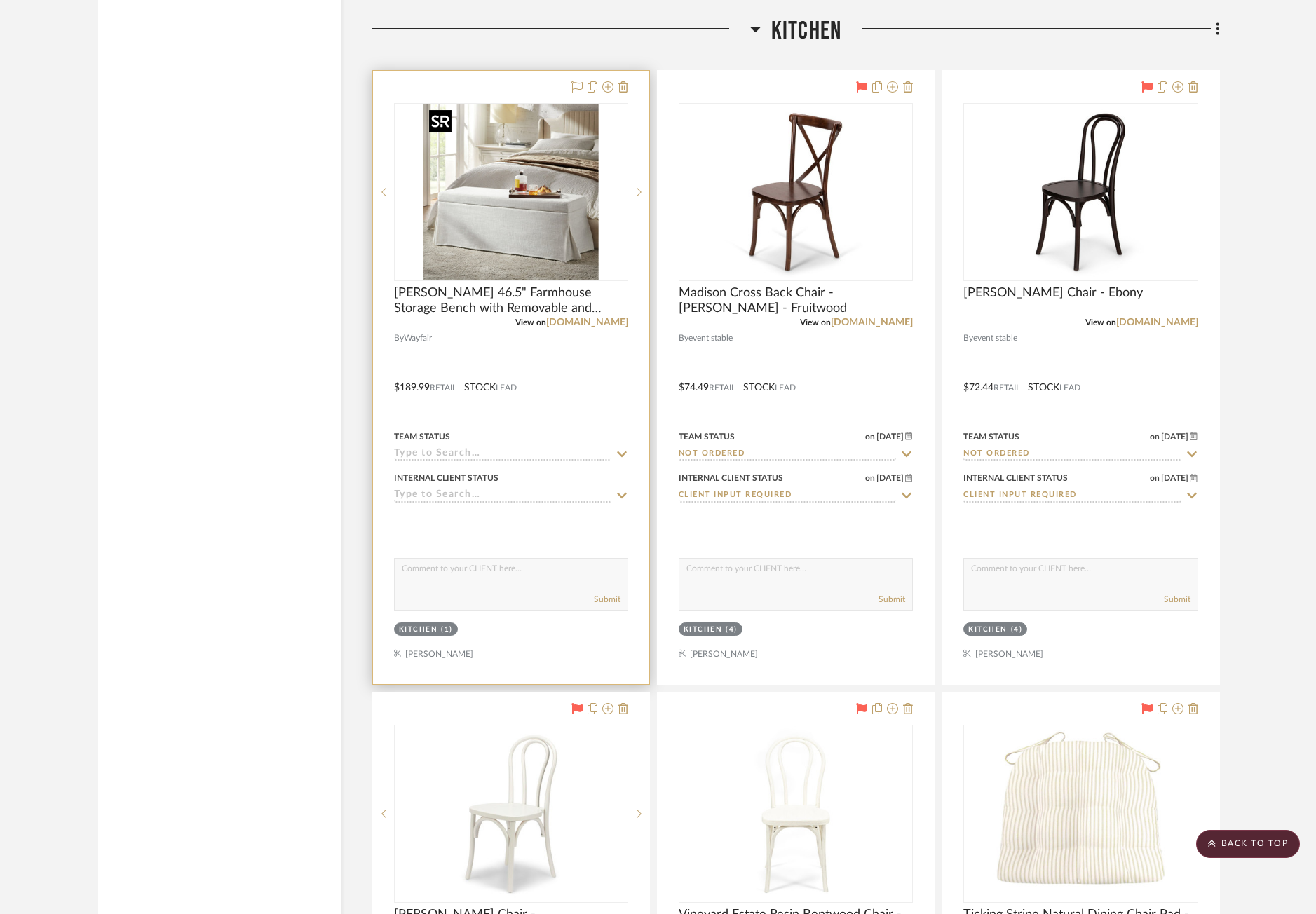
click at [481, 229] on img "0" at bounding box center [511, 192] width 175 height 175
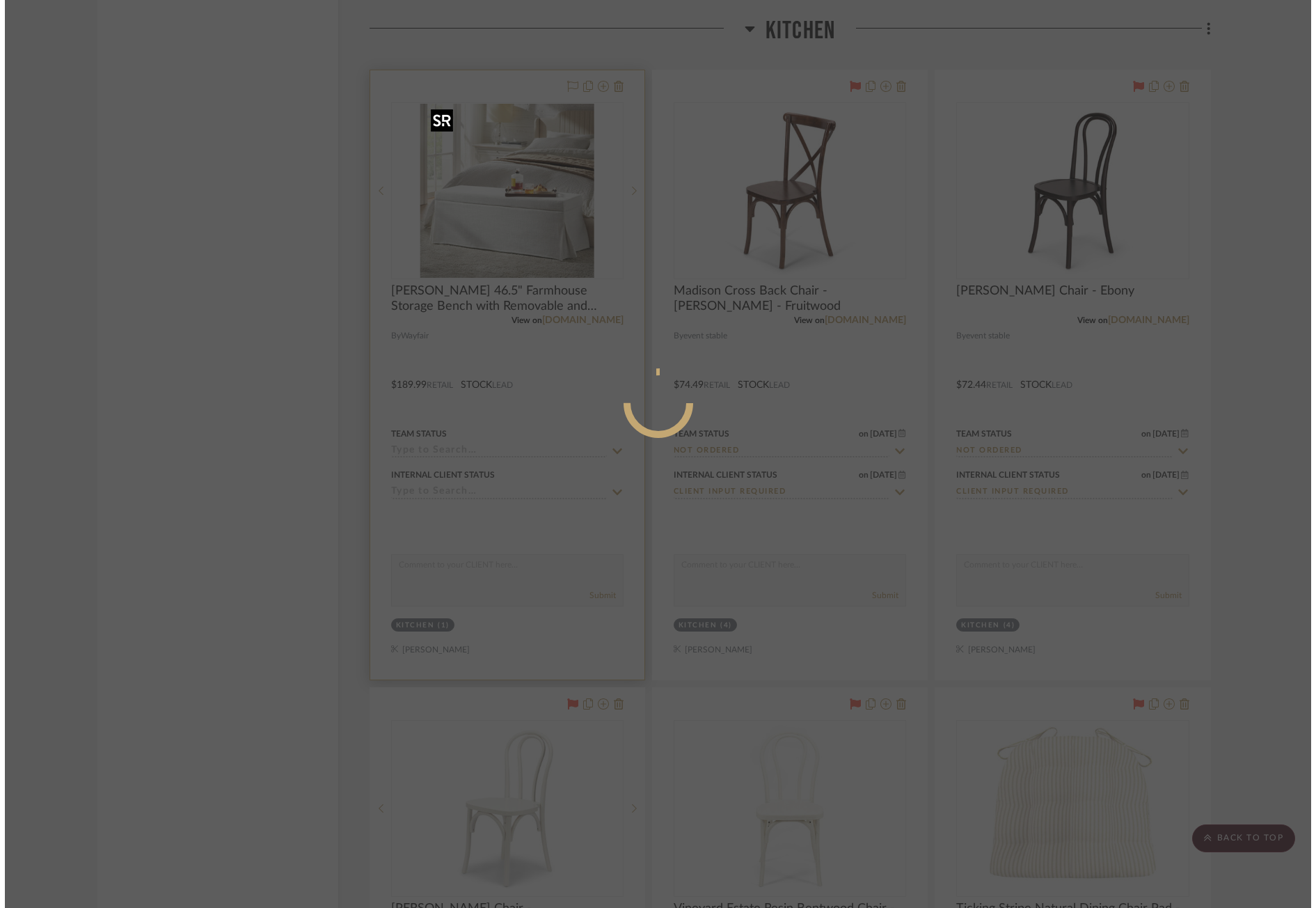
scroll to position [0, 0]
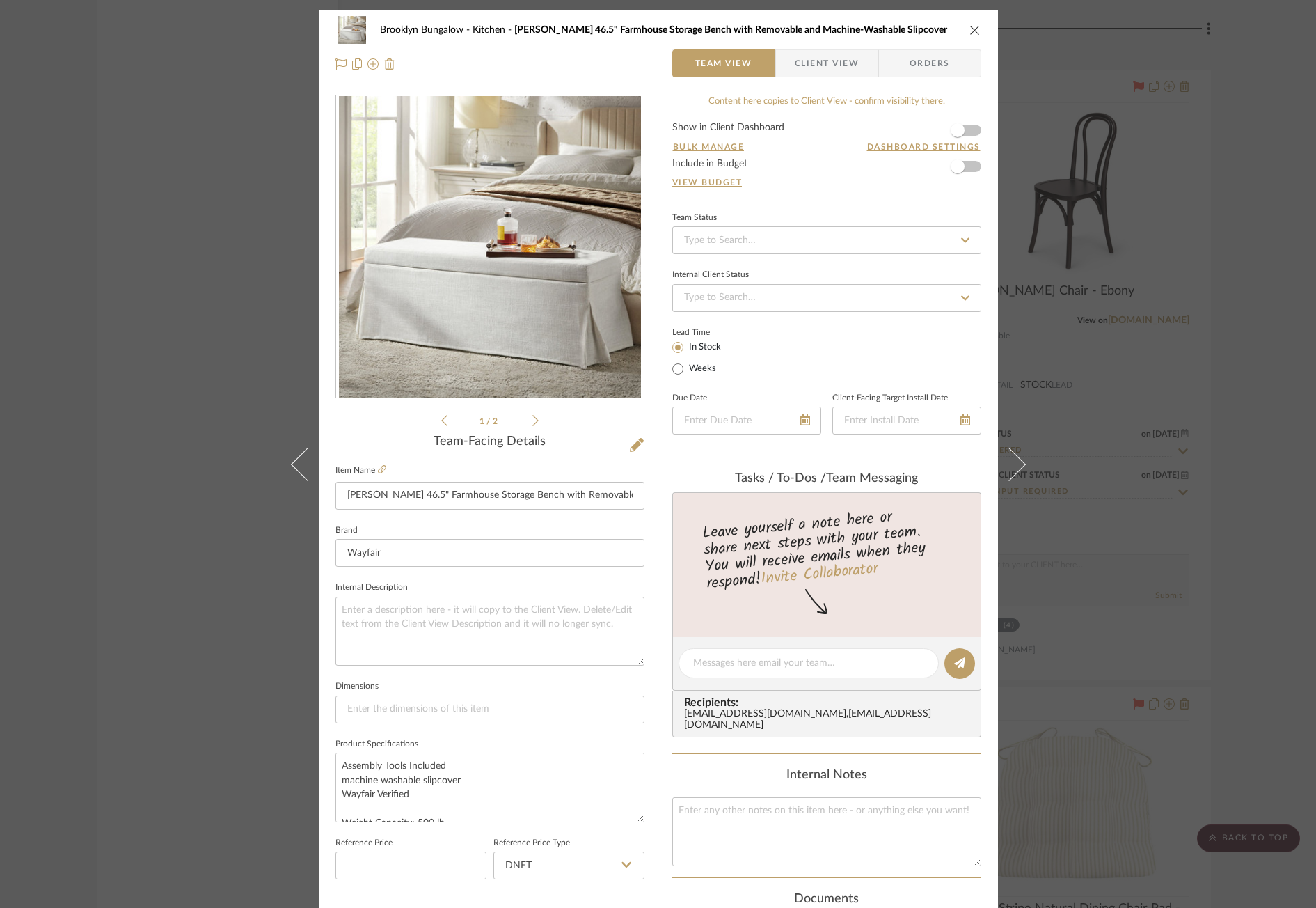
click at [827, 69] on span "Client View" at bounding box center [827, 64] width 64 height 28
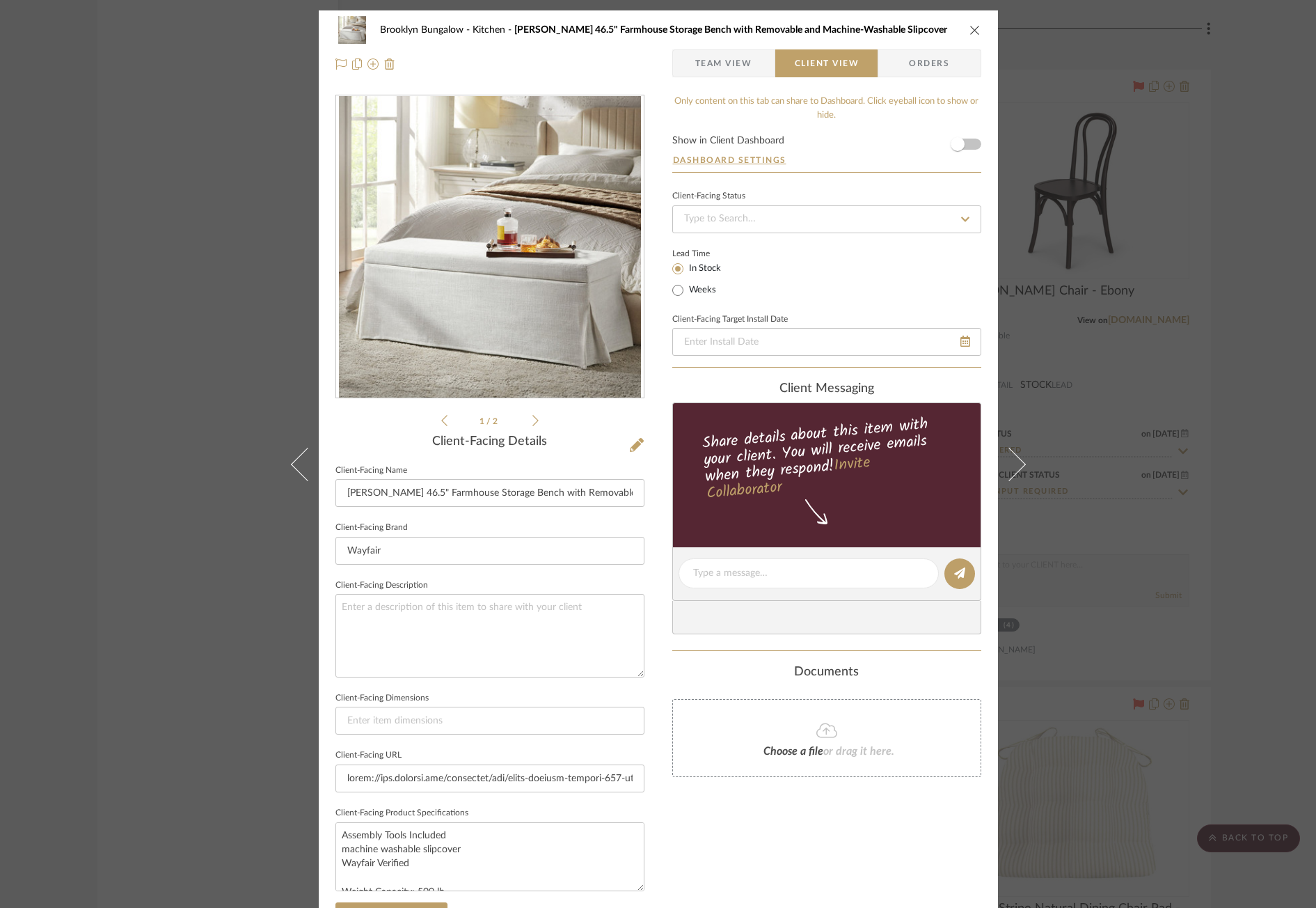
click at [1153, 386] on div "Brooklyn Bungalow Kitchen Lessman 46.5" Farmhouse Storage Bench with Removable …" at bounding box center [658, 454] width 1316 height 908
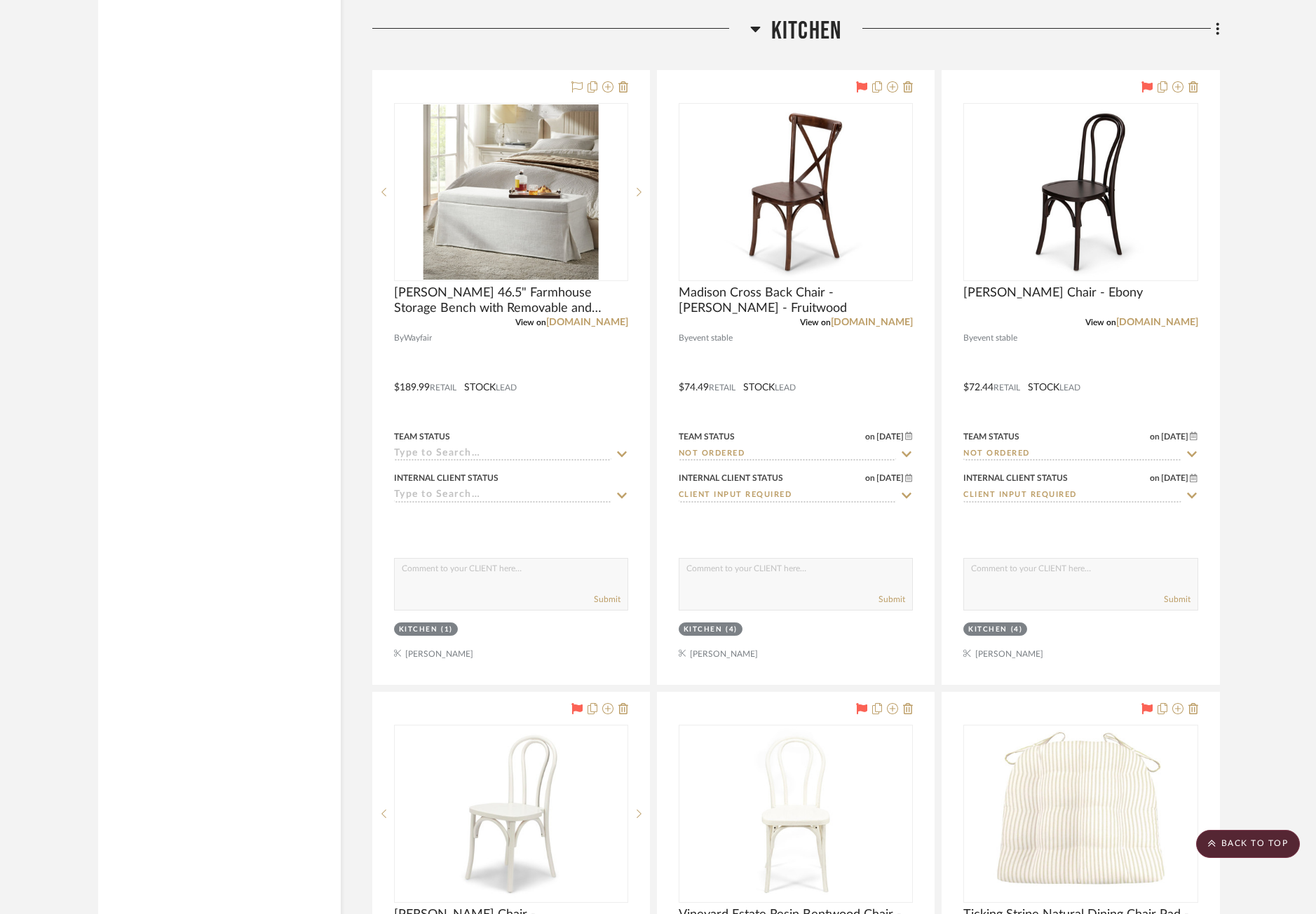
scroll to position [4974, 0]
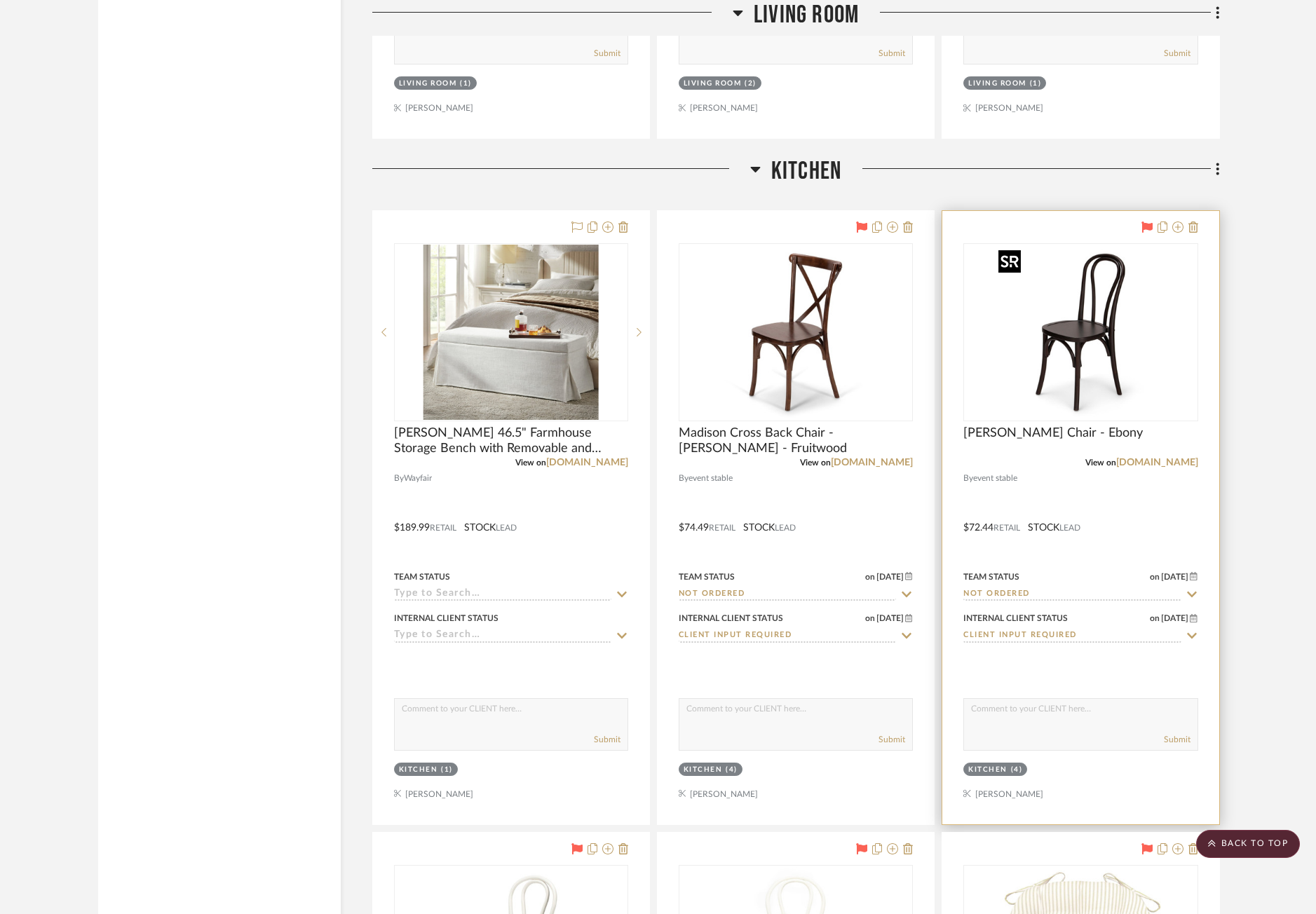
click at [1166, 324] on img "0" at bounding box center [1080, 332] width 175 height 175
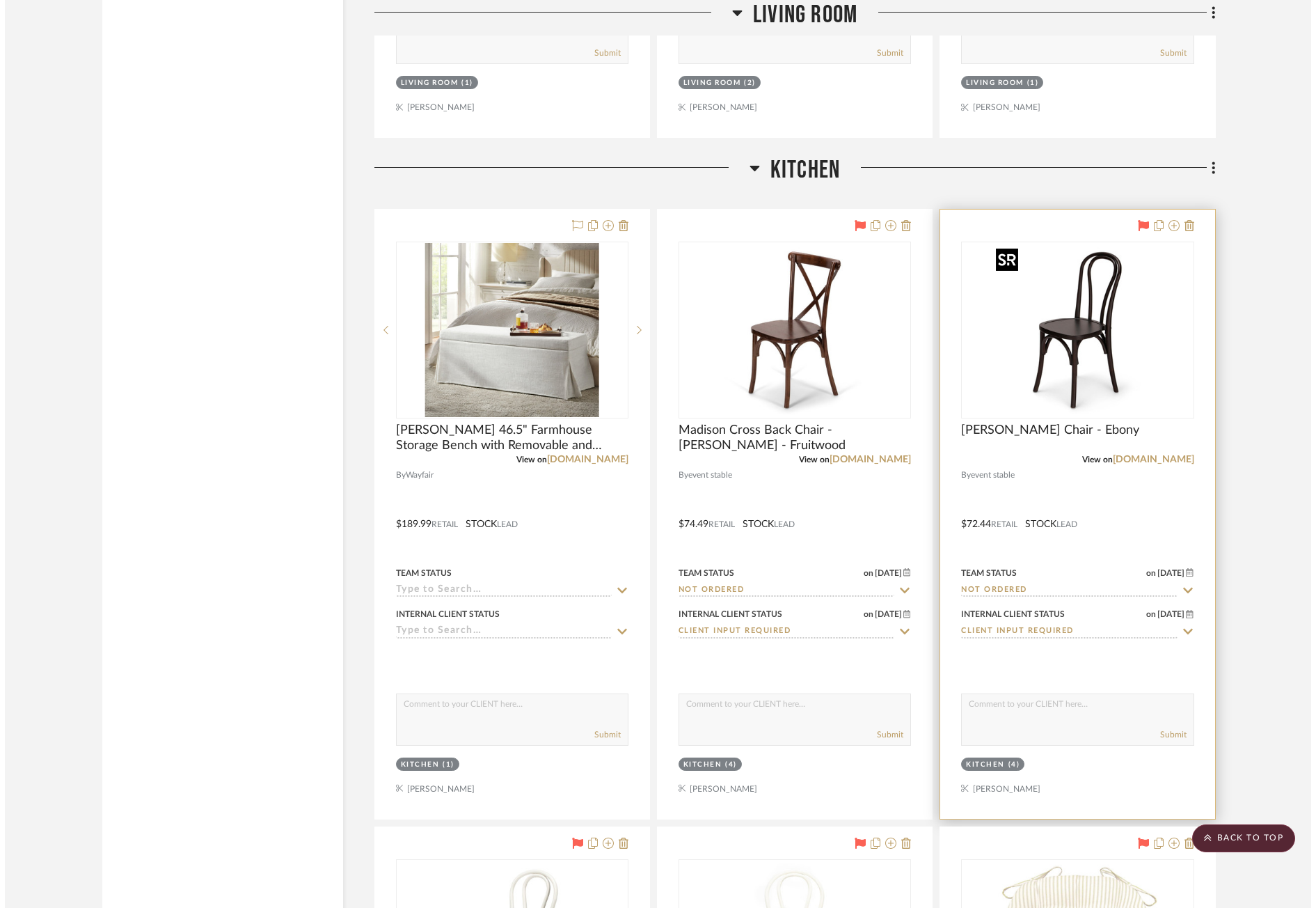
scroll to position [0, 0]
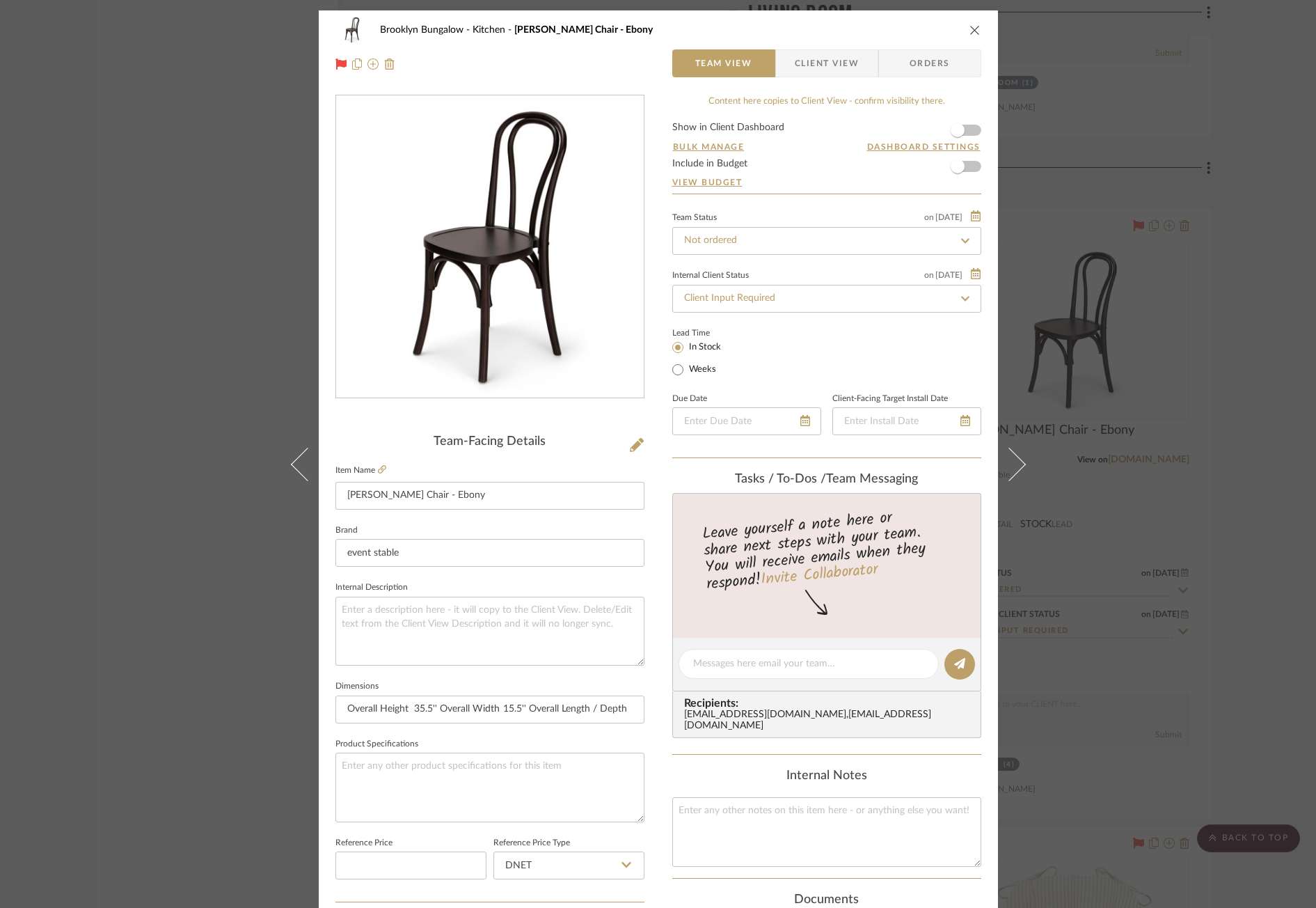
click at [1123, 240] on div "Brooklyn Bungalow Kitchen Madison Bentwood Chair - Ebony Team View Client View …" at bounding box center [658, 454] width 1316 height 908
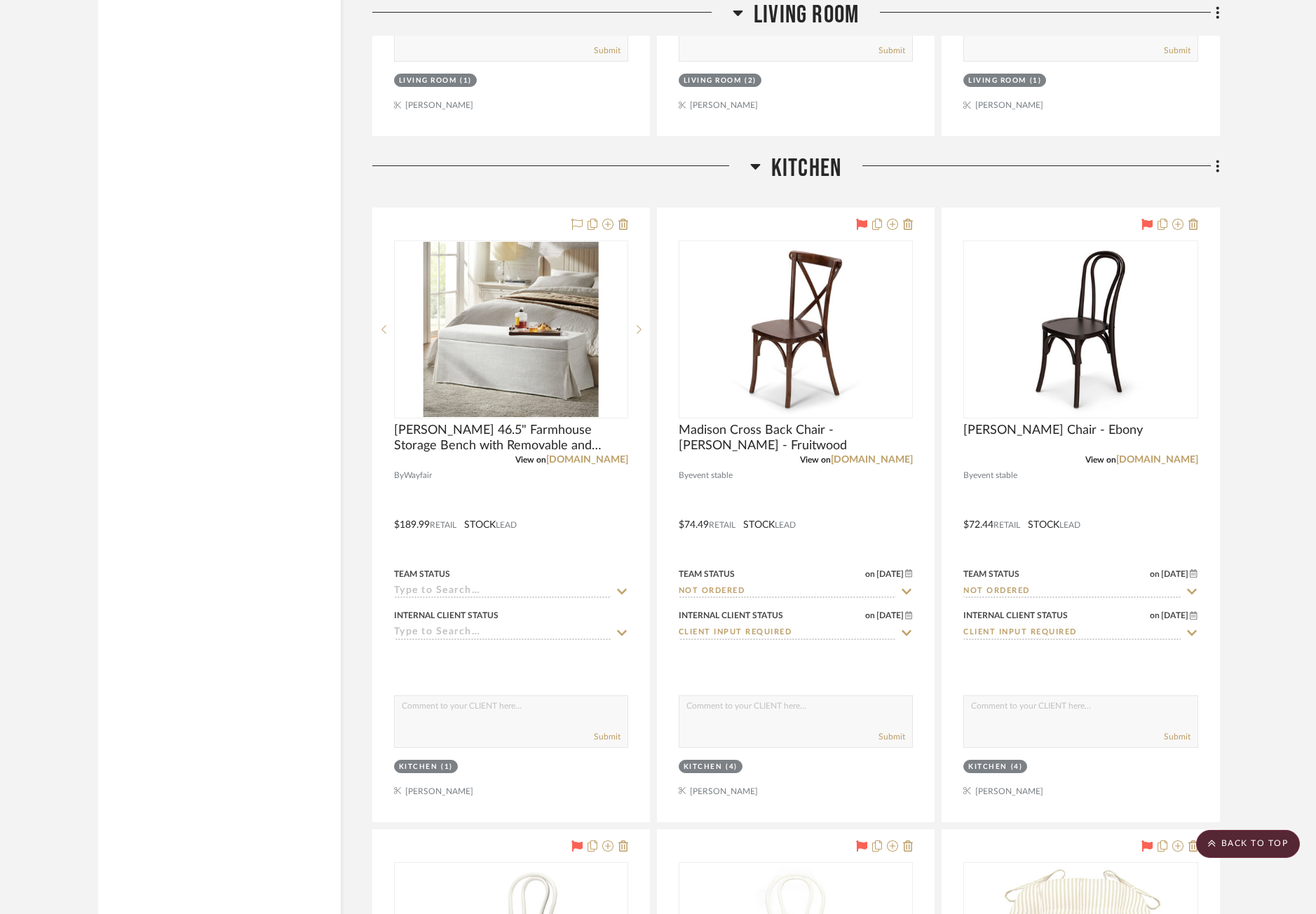
scroll to position [4974, 0]
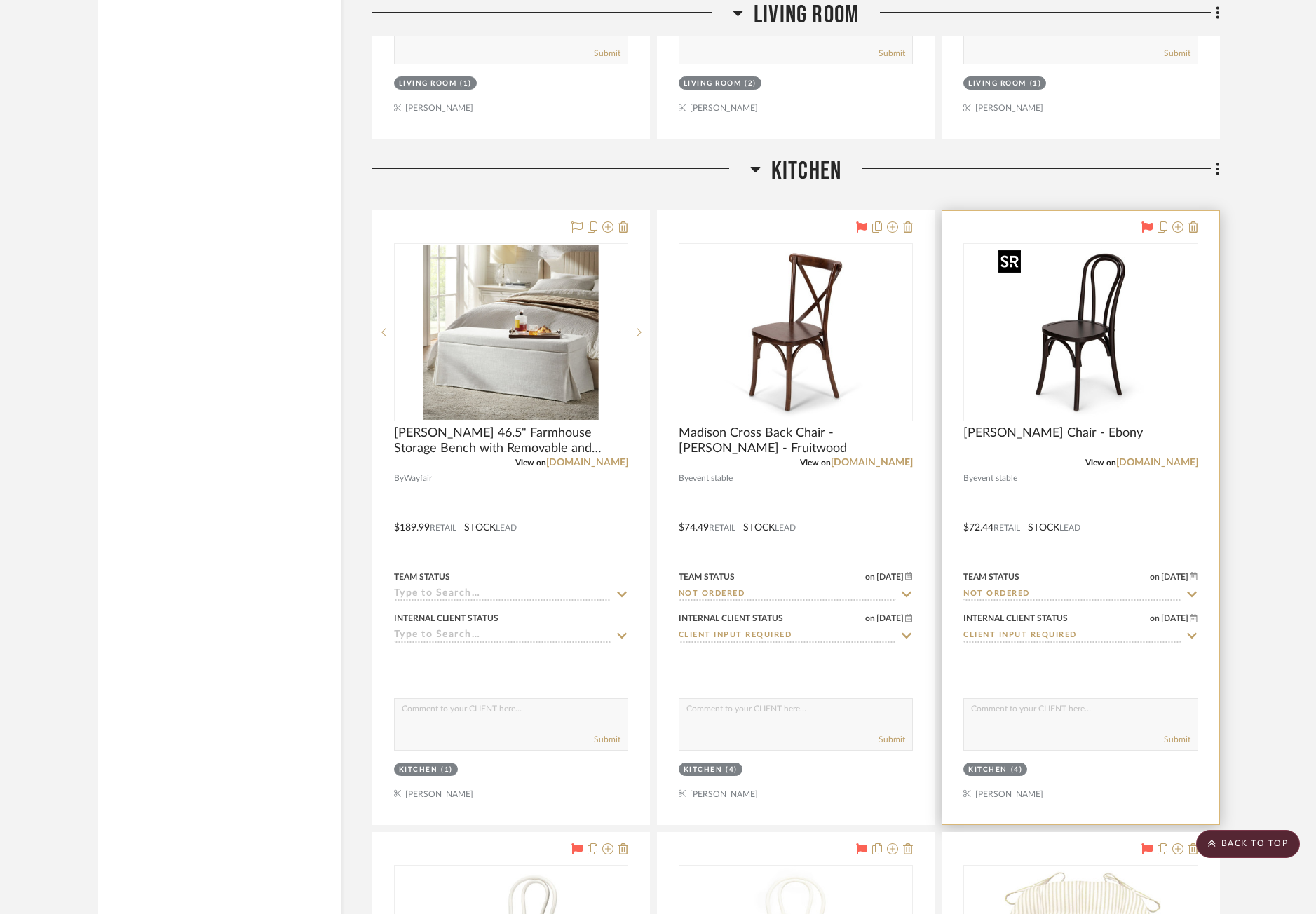
click at [1131, 356] on img "0" at bounding box center [1080, 332] width 175 height 175
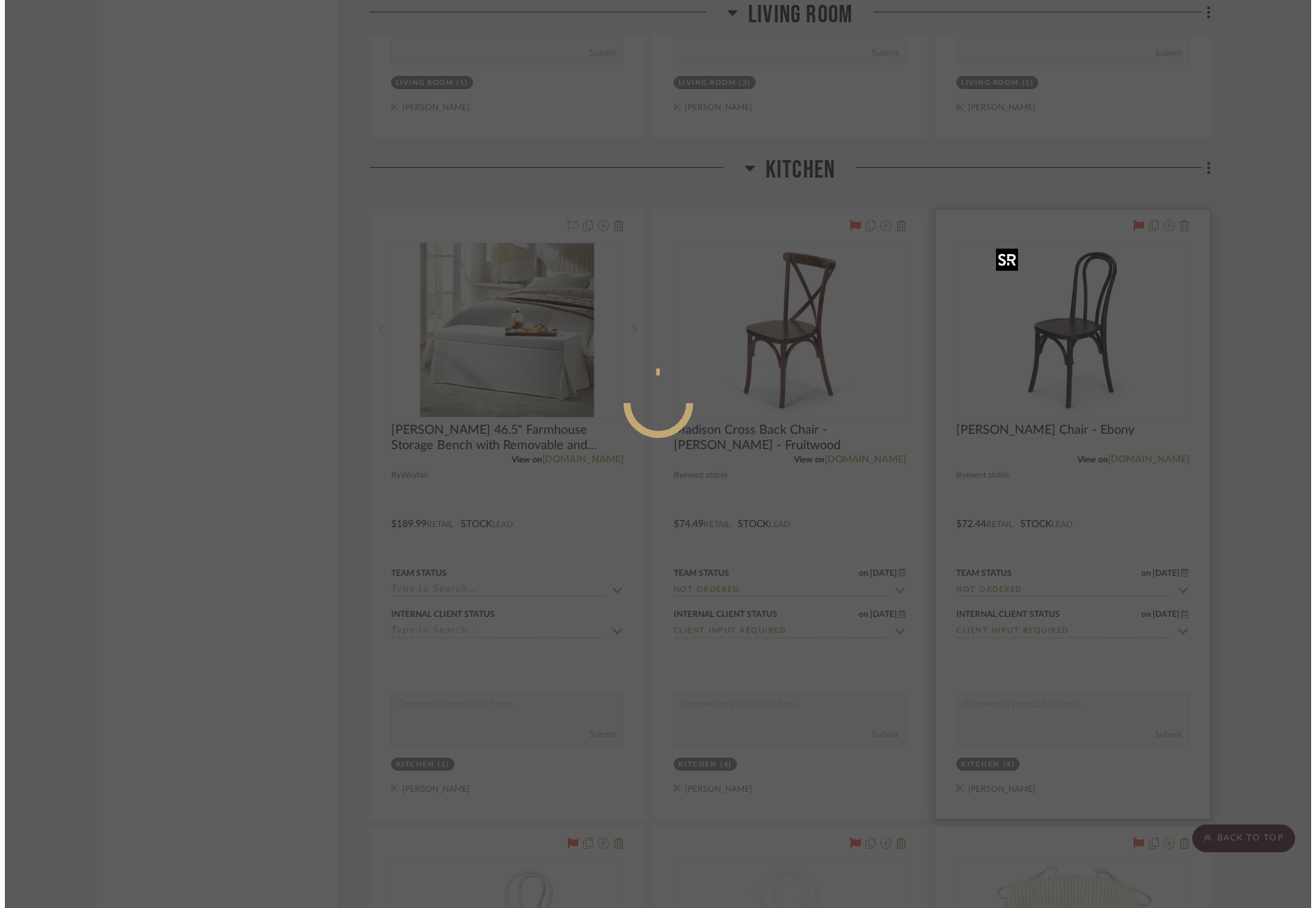
scroll to position [0, 0]
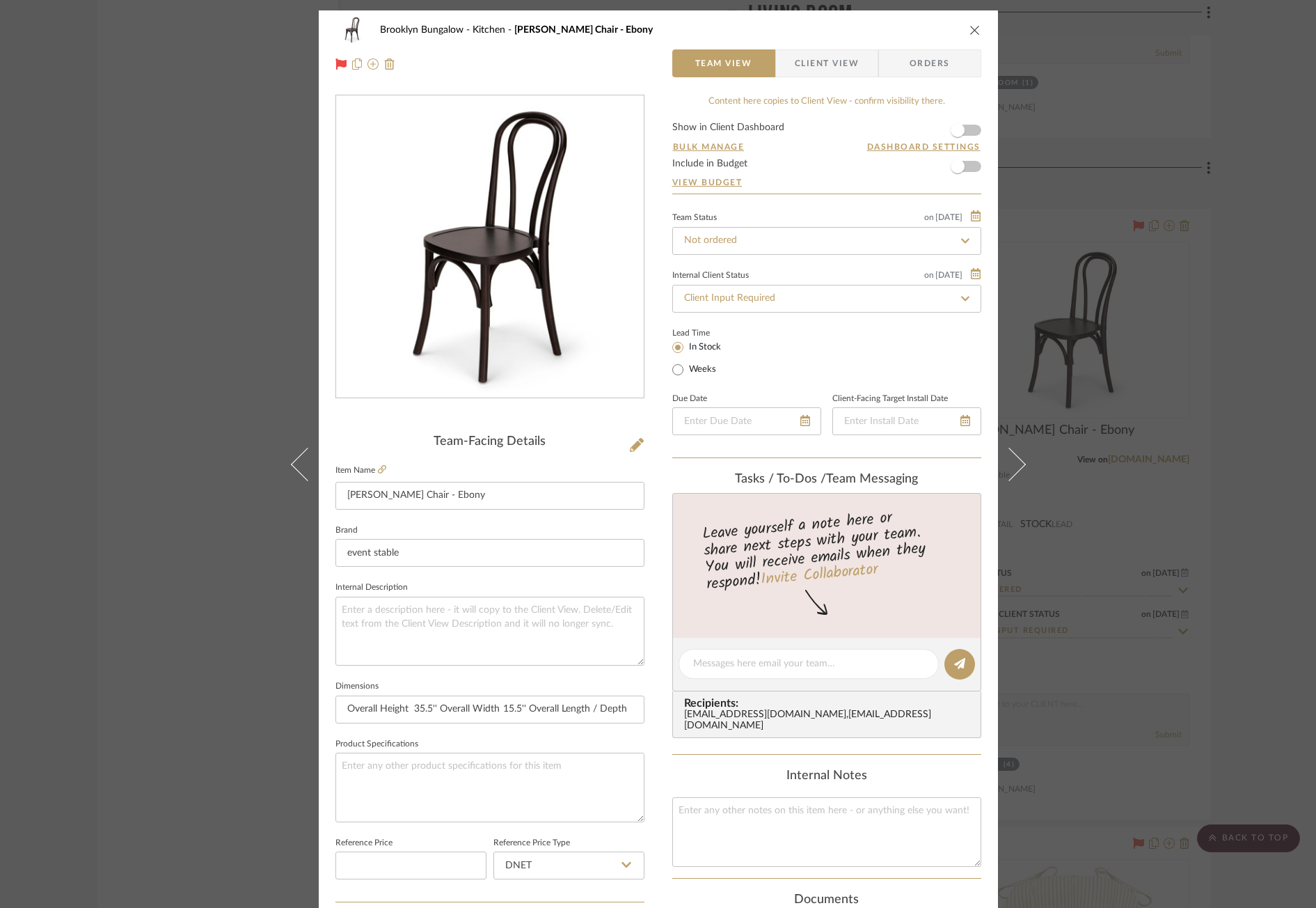
click at [76, 368] on div "Brooklyn Bungalow Kitchen Madison Bentwood Chair - Ebony Team View Client View …" at bounding box center [658, 454] width 1316 height 908
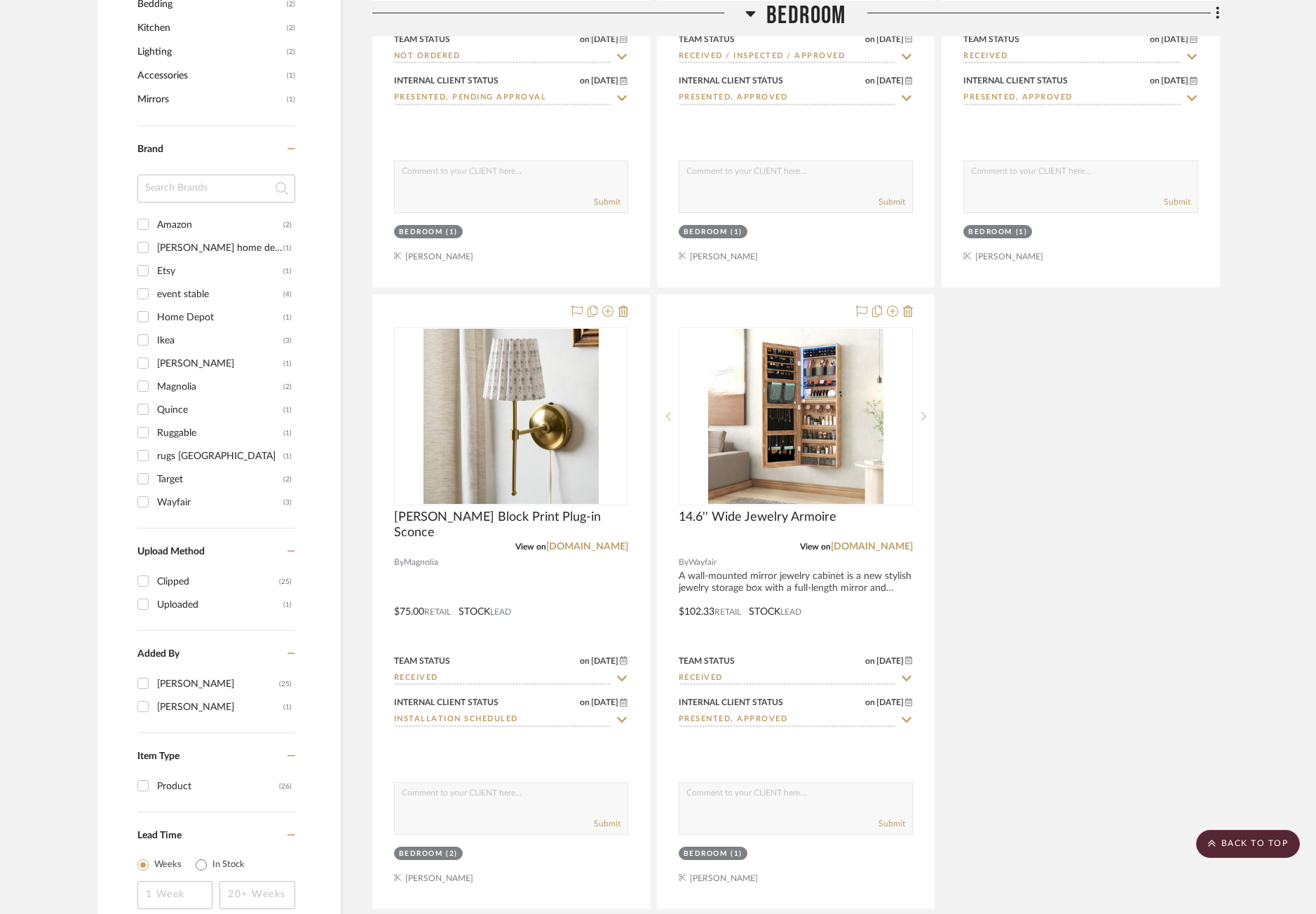
scroll to position [771, 0]
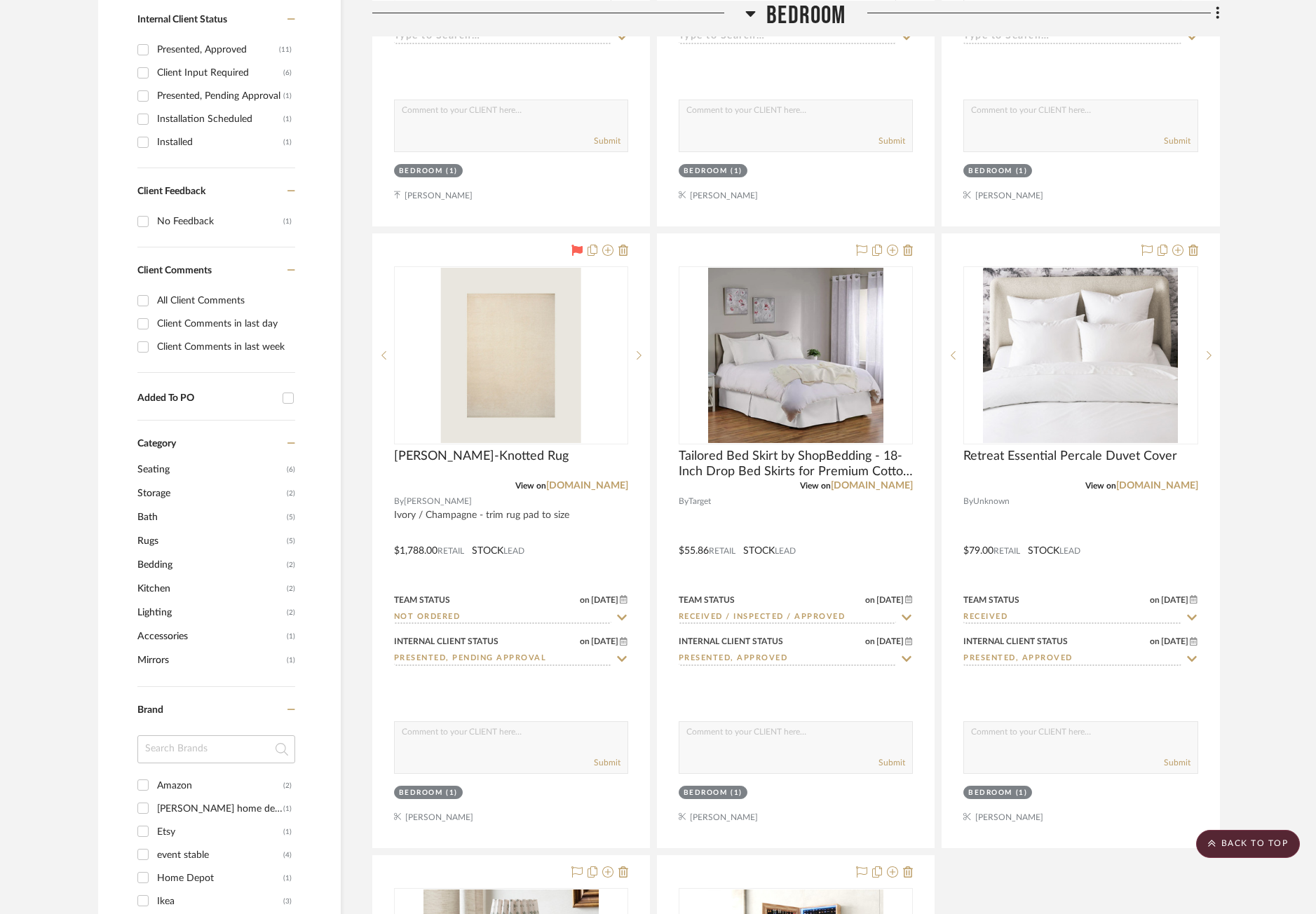
click at [935, 567] on div "CategoryIconRugs Created with Sketch. Area Rugs CategoryIconRugs Created with S…" at bounding box center [796, 540] width 847 height 1857
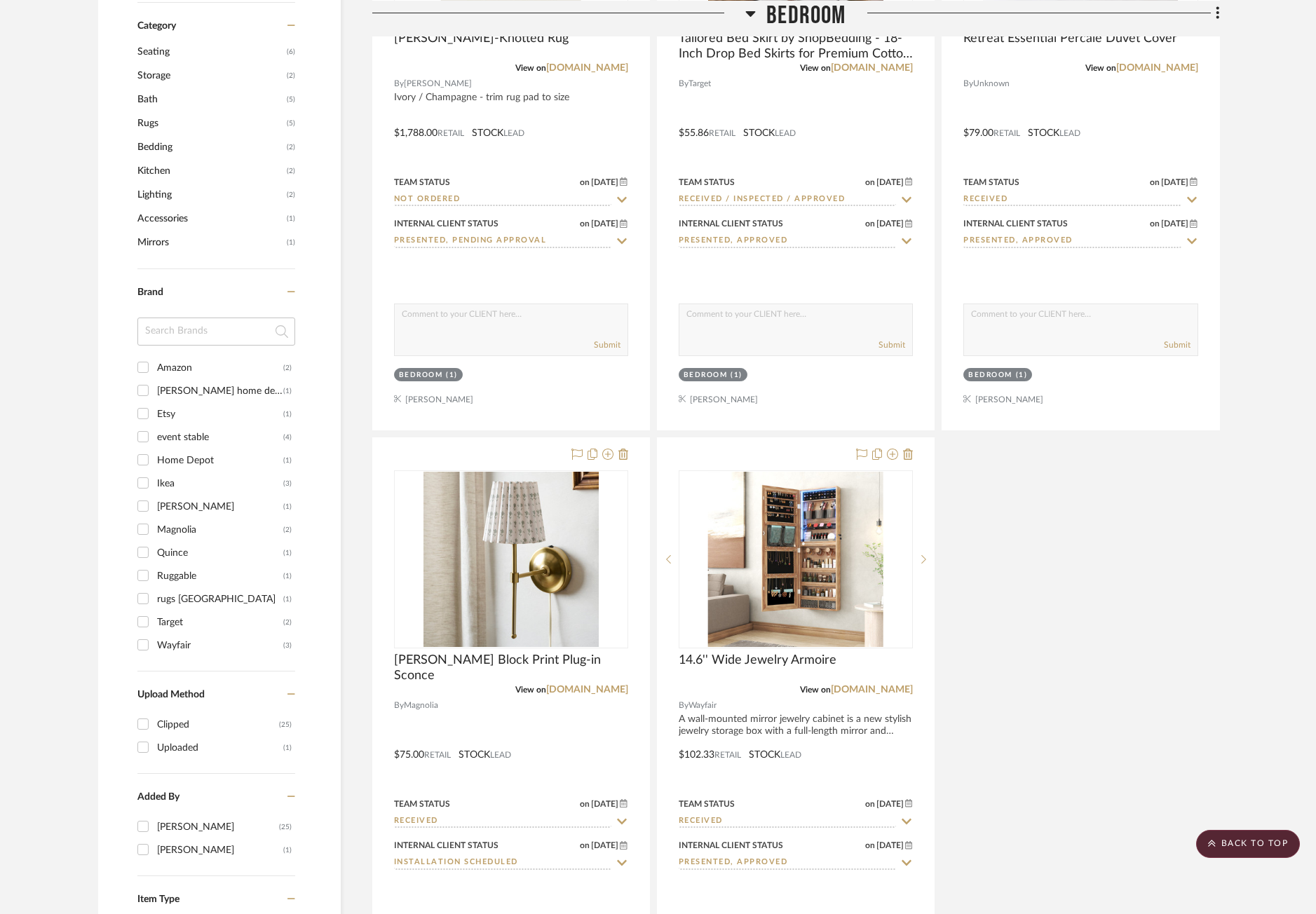
scroll to position [1051, 0]
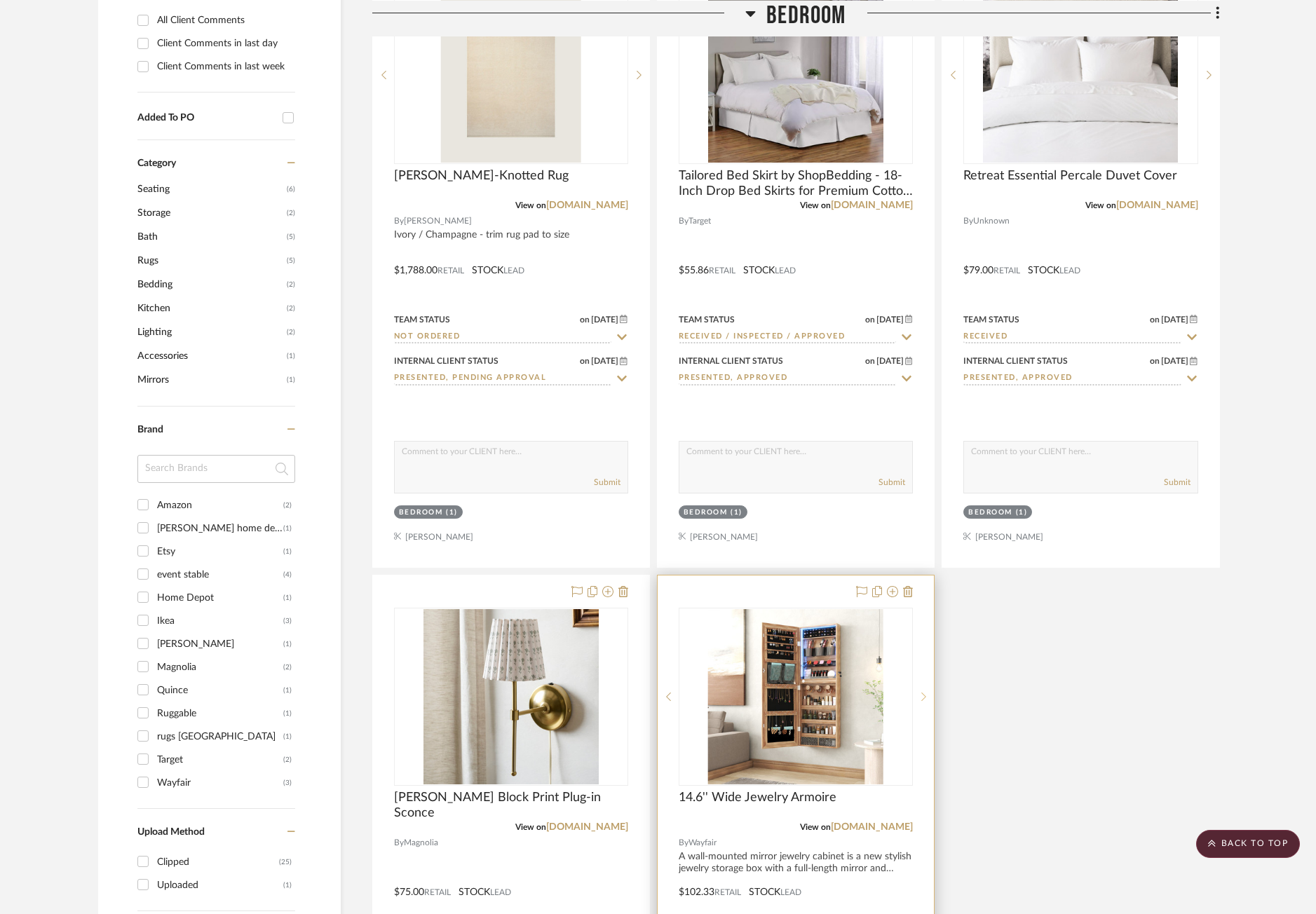
click at [923, 692] on icon at bounding box center [923, 696] width 5 height 10
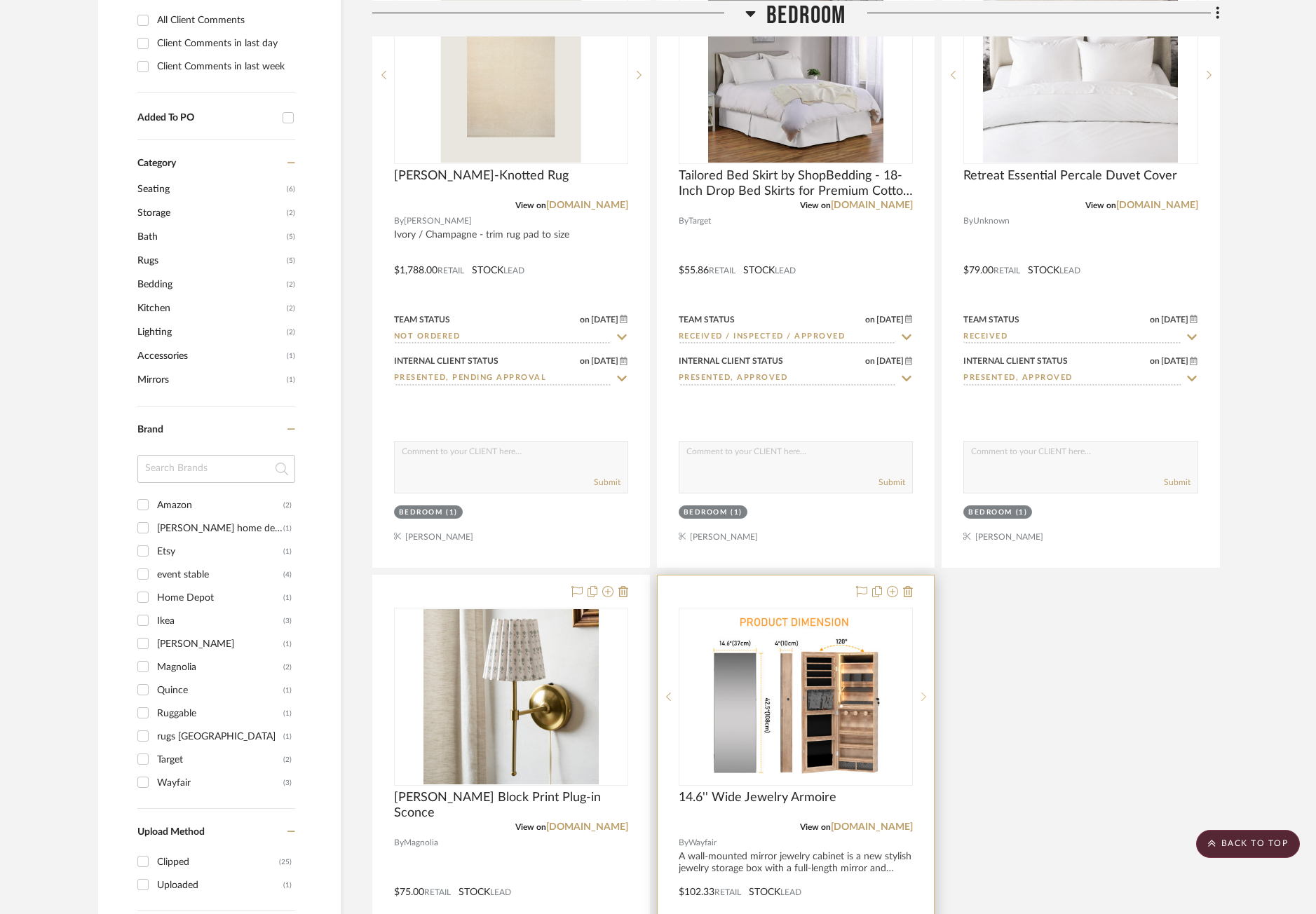
click at [923, 692] on icon at bounding box center [923, 696] width 5 height 10
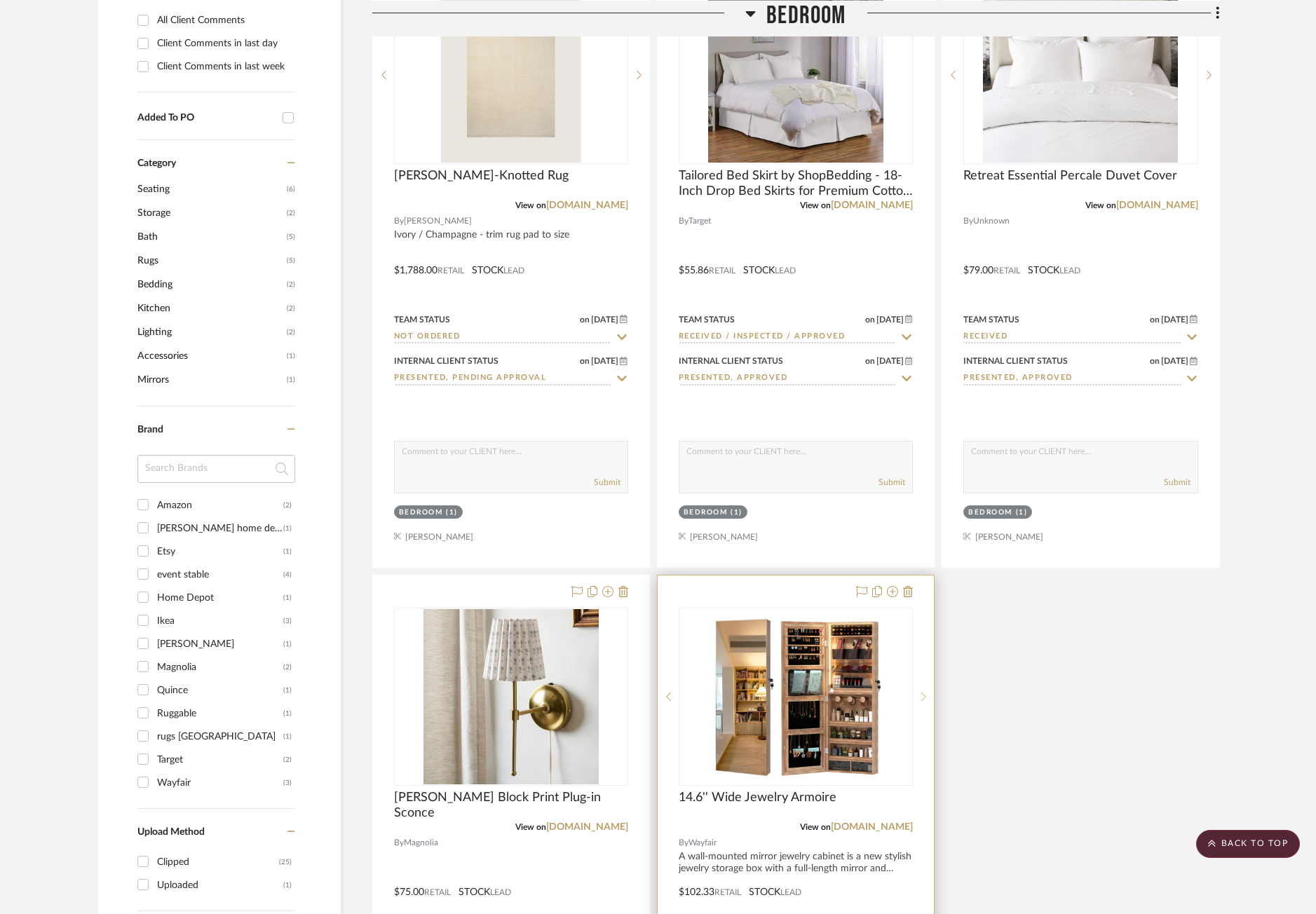
click at [923, 692] on icon at bounding box center [923, 696] width 5 height 10
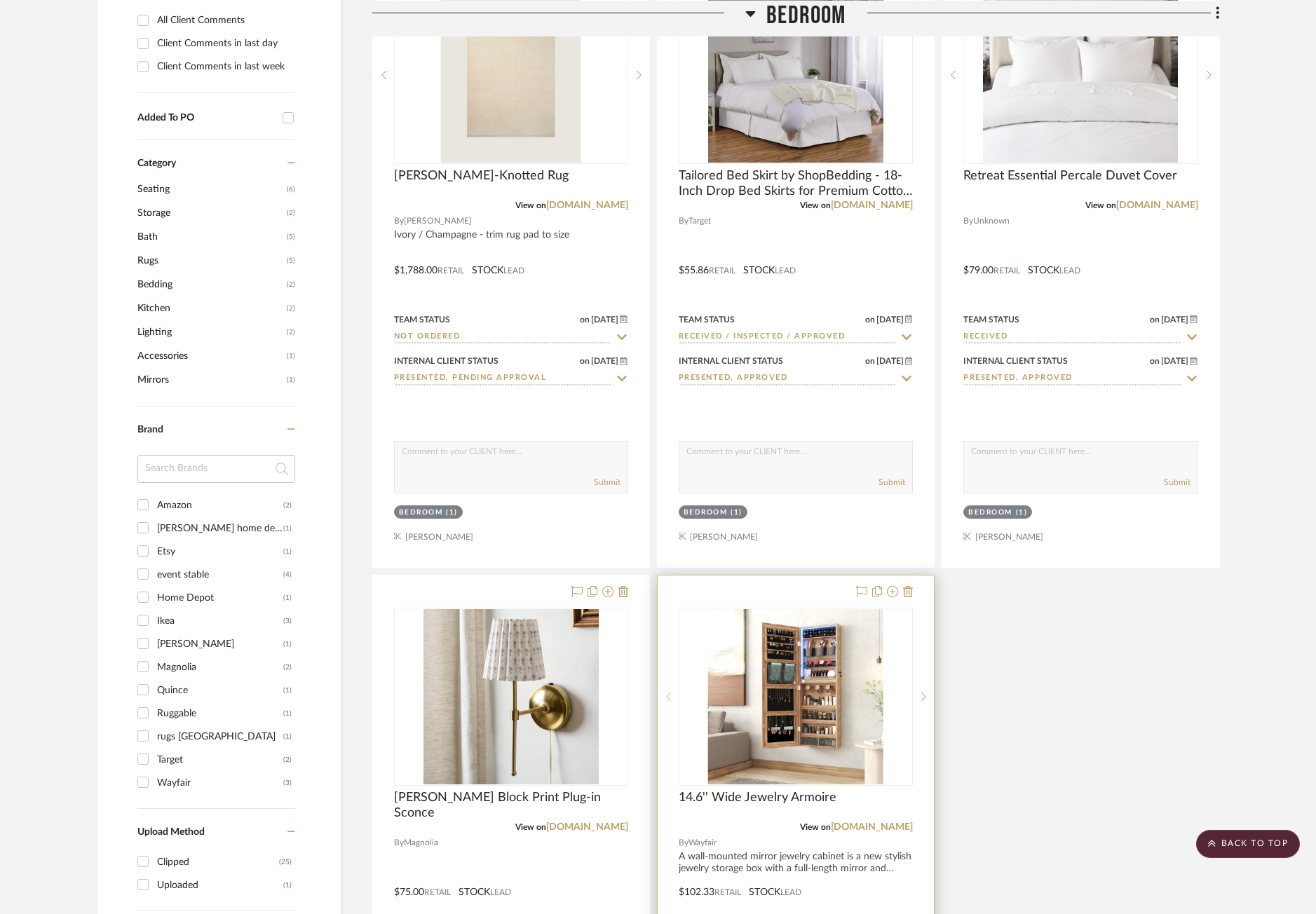
click at [668, 693] on icon at bounding box center [668, 696] width 5 height 10
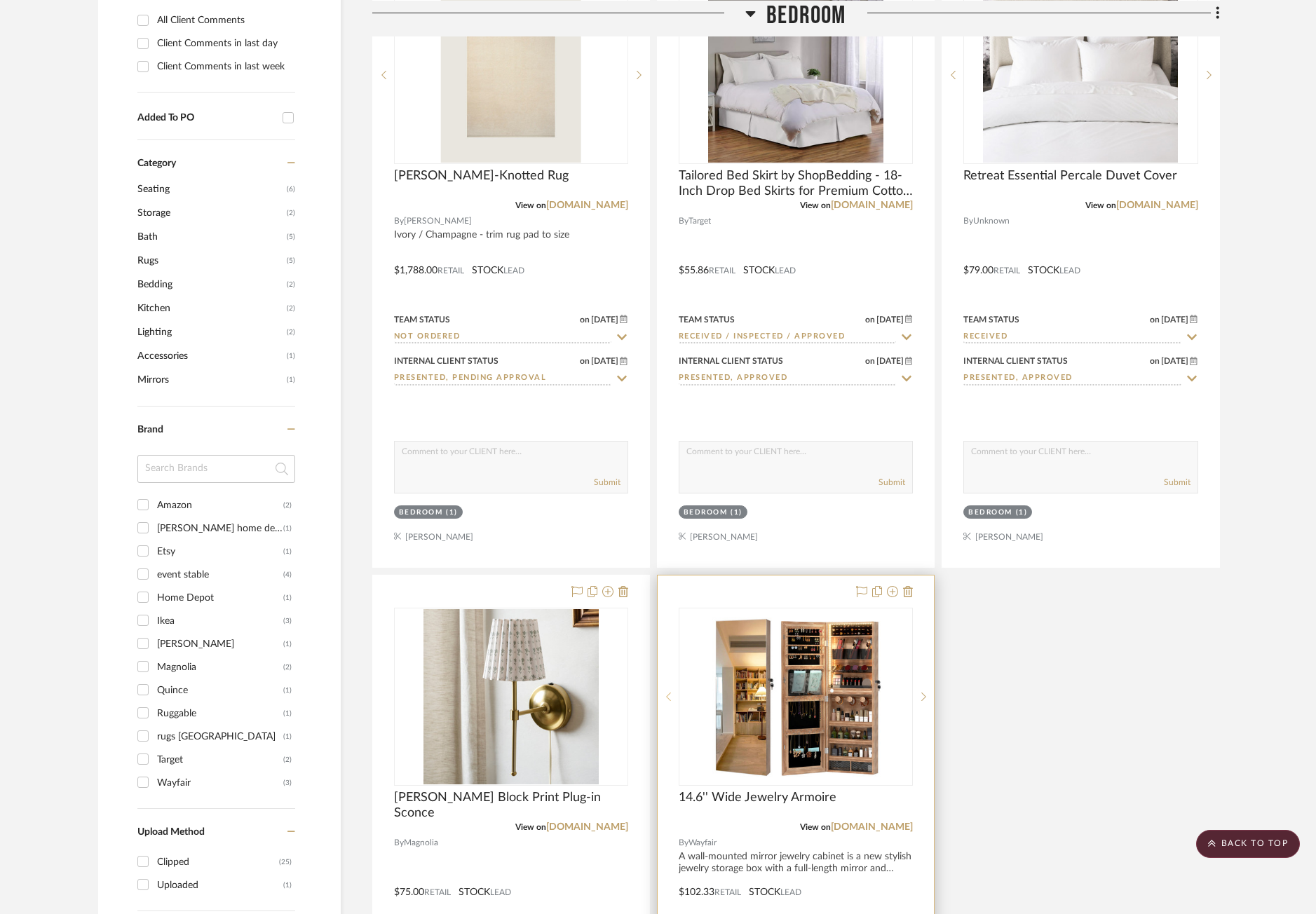
click at [668, 693] on icon at bounding box center [668, 696] width 5 height 10
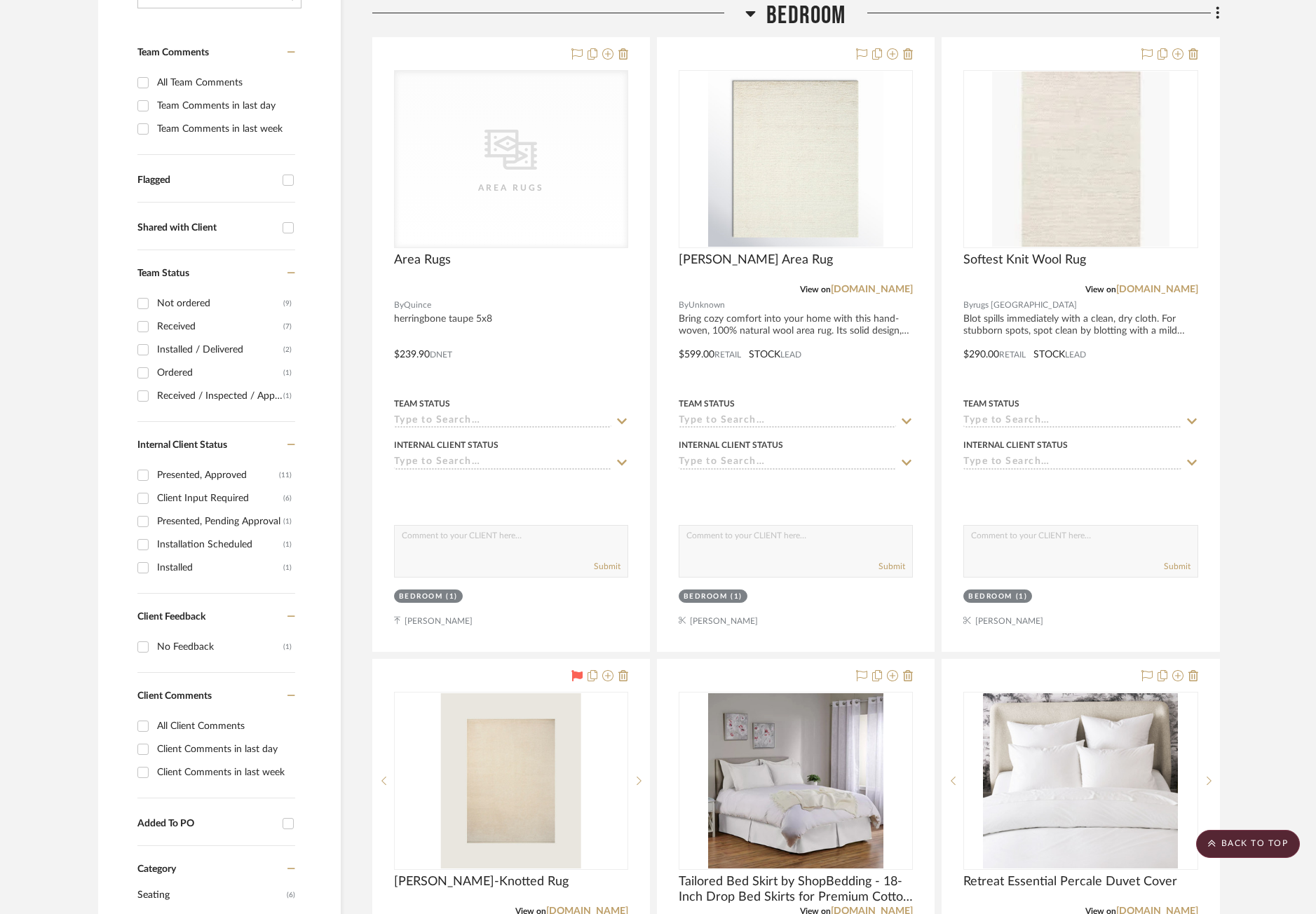
scroll to position [141, 0]
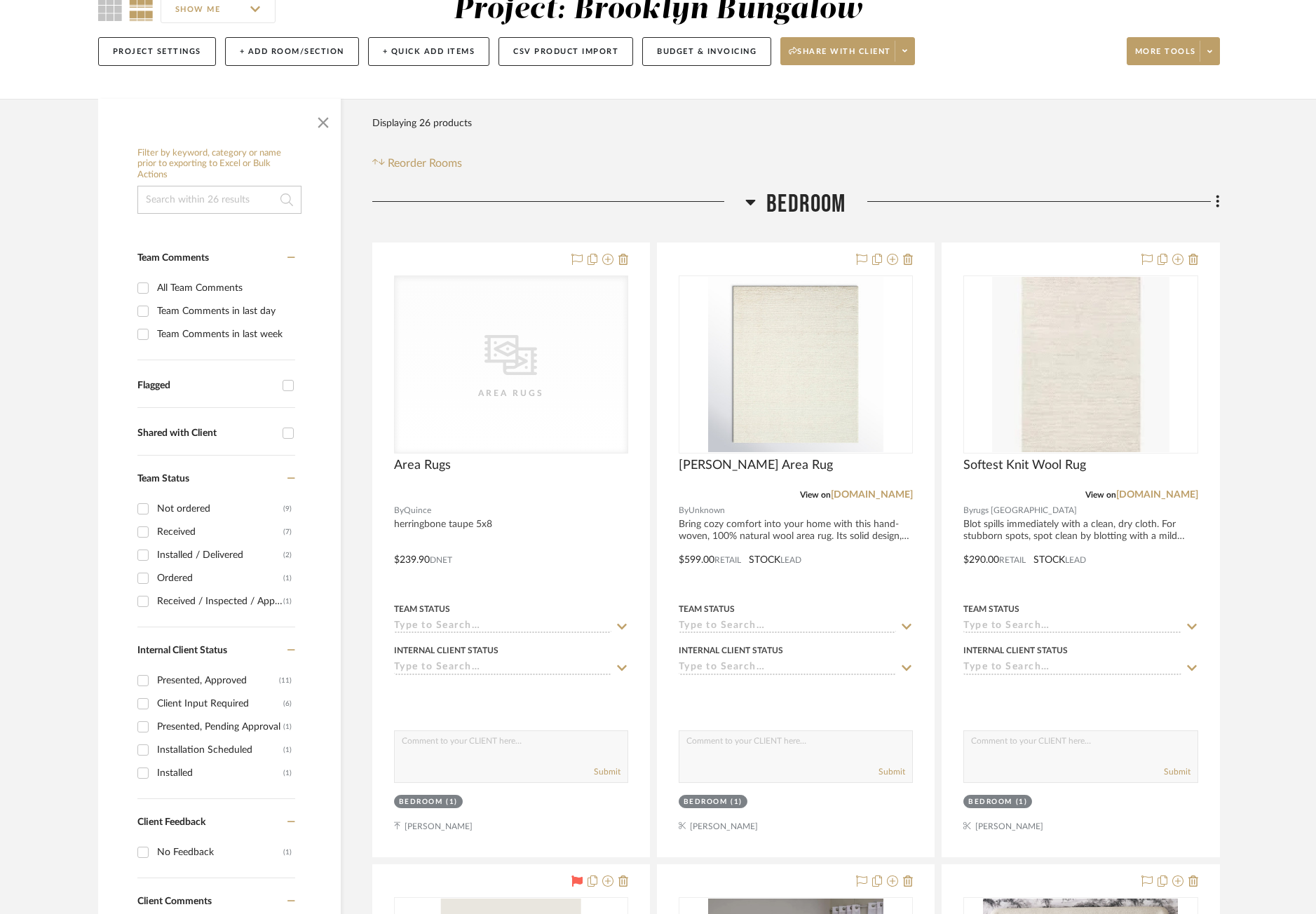
click at [932, 191] on div at bounding box center [1033, 207] width 374 height 36
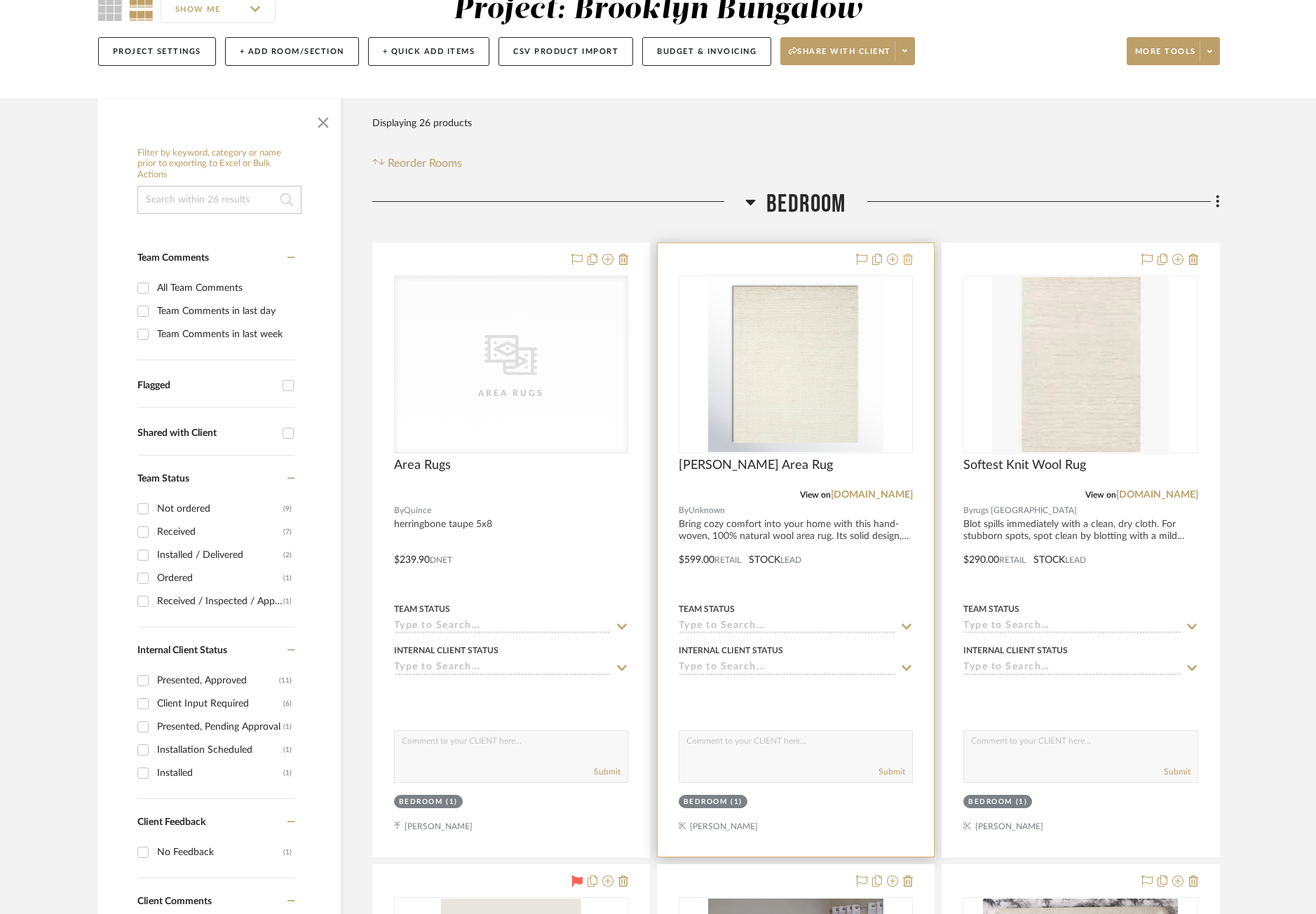
click at [908, 263] on icon at bounding box center [908, 259] width 10 height 11
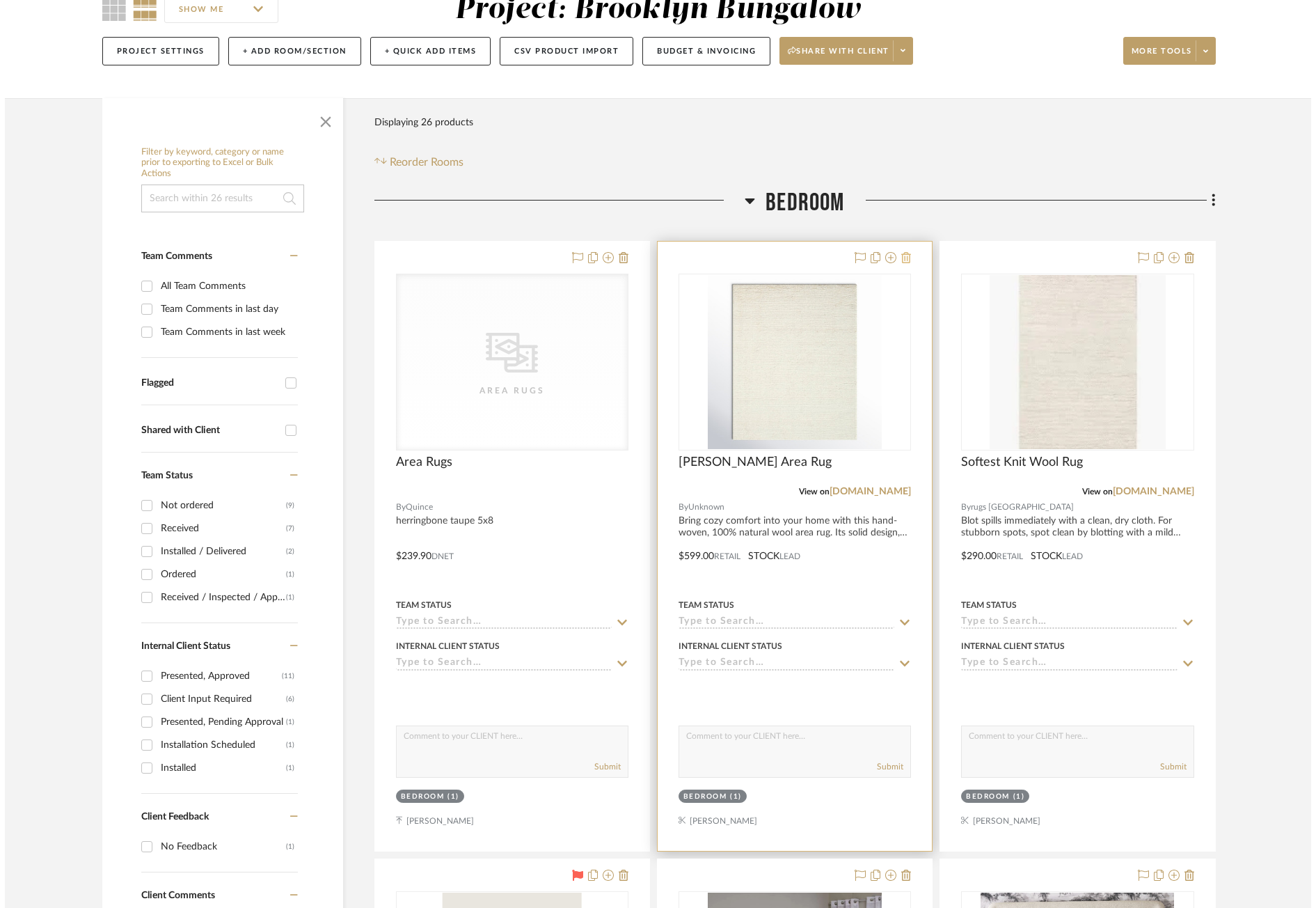
scroll to position [0, 0]
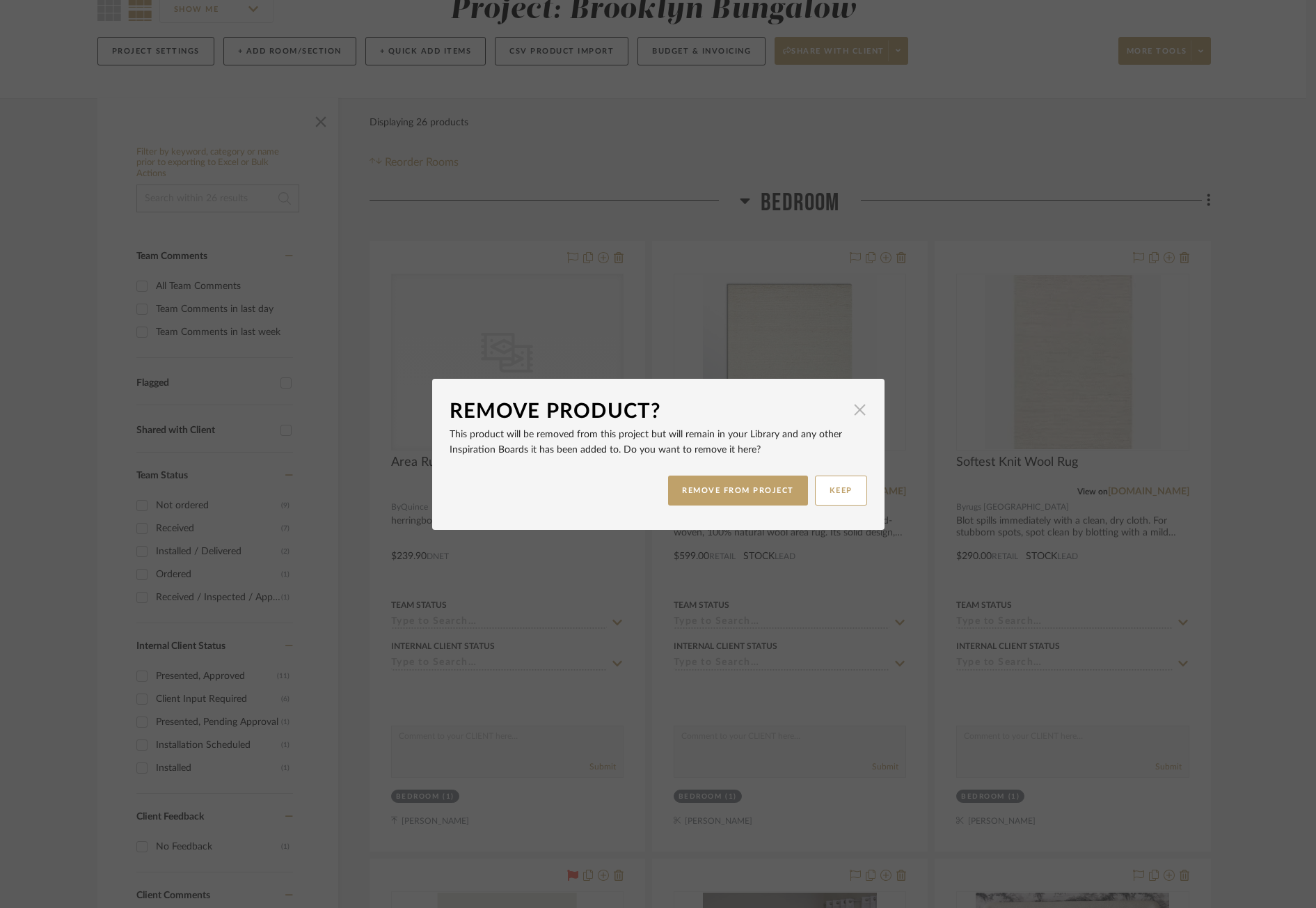
click at [854, 409] on span "button" at bounding box center [860, 410] width 28 height 28
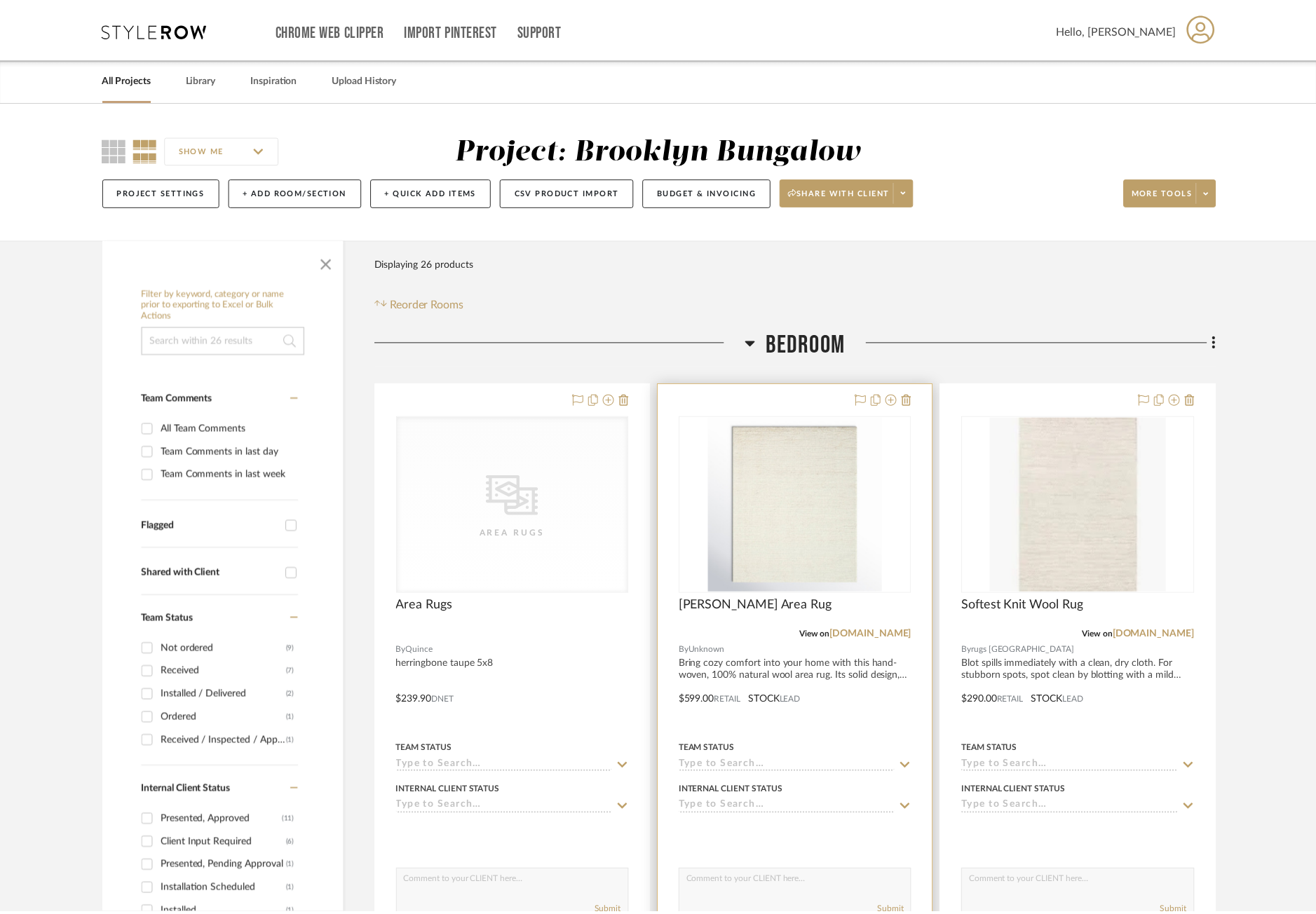
scroll to position [141, 0]
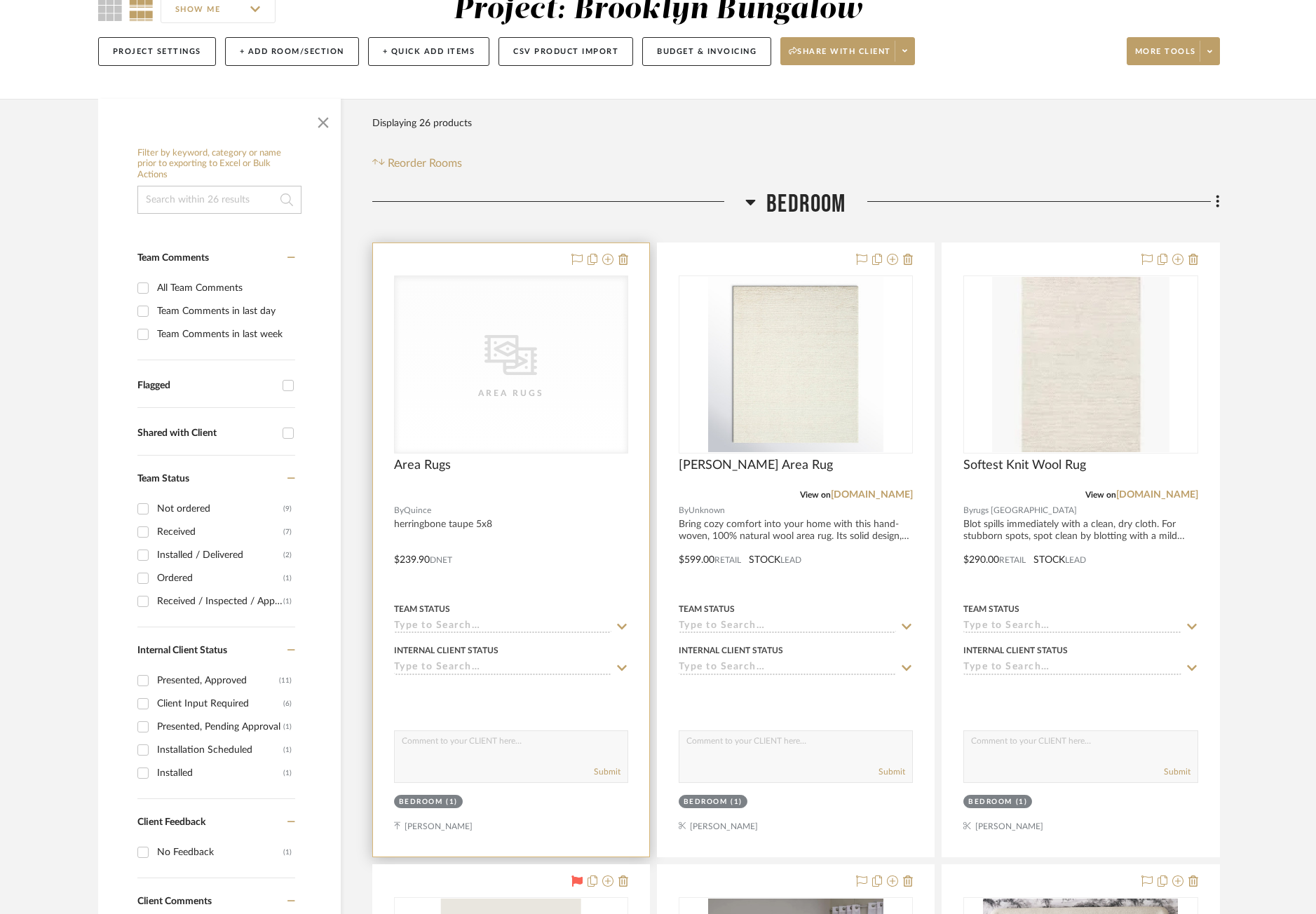
click at [592, 482] on div "Area Rugs" at bounding box center [511, 472] width 234 height 31
click at [482, 490] on div at bounding box center [511, 494] width 234 height 13
click at [499, 258] on div at bounding box center [511, 549] width 276 height 613
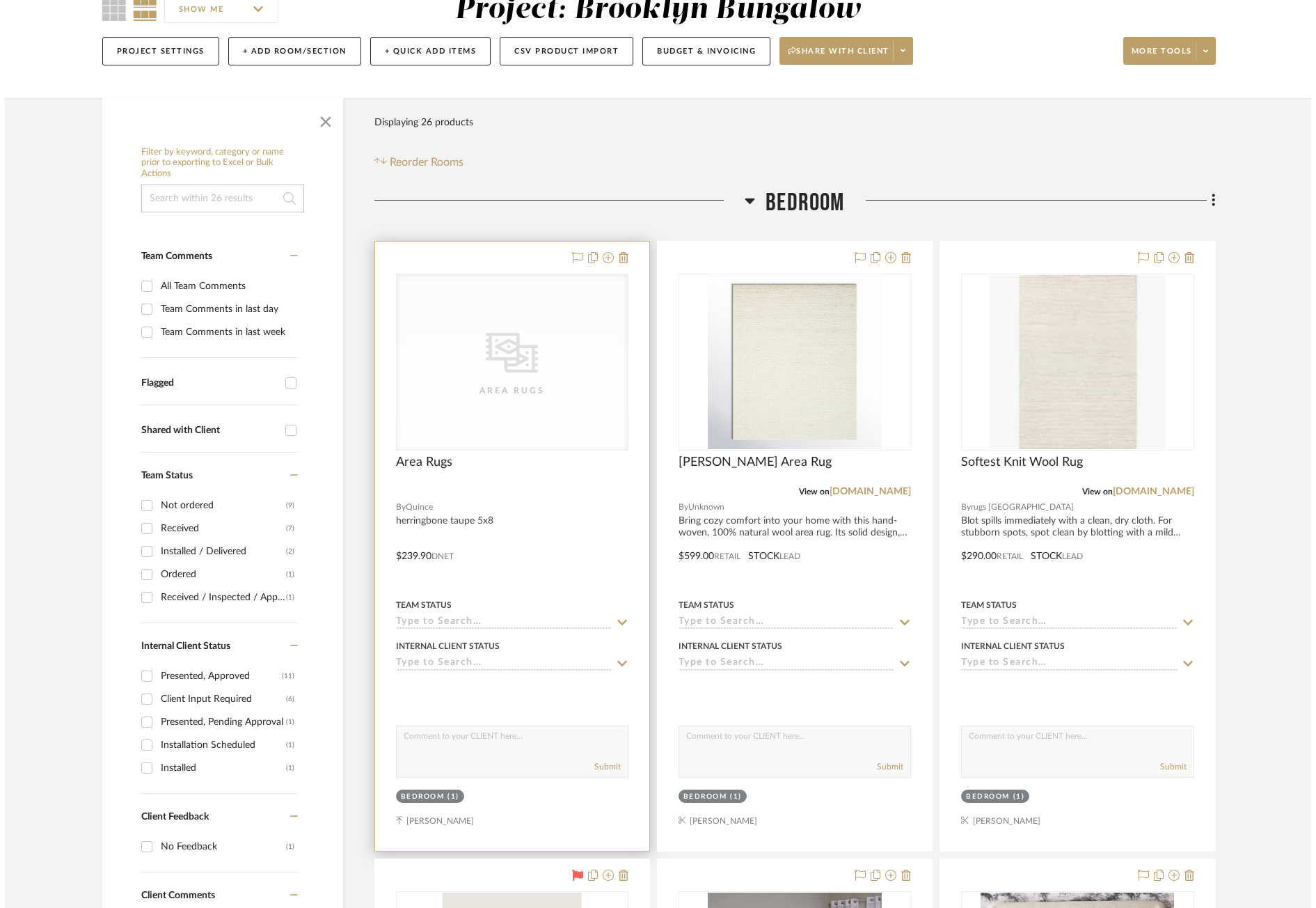
scroll to position [0, 0]
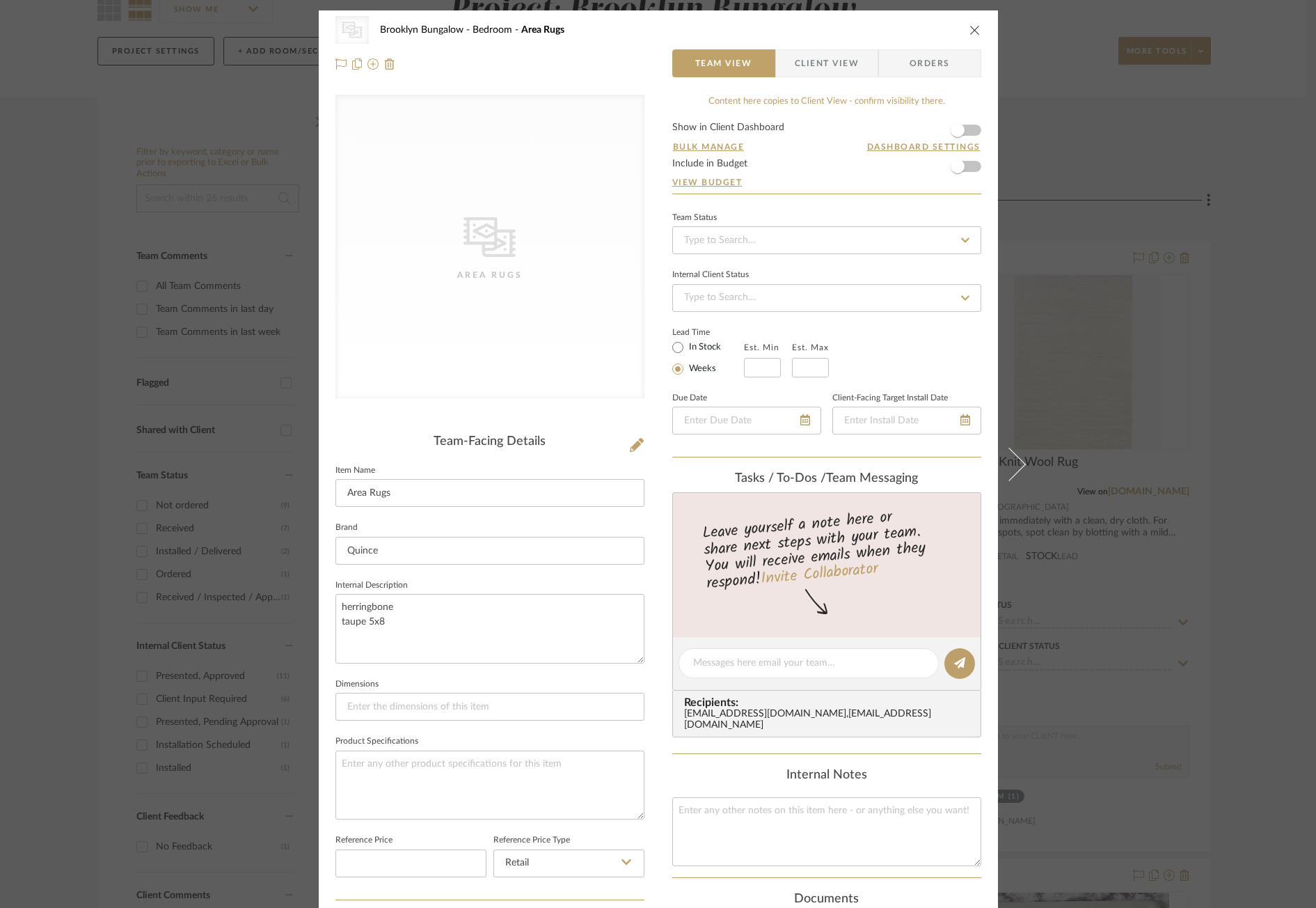
click at [970, 30] on icon "close" at bounding box center [975, 30] width 11 height 11
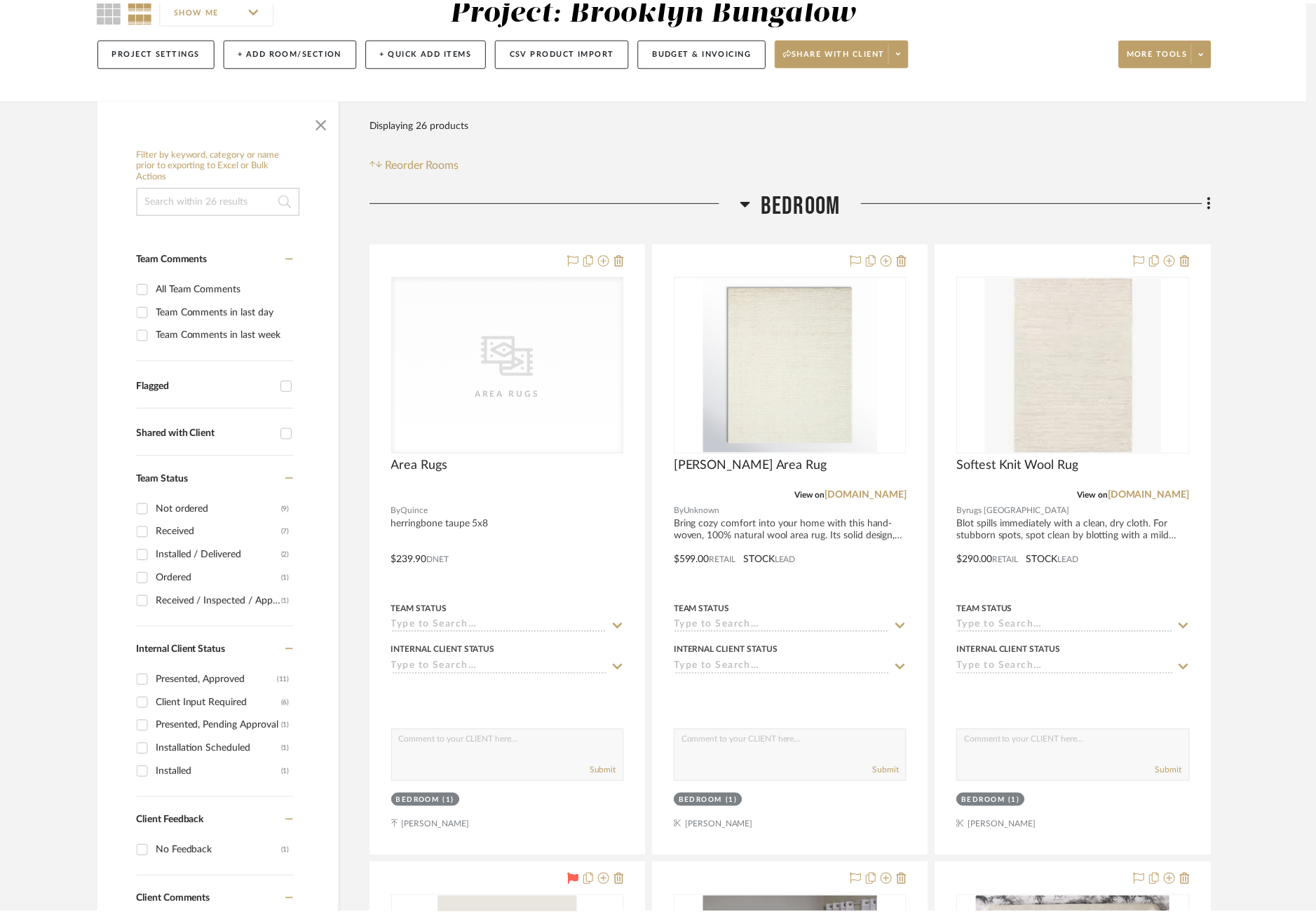
scroll to position [141, 0]
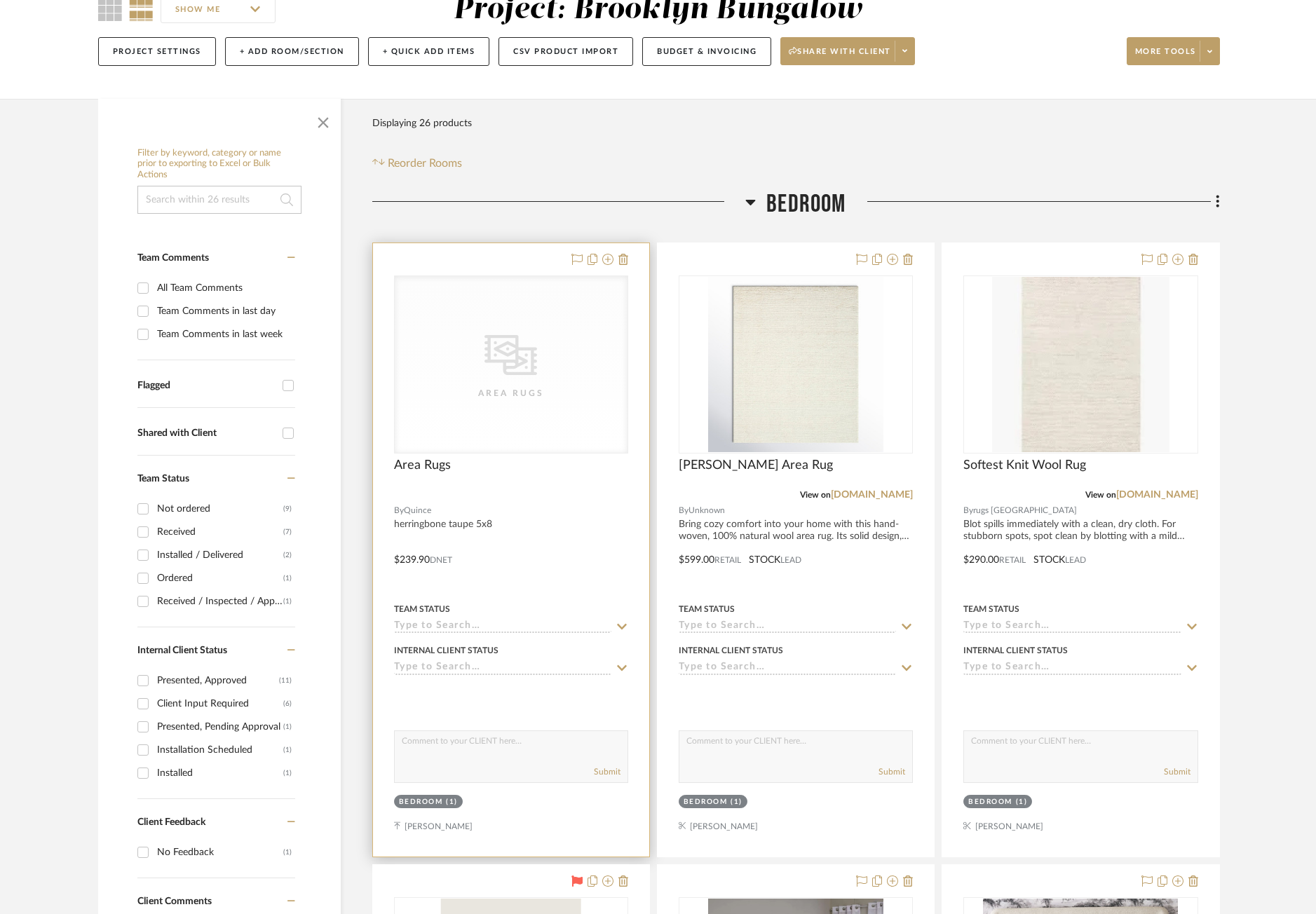
click at [533, 259] on div at bounding box center [511, 549] width 276 height 613
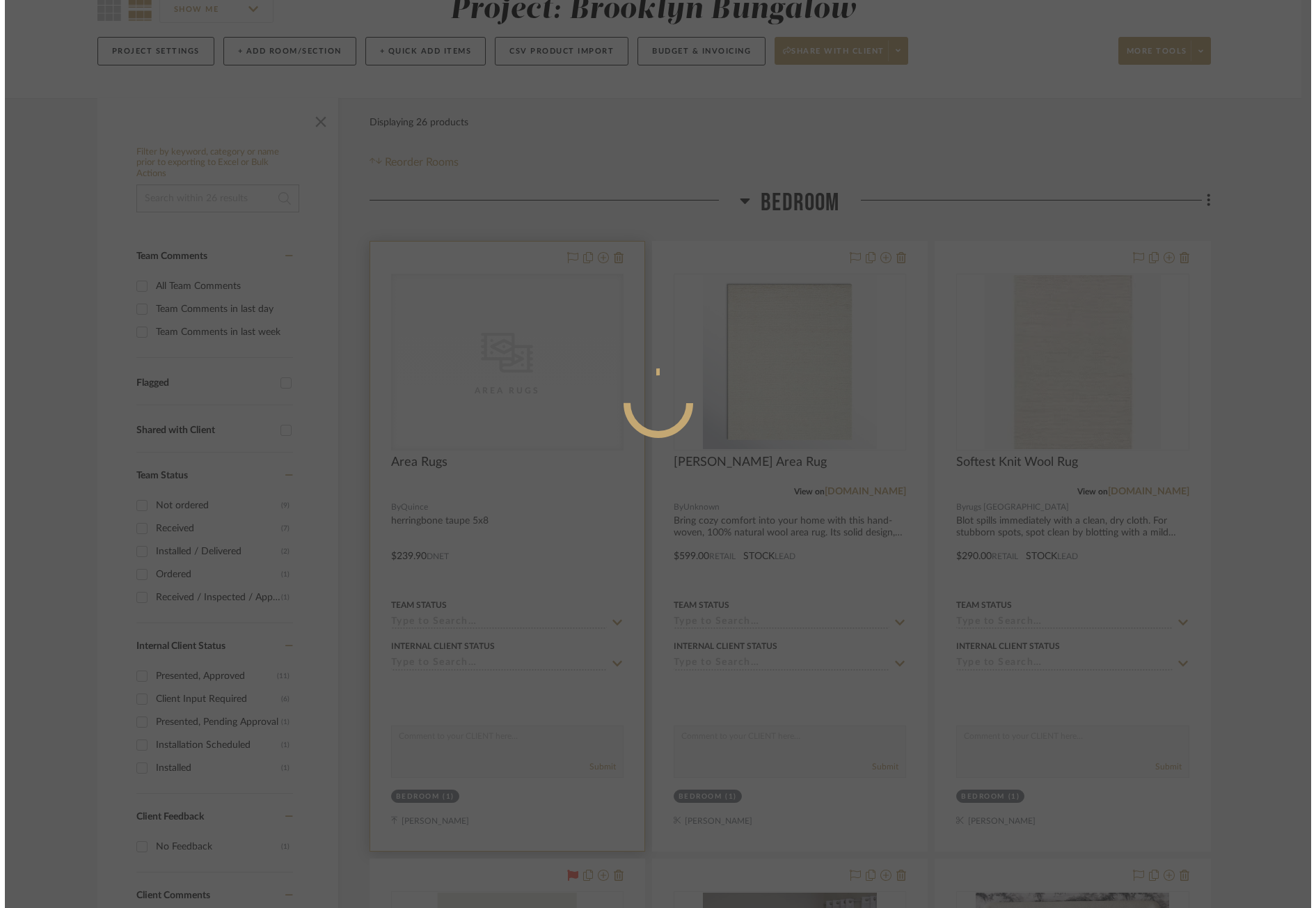
scroll to position [0, 0]
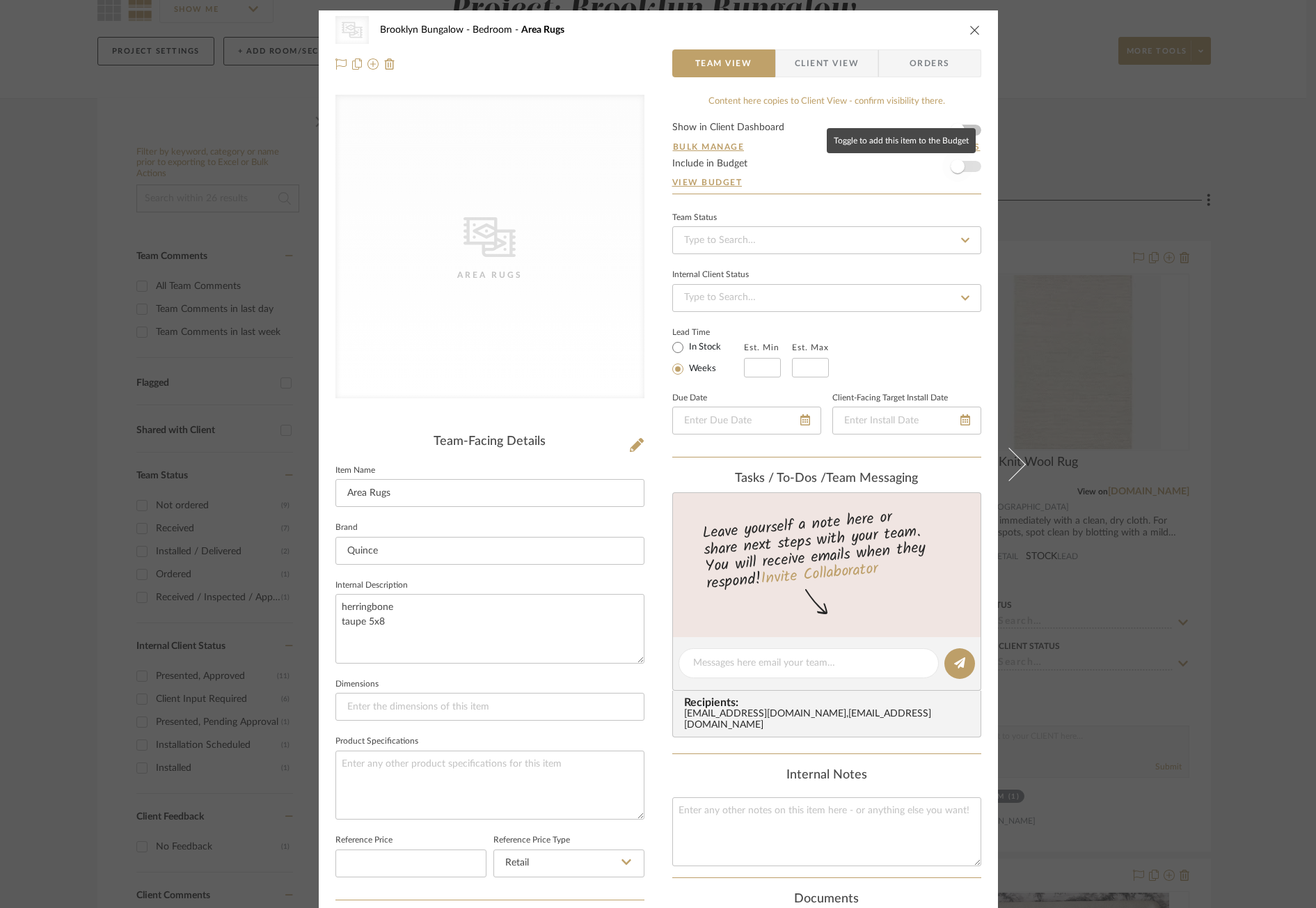
click at [956, 166] on span "button" at bounding box center [957, 166] width 14 height 14
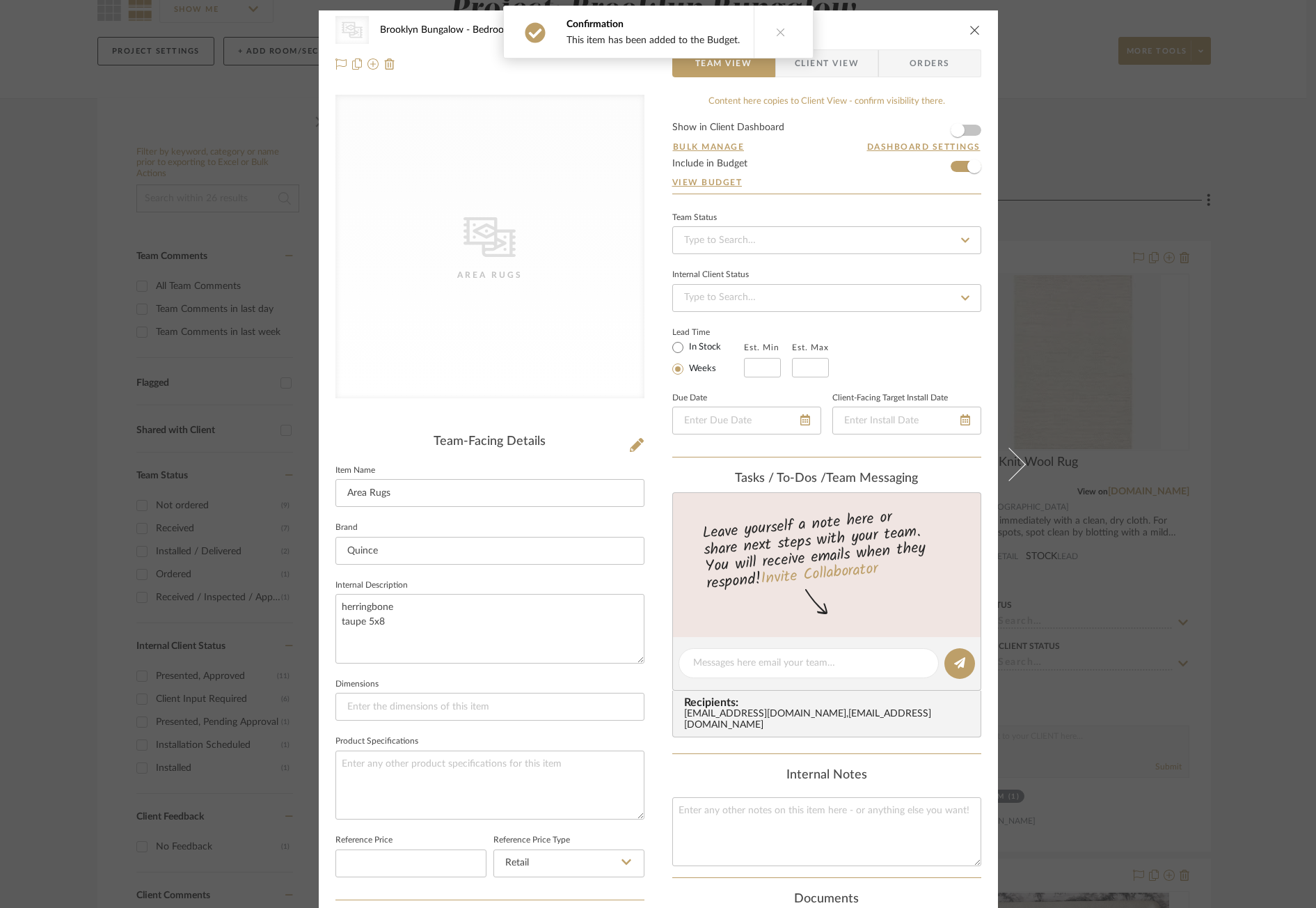
click at [974, 27] on icon "close" at bounding box center [975, 30] width 11 height 11
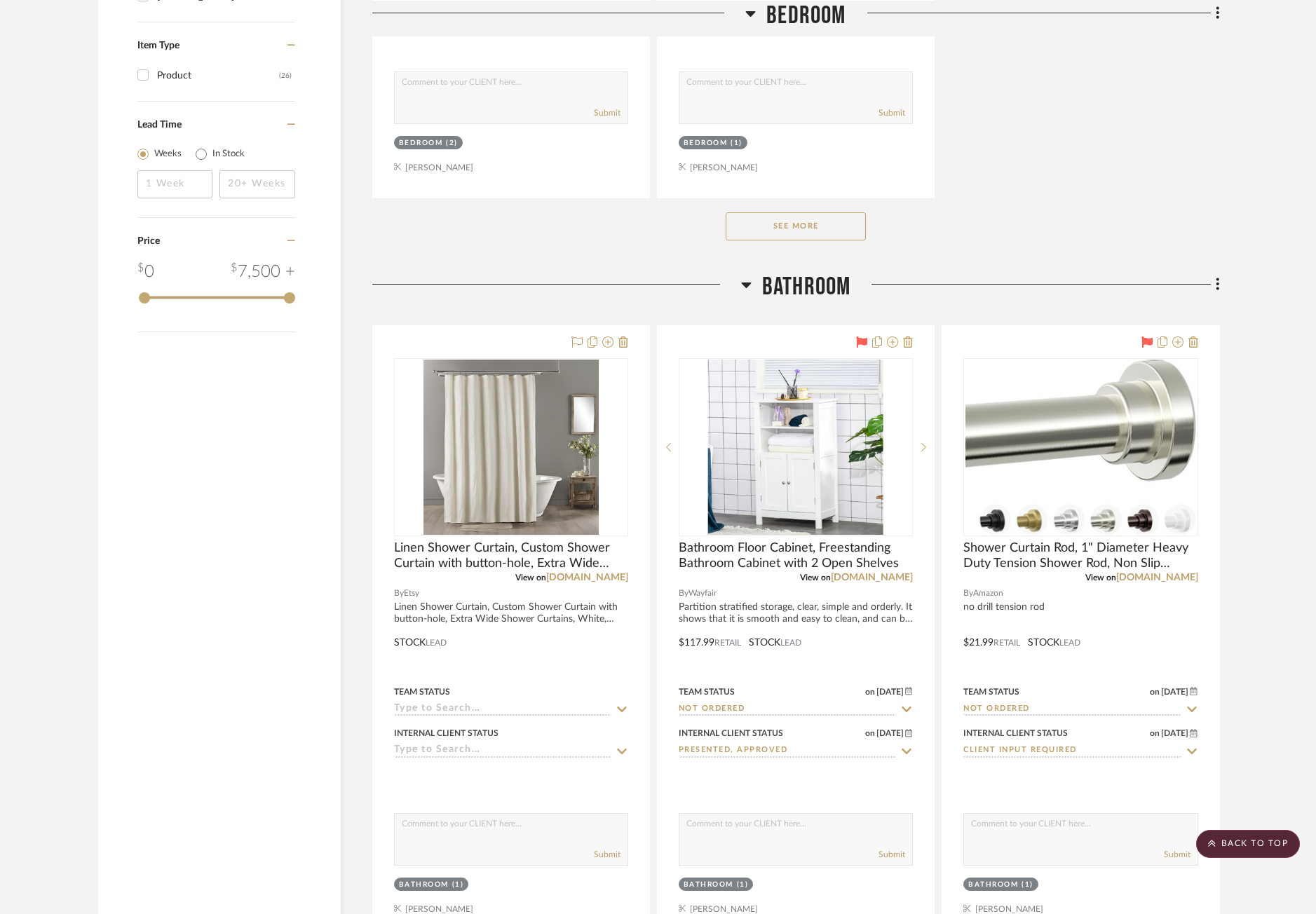
scroll to position [2032, 0]
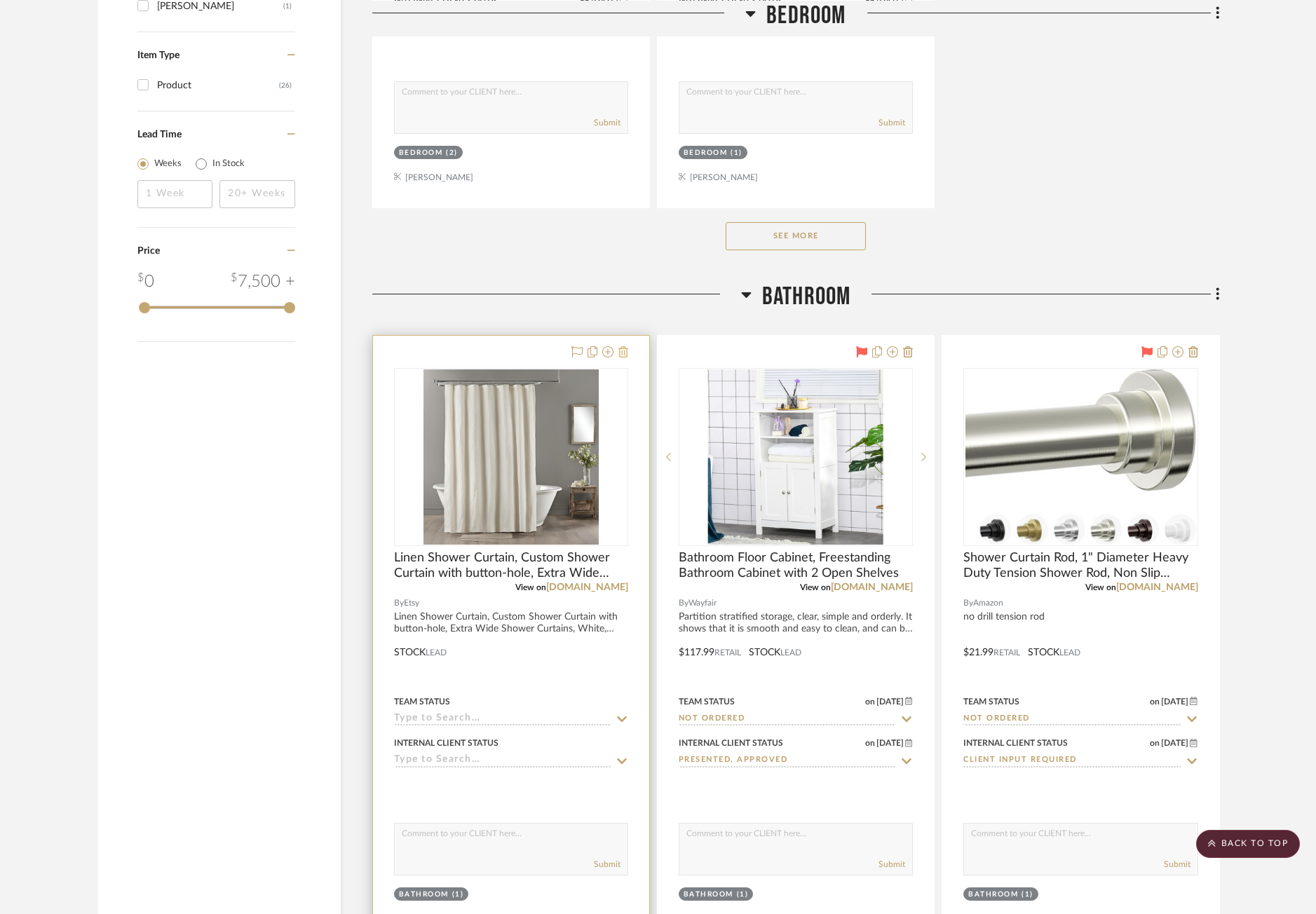
click at [626, 353] on icon at bounding box center [623, 351] width 10 height 11
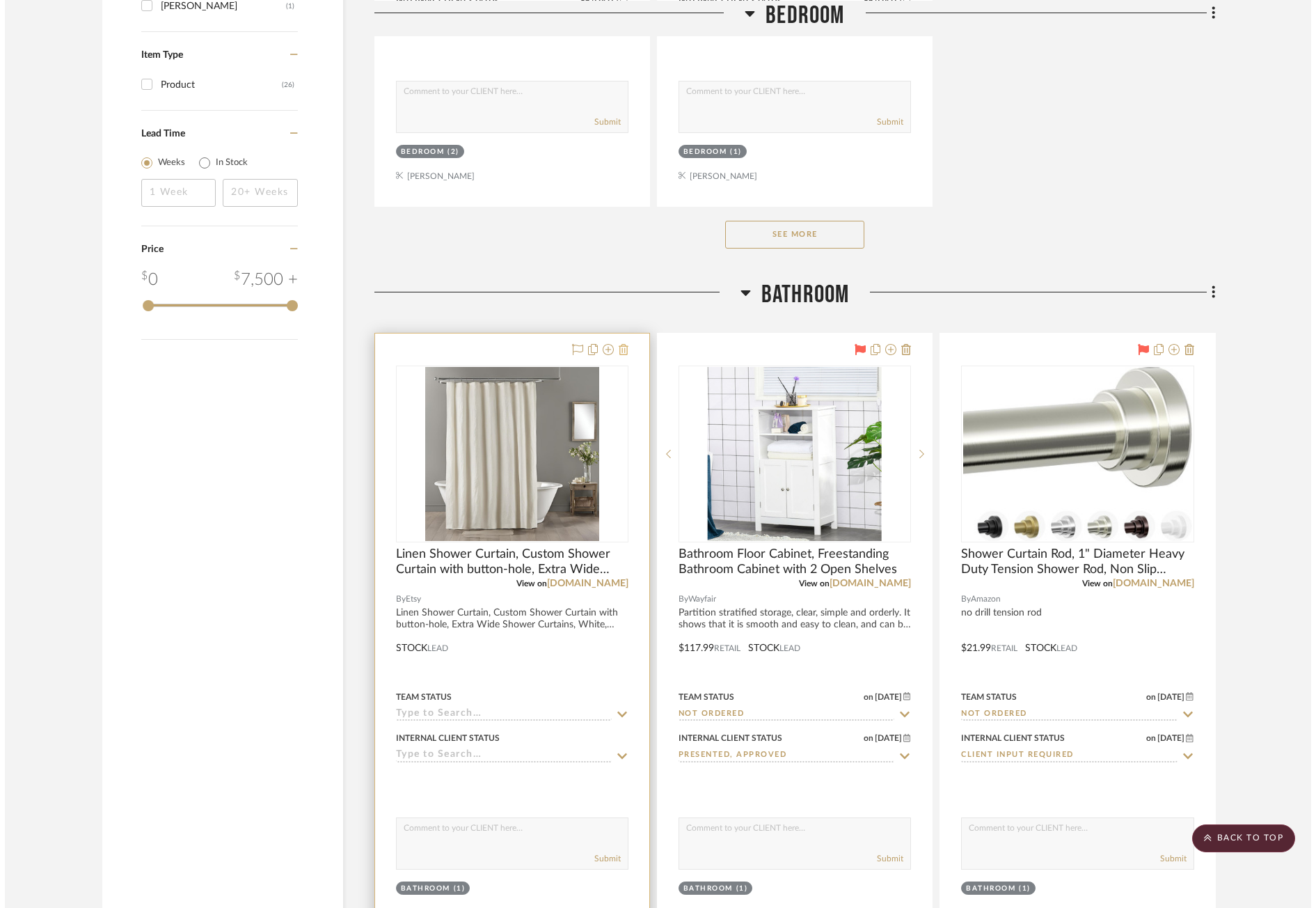
scroll to position [0, 0]
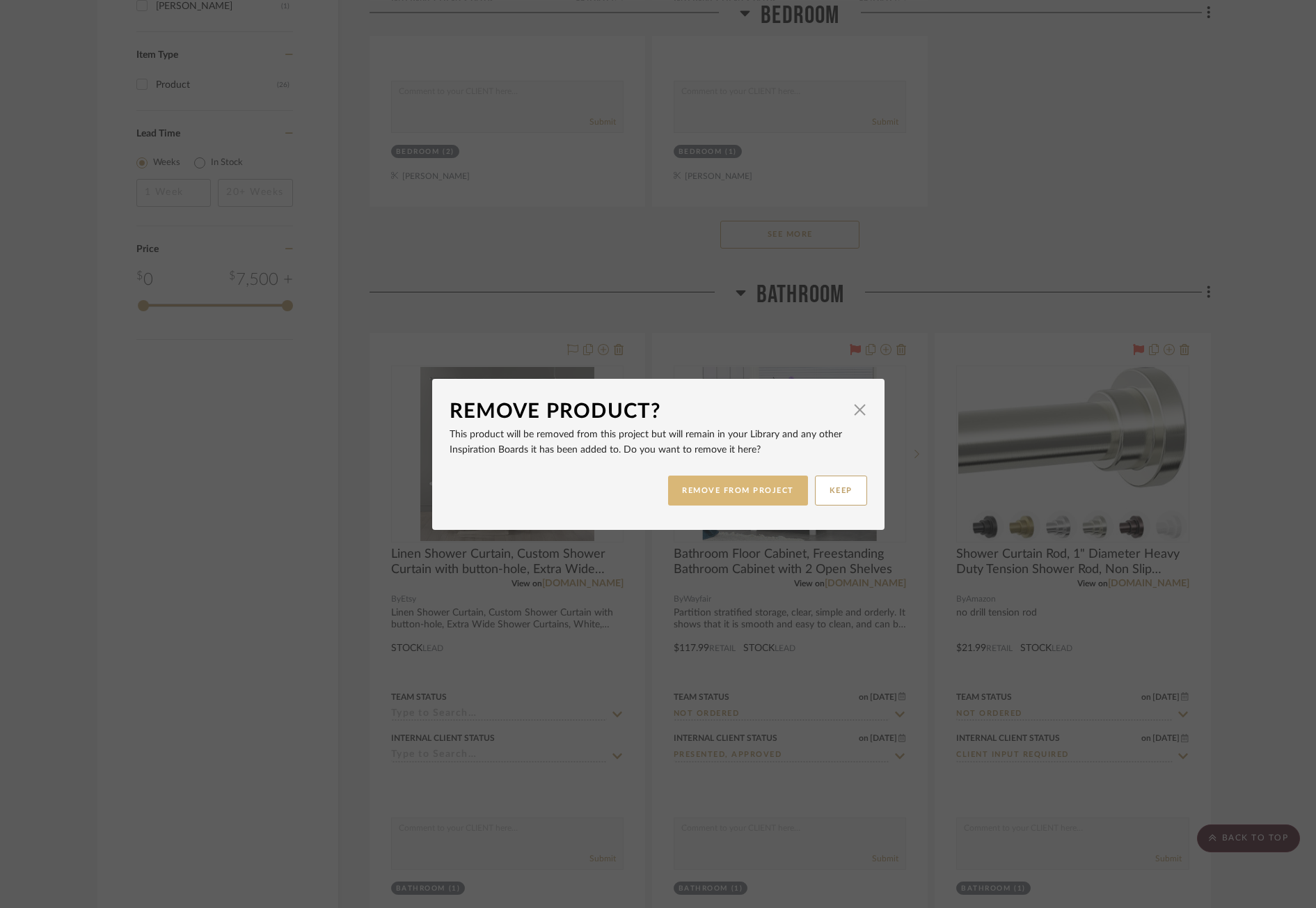
click at [704, 485] on button "REMOVE FROM PROJECT" at bounding box center [738, 490] width 140 height 30
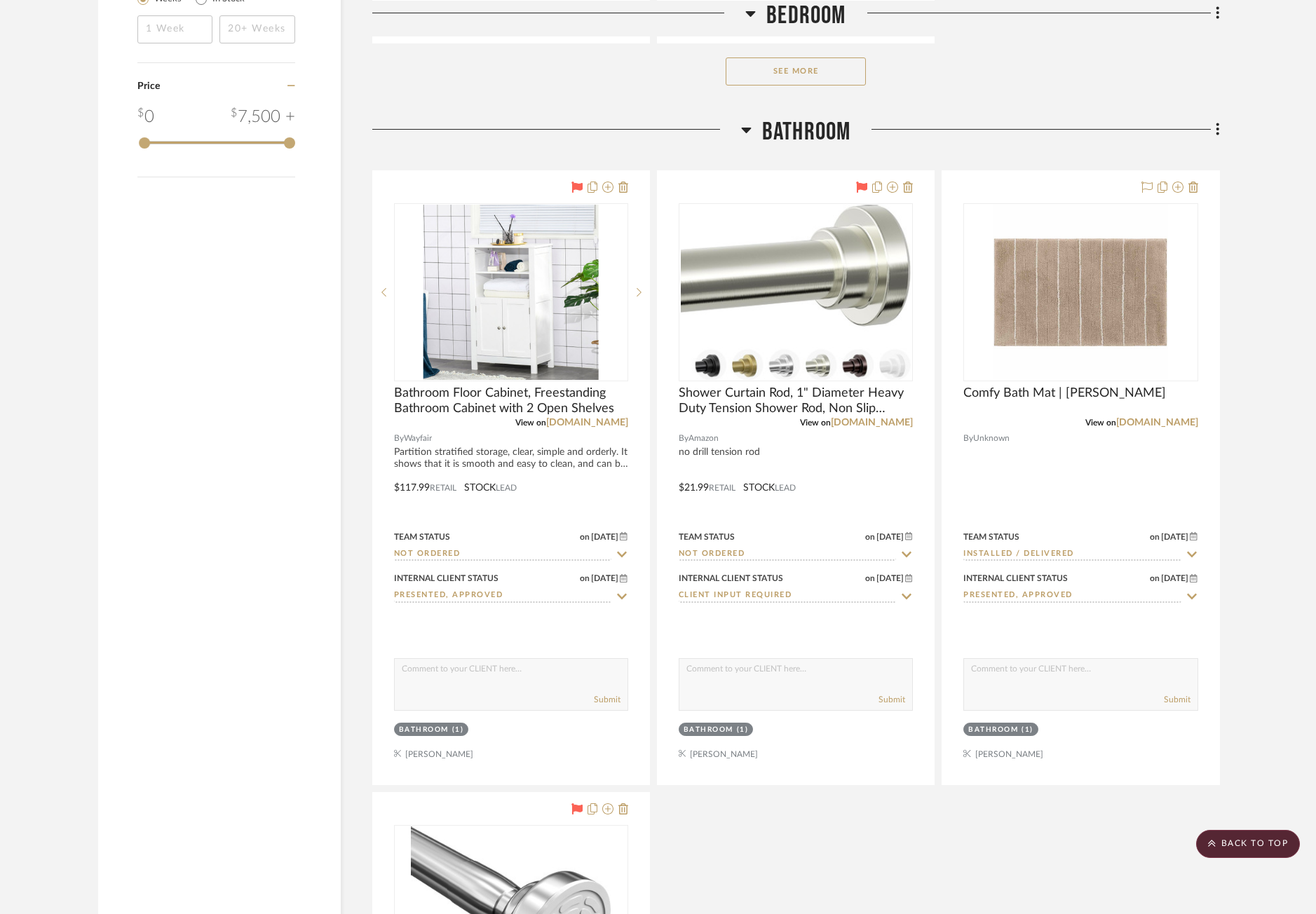
scroll to position [2172, 0]
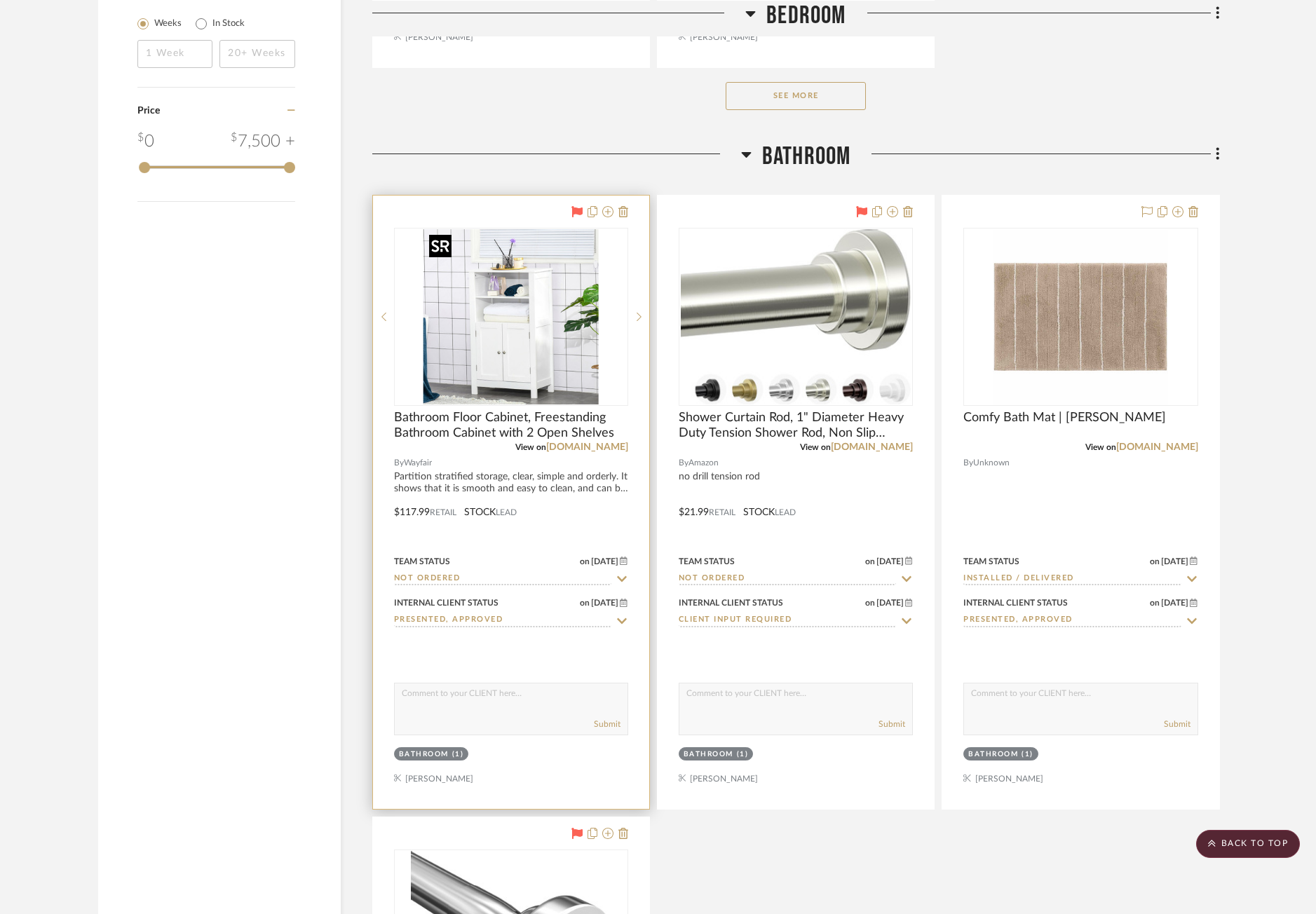
click at [553, 342] on img "0" at bounding box center [511, 317] width 175 height 175
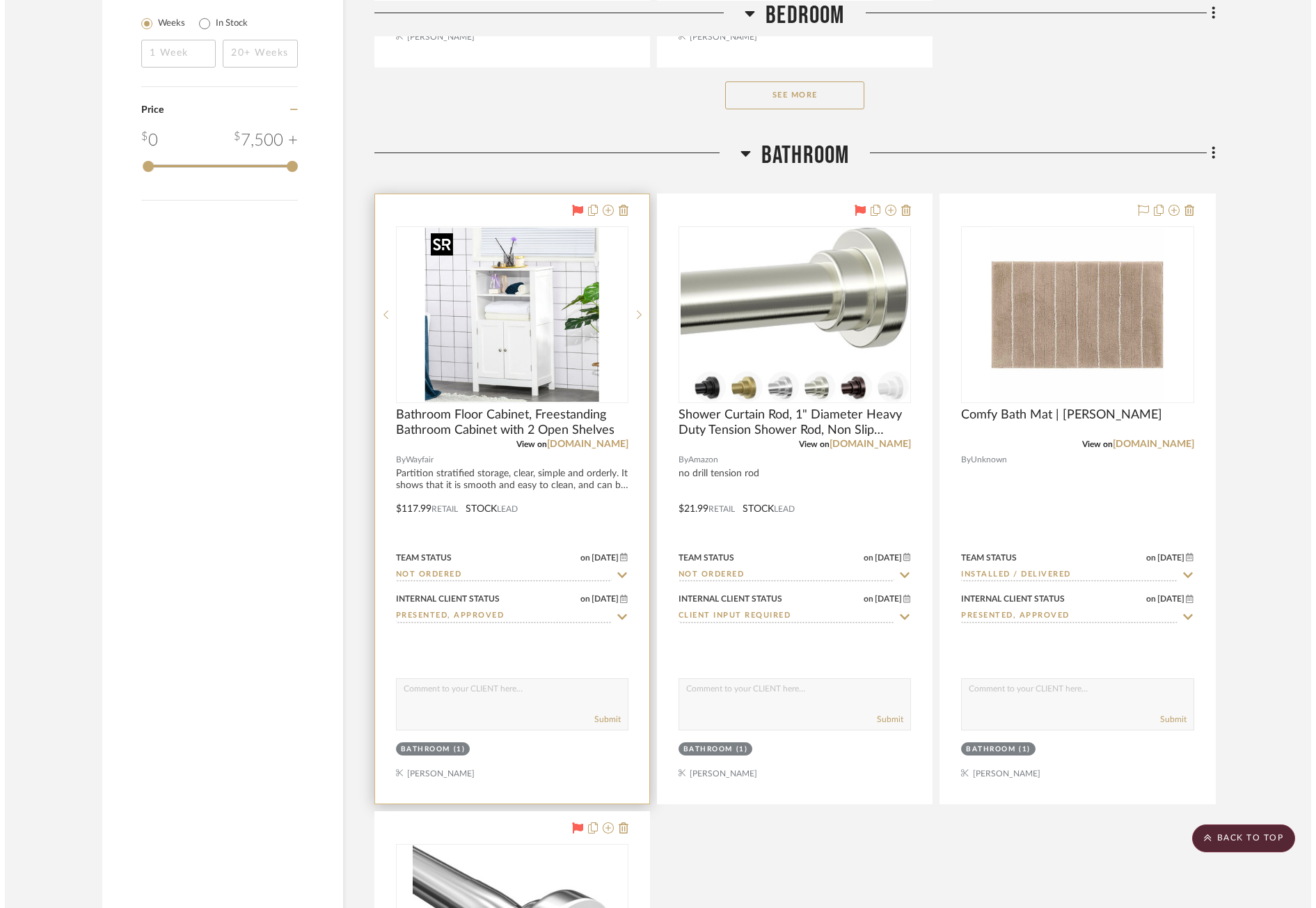
scroll to position [0, 0]
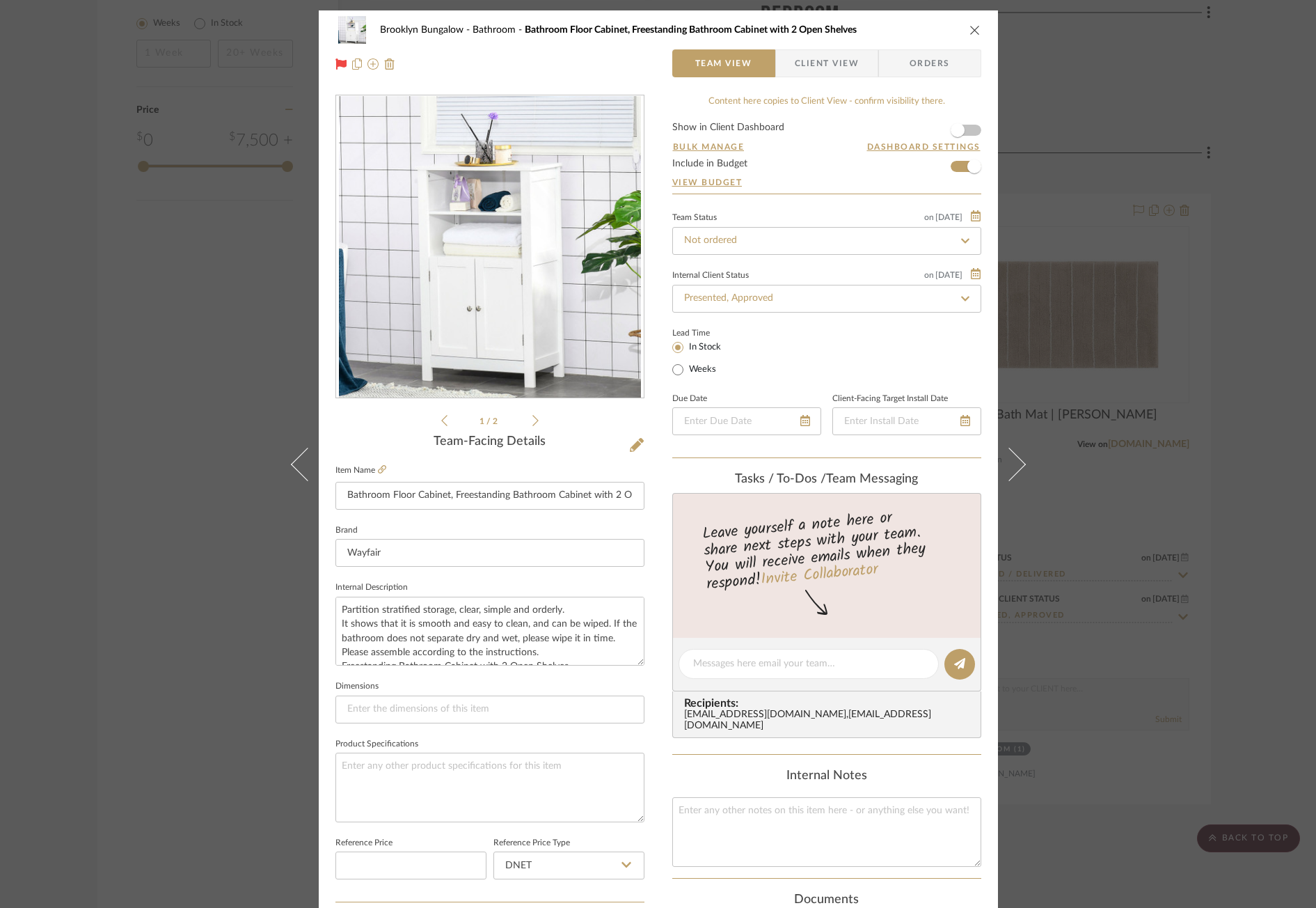
click at [532, 418] on icon at bounding box center [535, 420] width 6 height 13
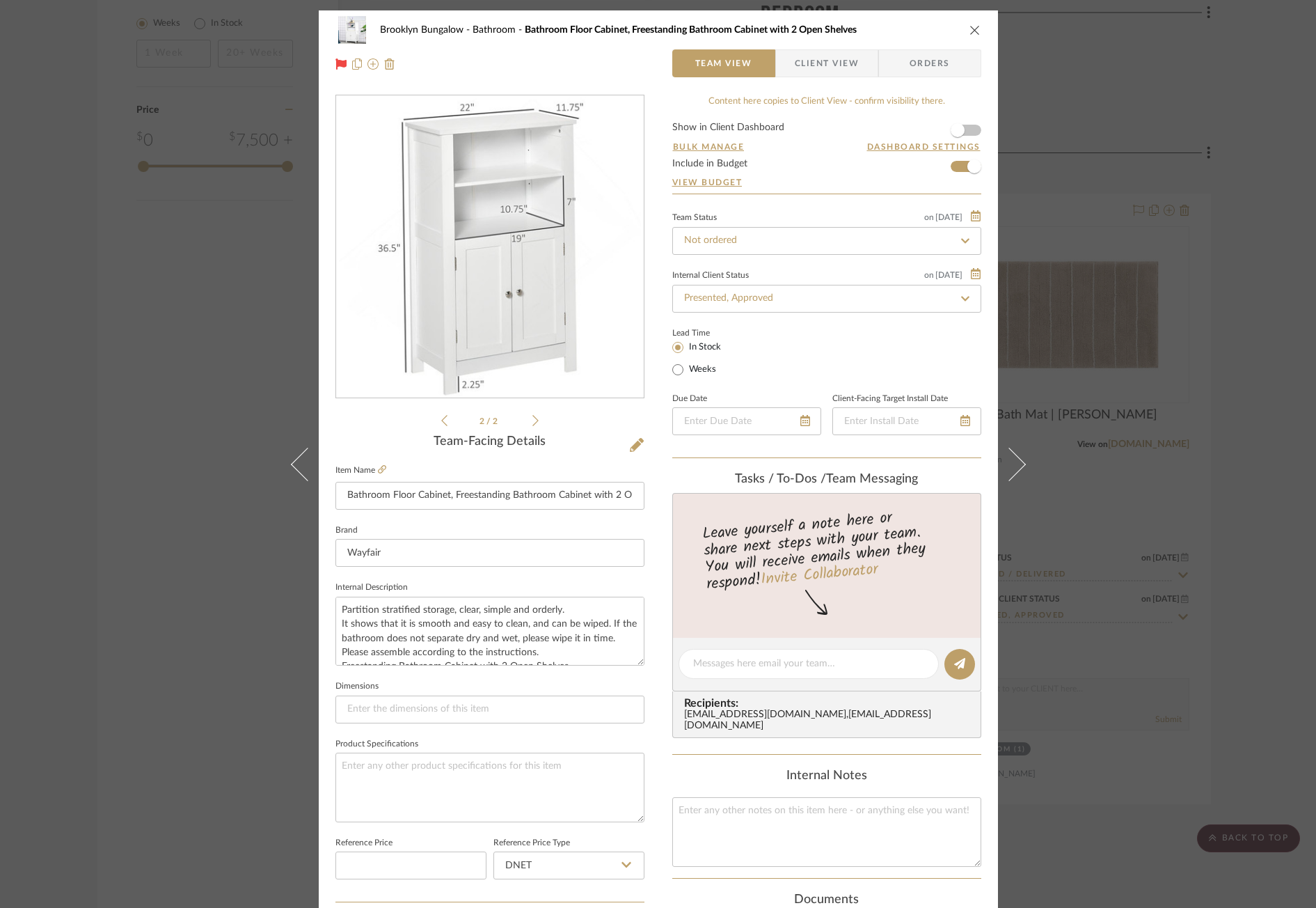
click at [163, 811] on div "Brooklyn Bungalow Bathroom Bathroom Floor Cabinet, Freestanding Bathroom Cabine…" at bounding box center [658, 454] width 1316 height 908
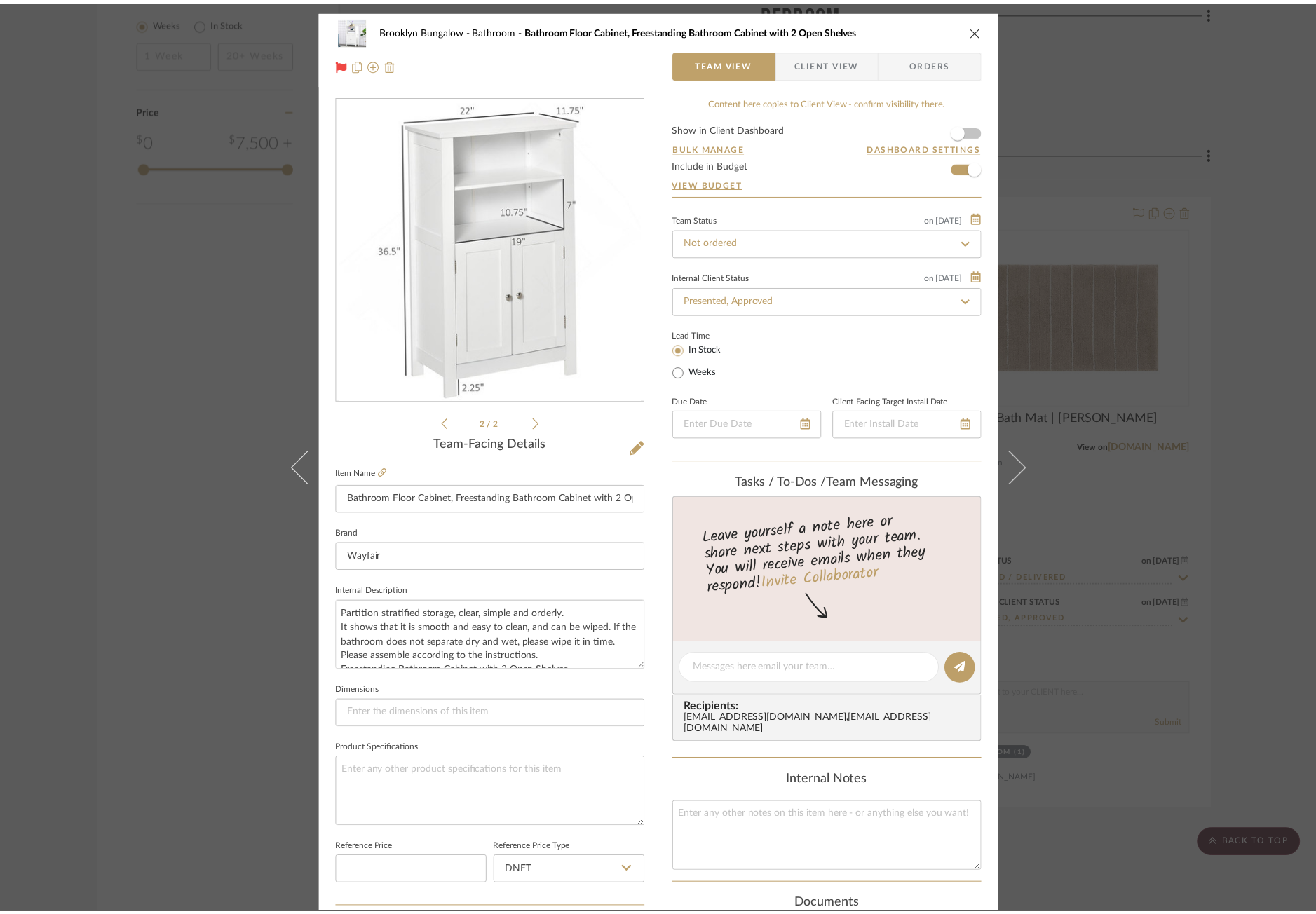
scroll to position [2172, 0]
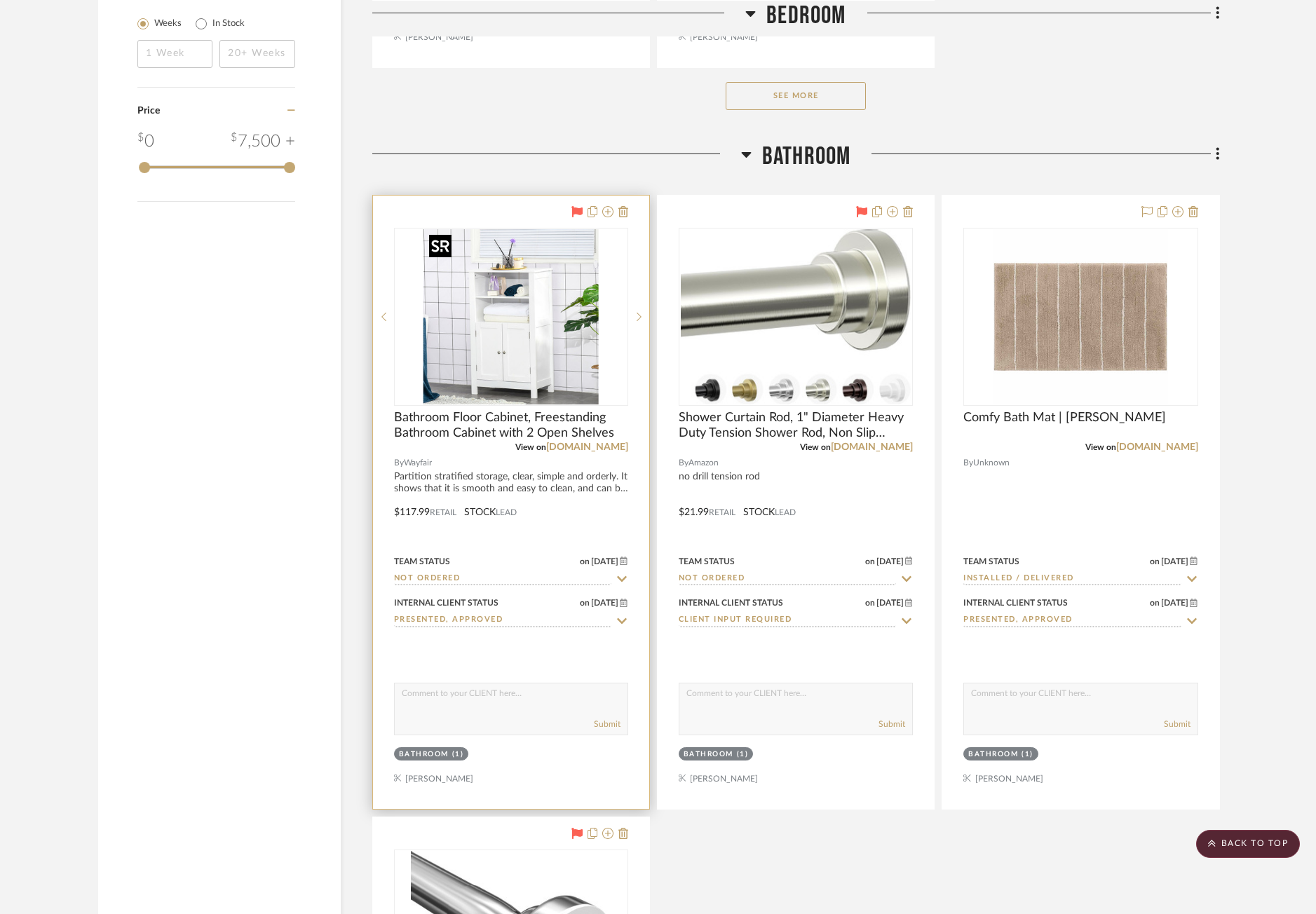
click at [523, 305] on img "0" at bounding box center [511, 317] width 175 height 175
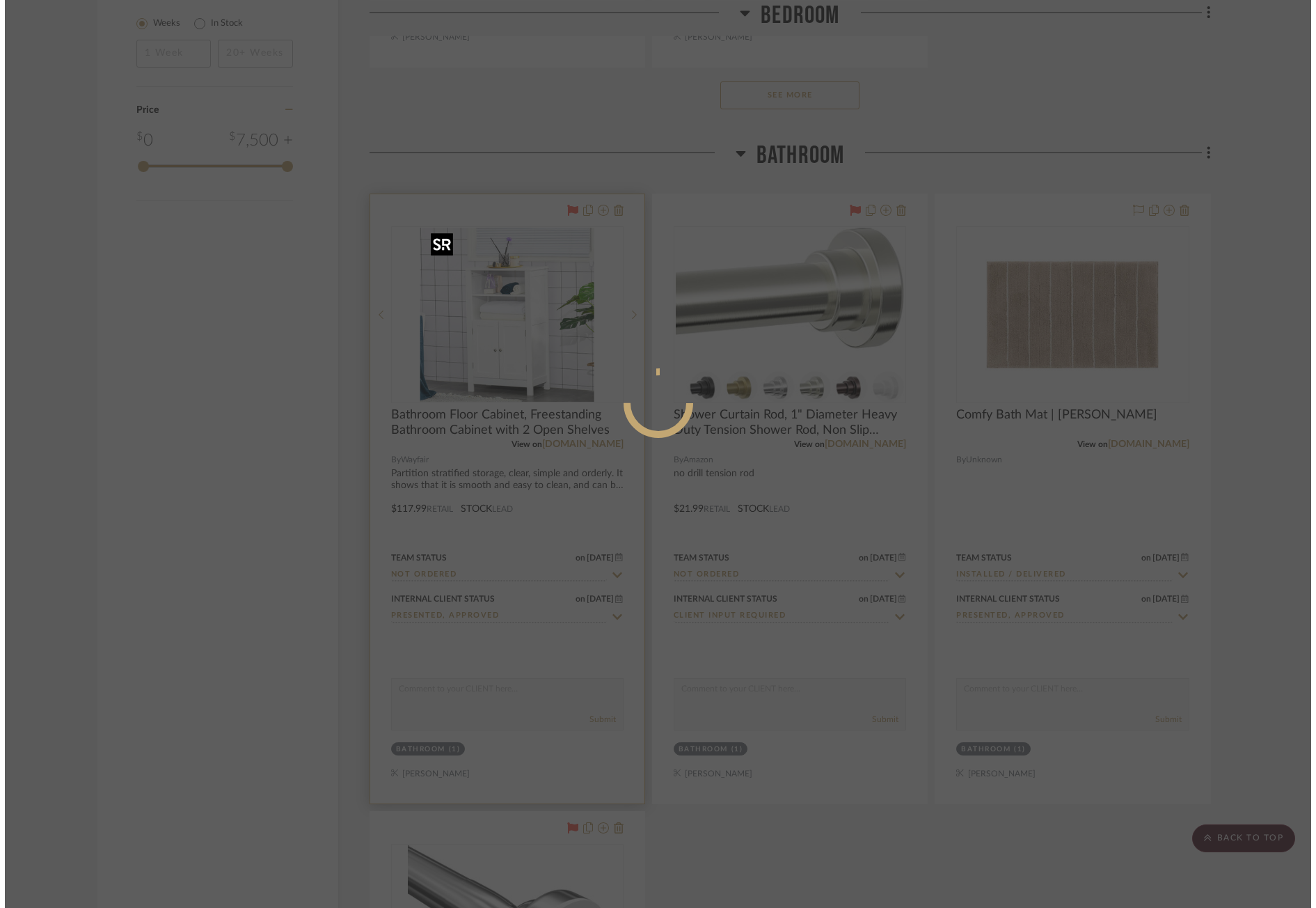
scroll to position [0, 0]
